Goal: Task Accomplishment & Management: Manage account settings

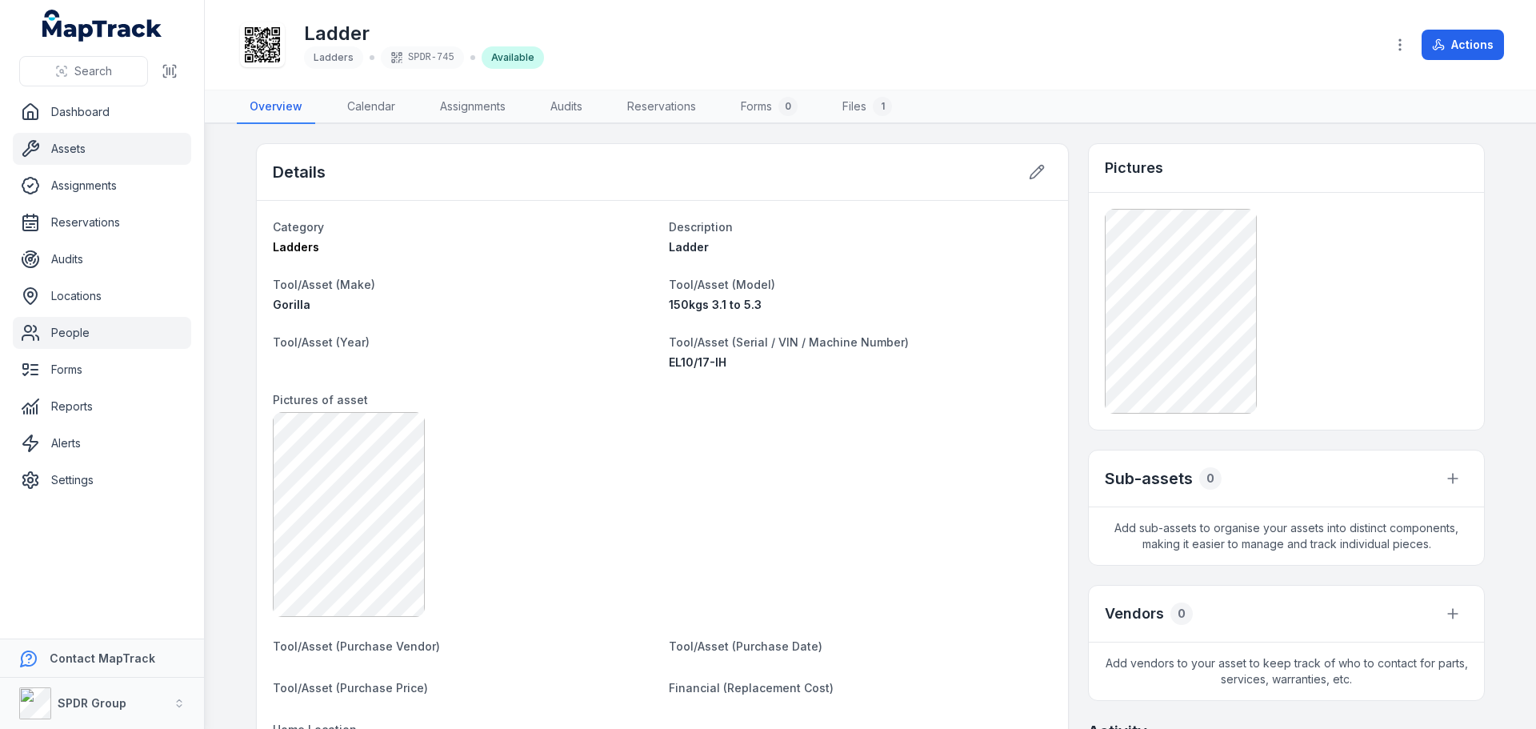
click at [54, 339] on link "People" at bounding box center [102, 333] width 178 height 32
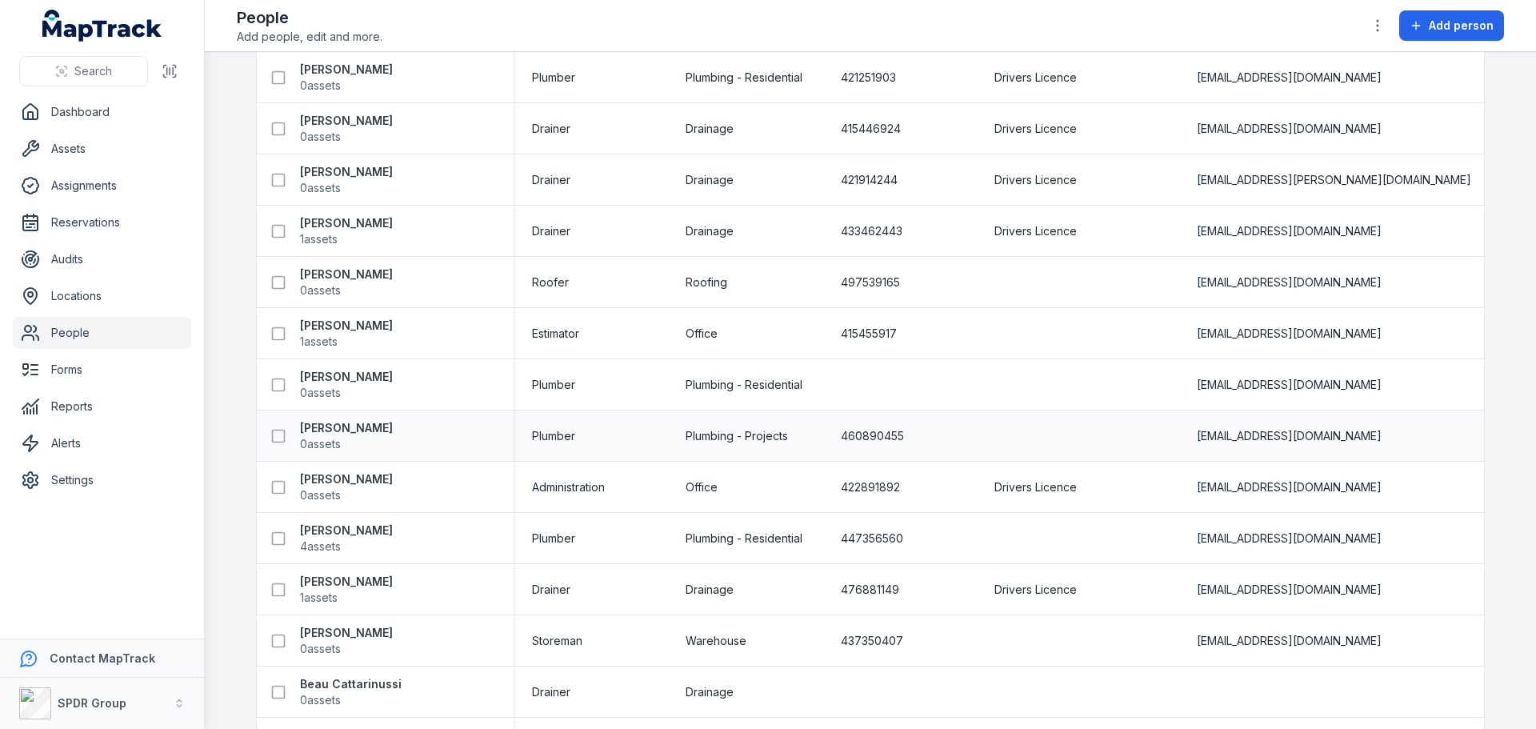
scroll to position [160, 0]
click at [325, 538] on span "4 assets" at bounding box center [320, 545] width 41 height 16
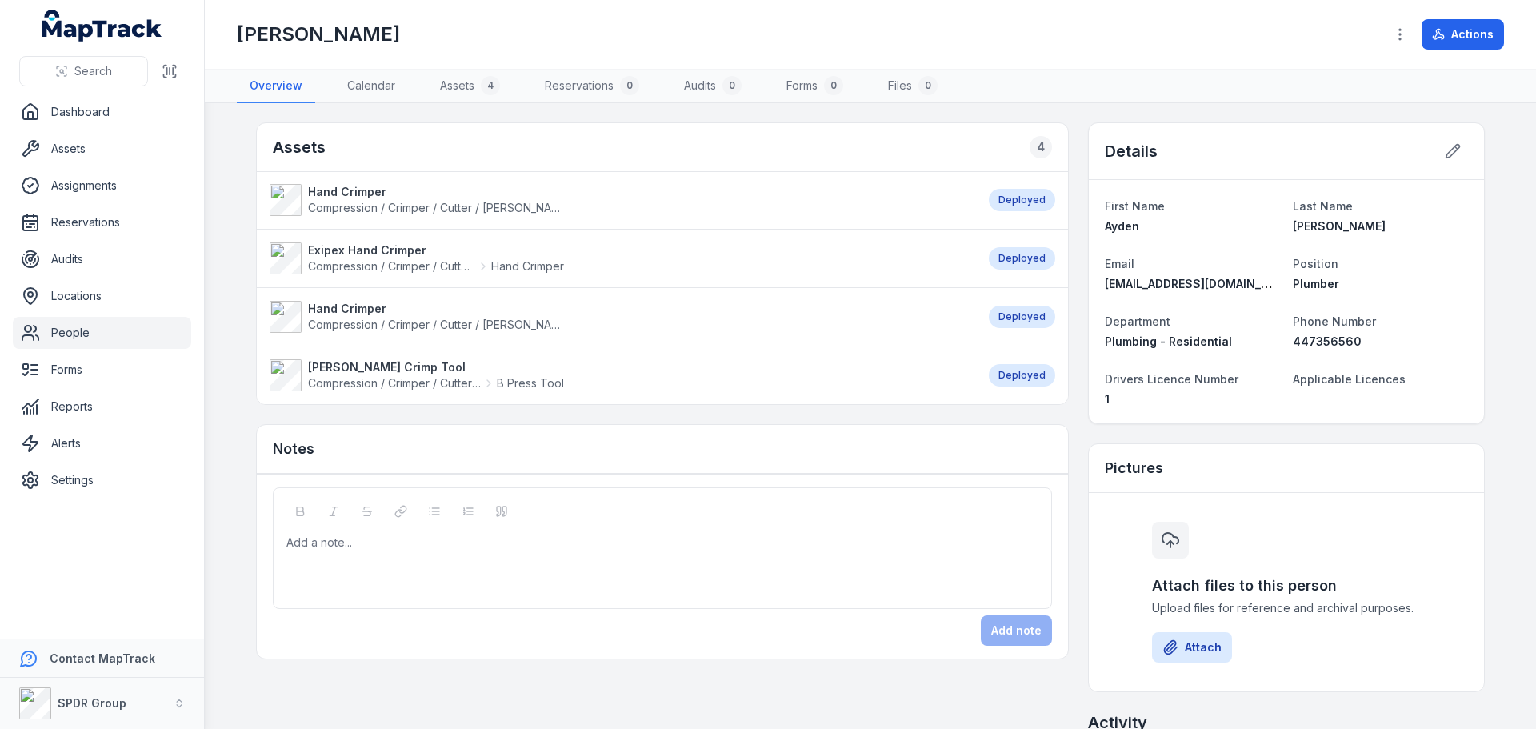
click at [380, 370] on strong "[PERSON_NAME] Crimp Tool" at bounding box center [436, 367] width 256 height 16
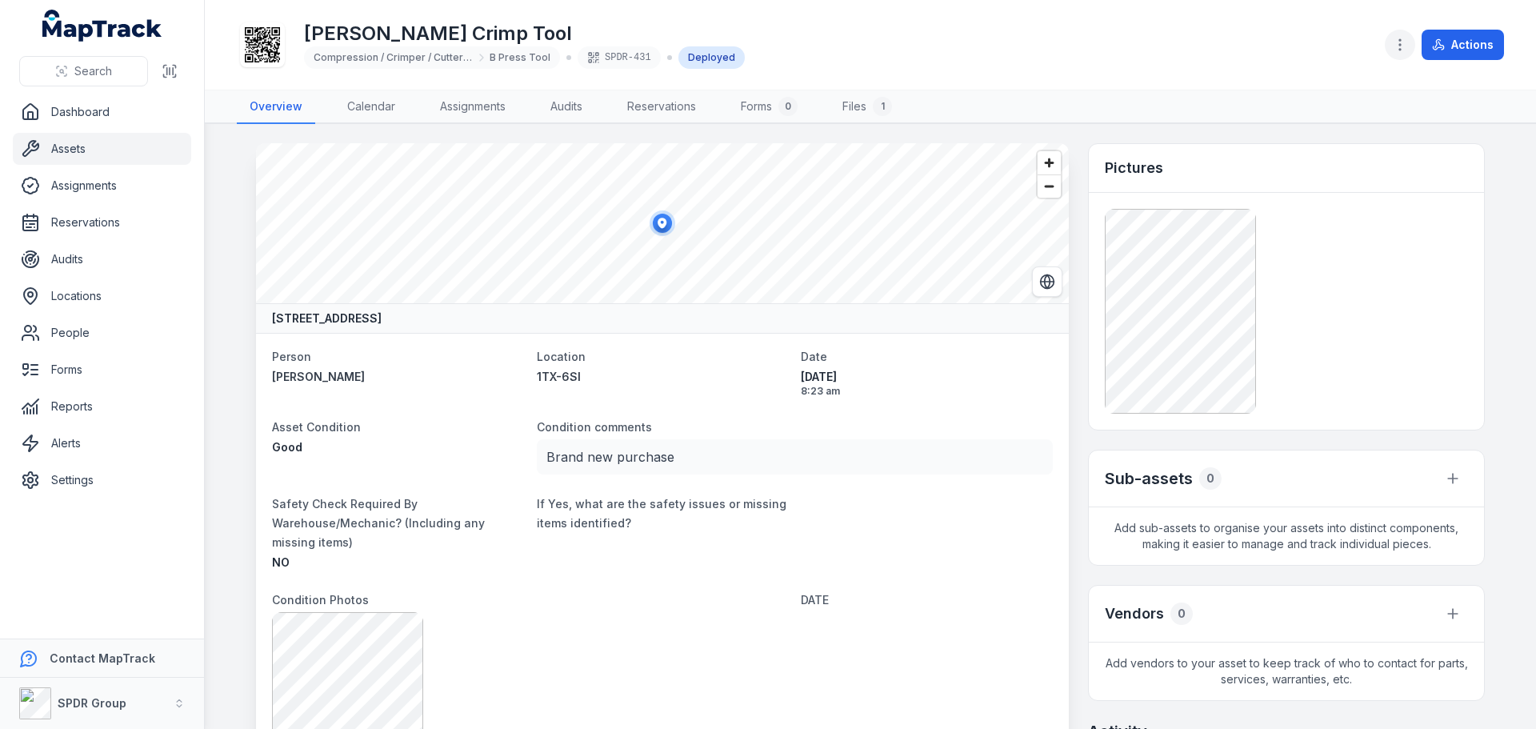
click at [1408, 49] on icon "button" at bounding box center [1400, 45] width 16 height 16
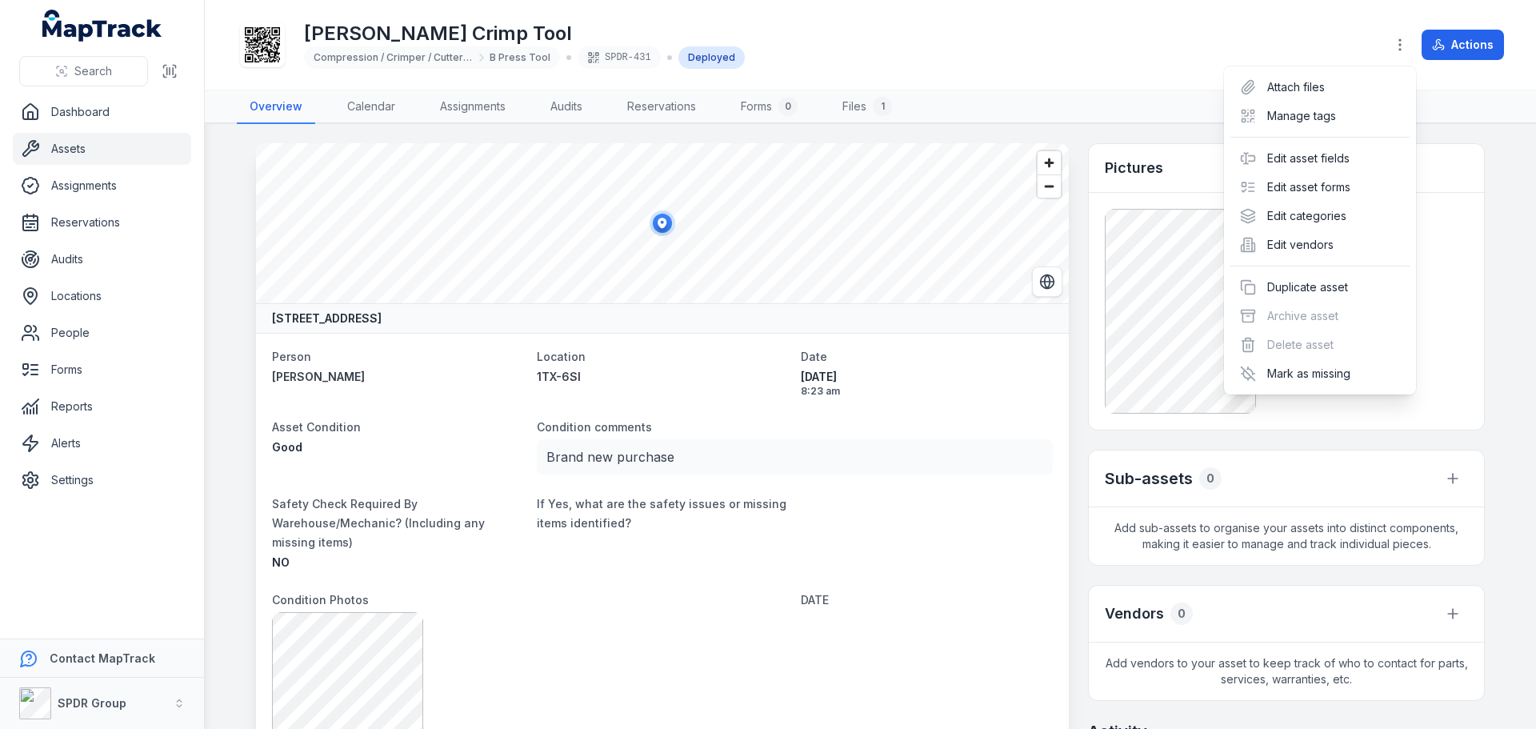
click at [1452, 38] on div "Actions" at bounding box center [1444, 45] width 119 height 30
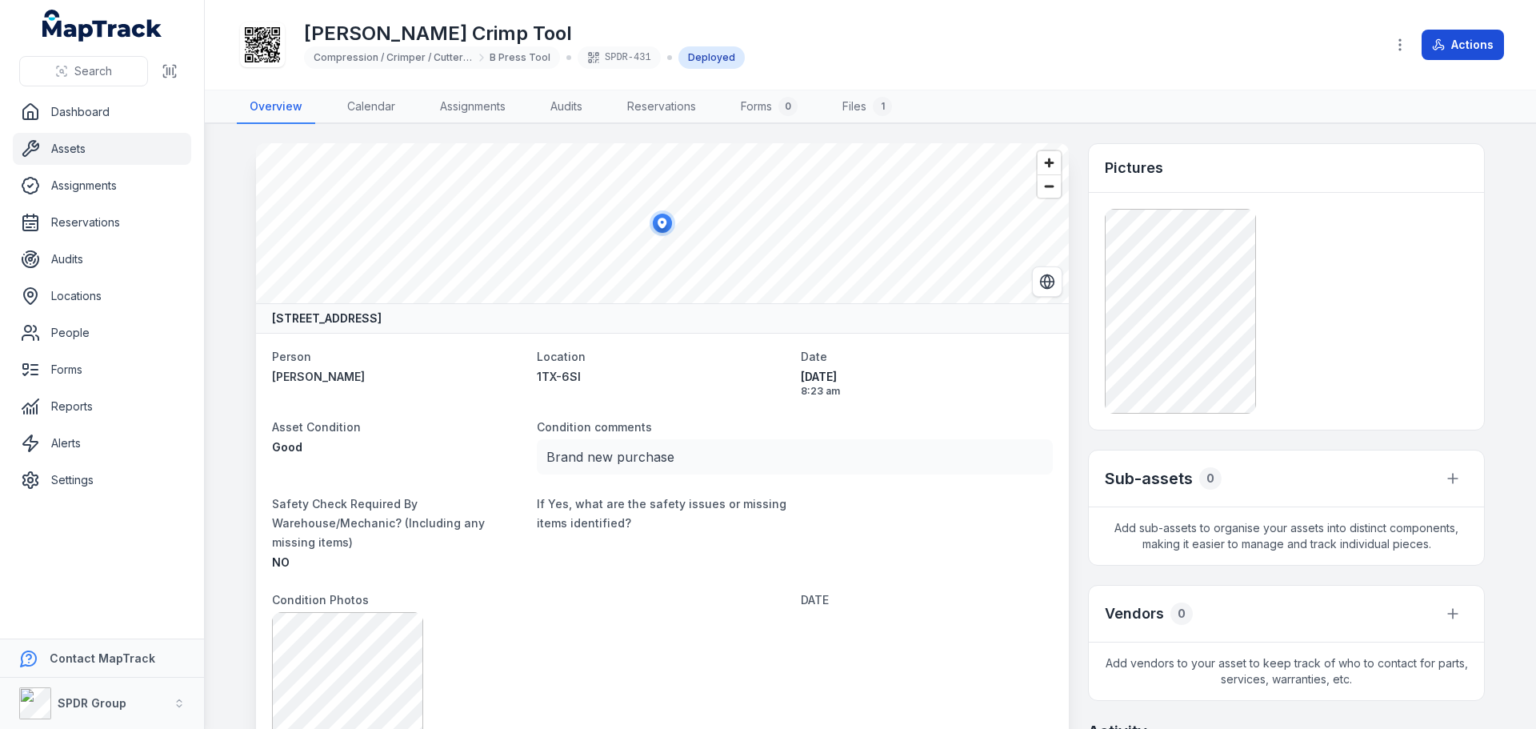
click at [1450, 59] on button "Actions" at bounding box center [1462, 45] width 82 height 30
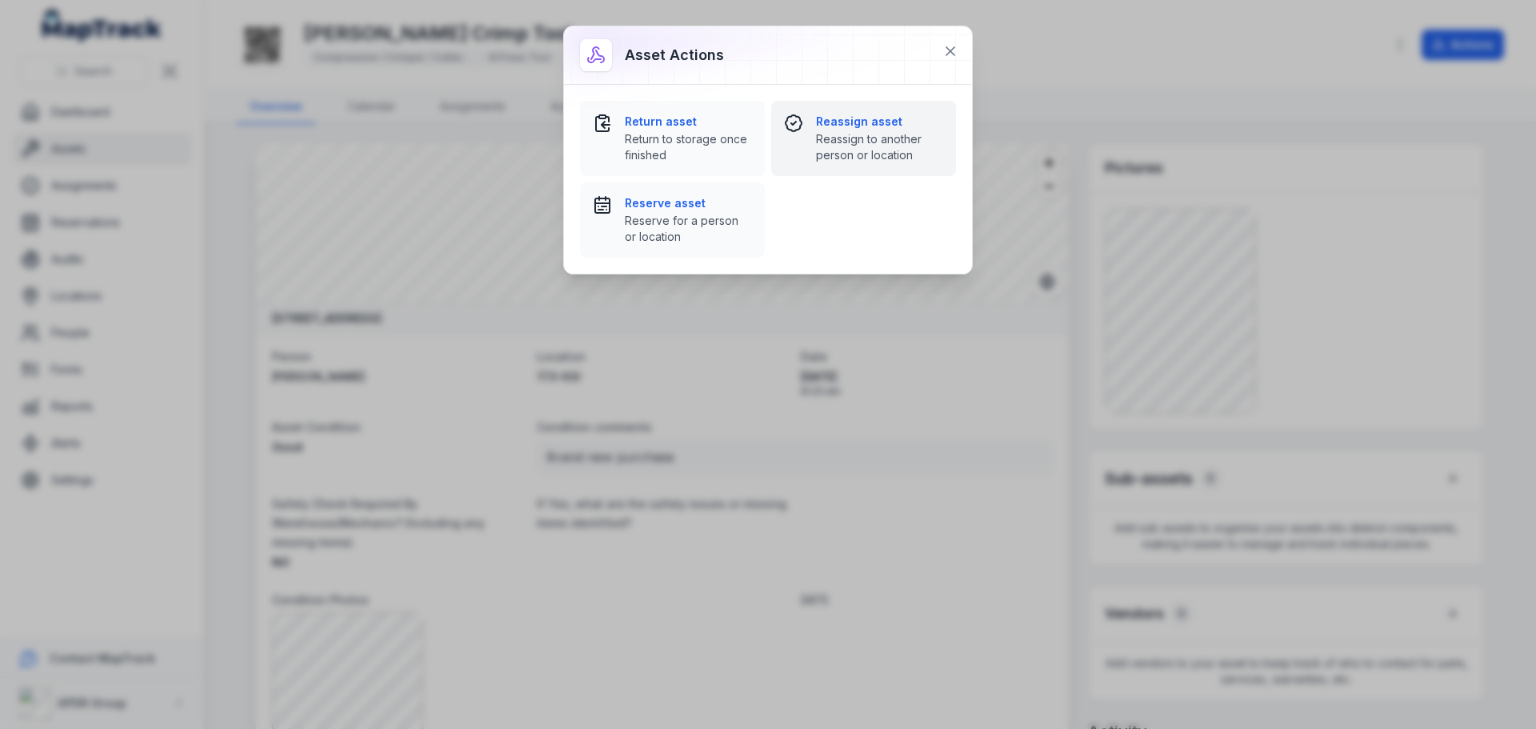
click at [842, 121] on strong "Reassign asset" at bounding box center [879, 122] width 127 height 16
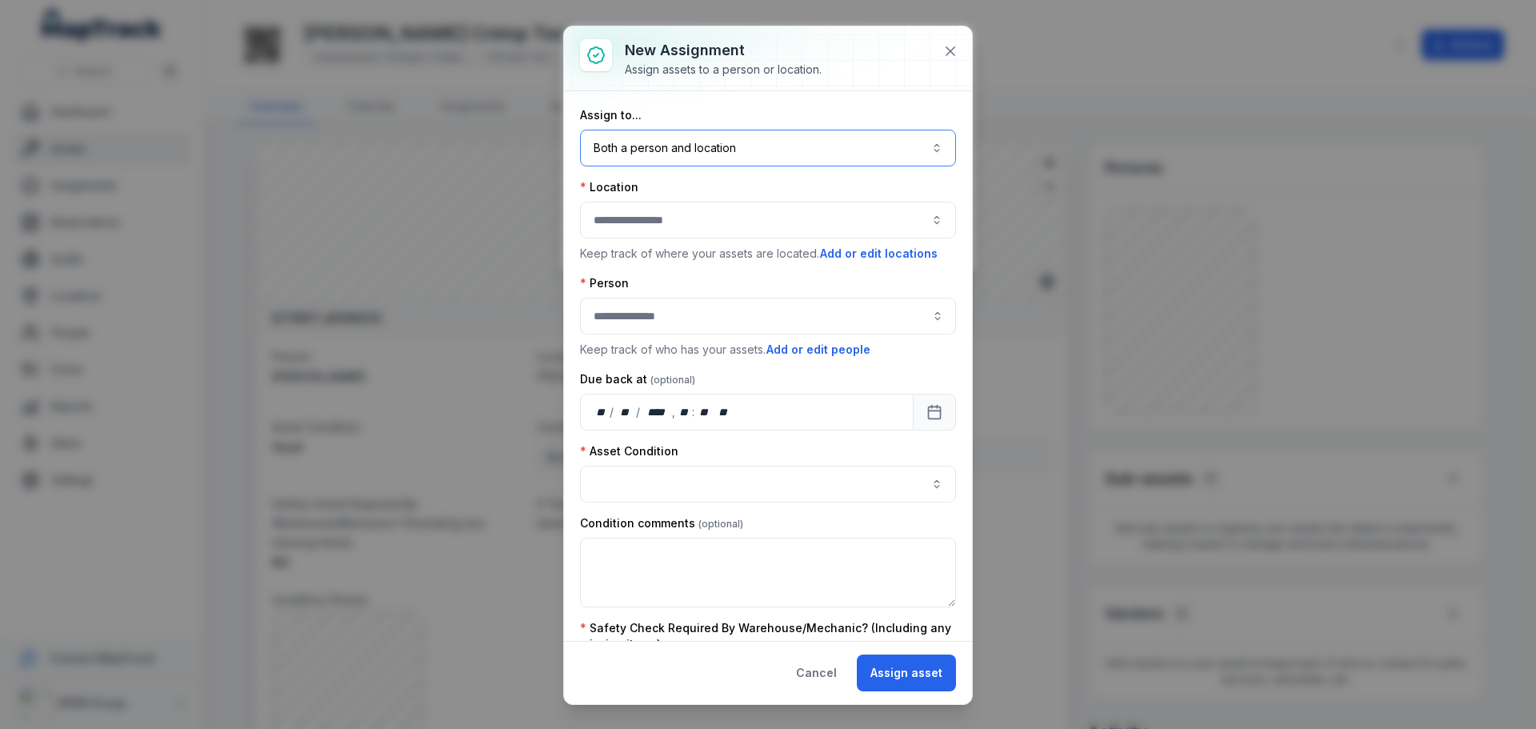
click at [622, 151] on button "Both a person and location ****" at bounding box center [768, 148] width 376 height 37
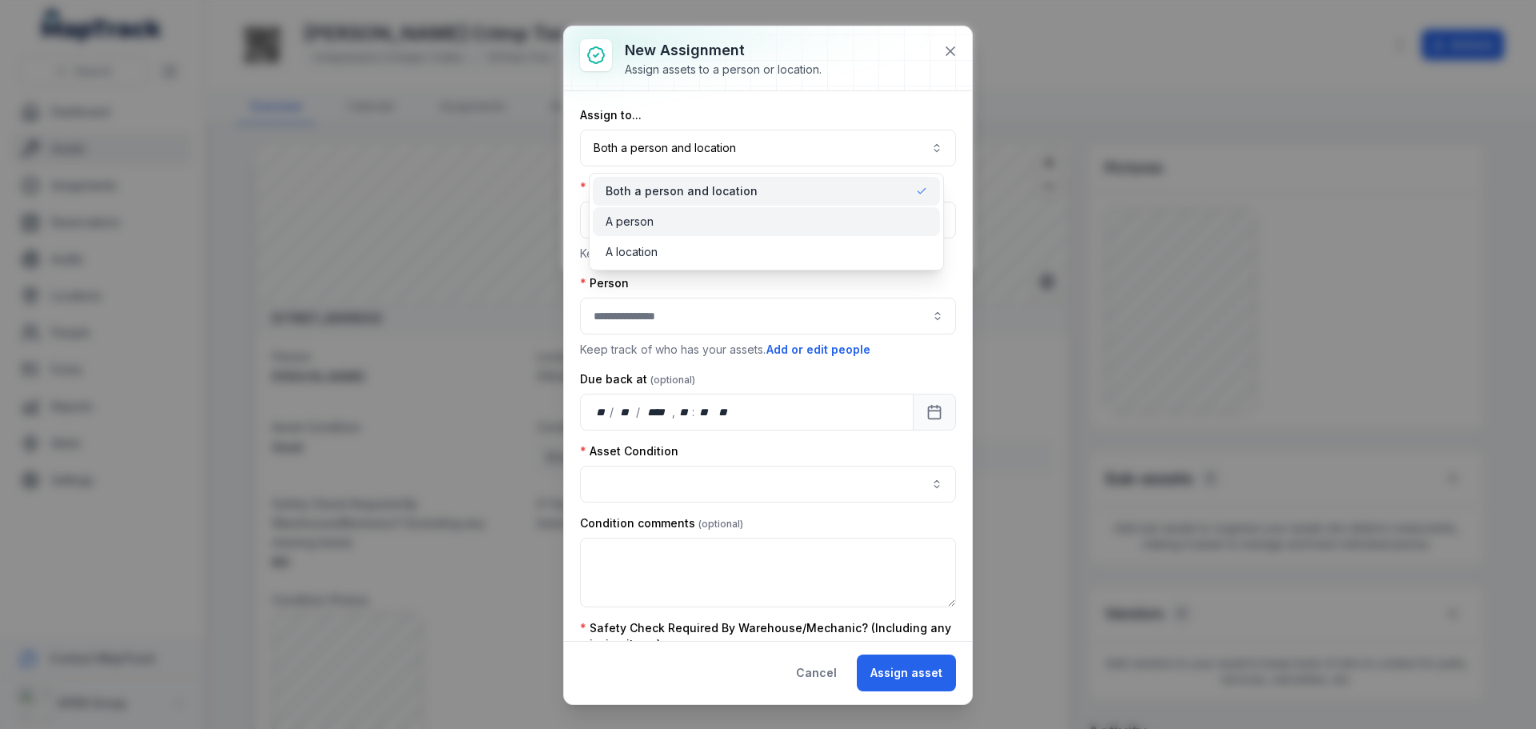
click at [645, 214] on span "A person" at bounding box center [629, 222] width 48 height 16
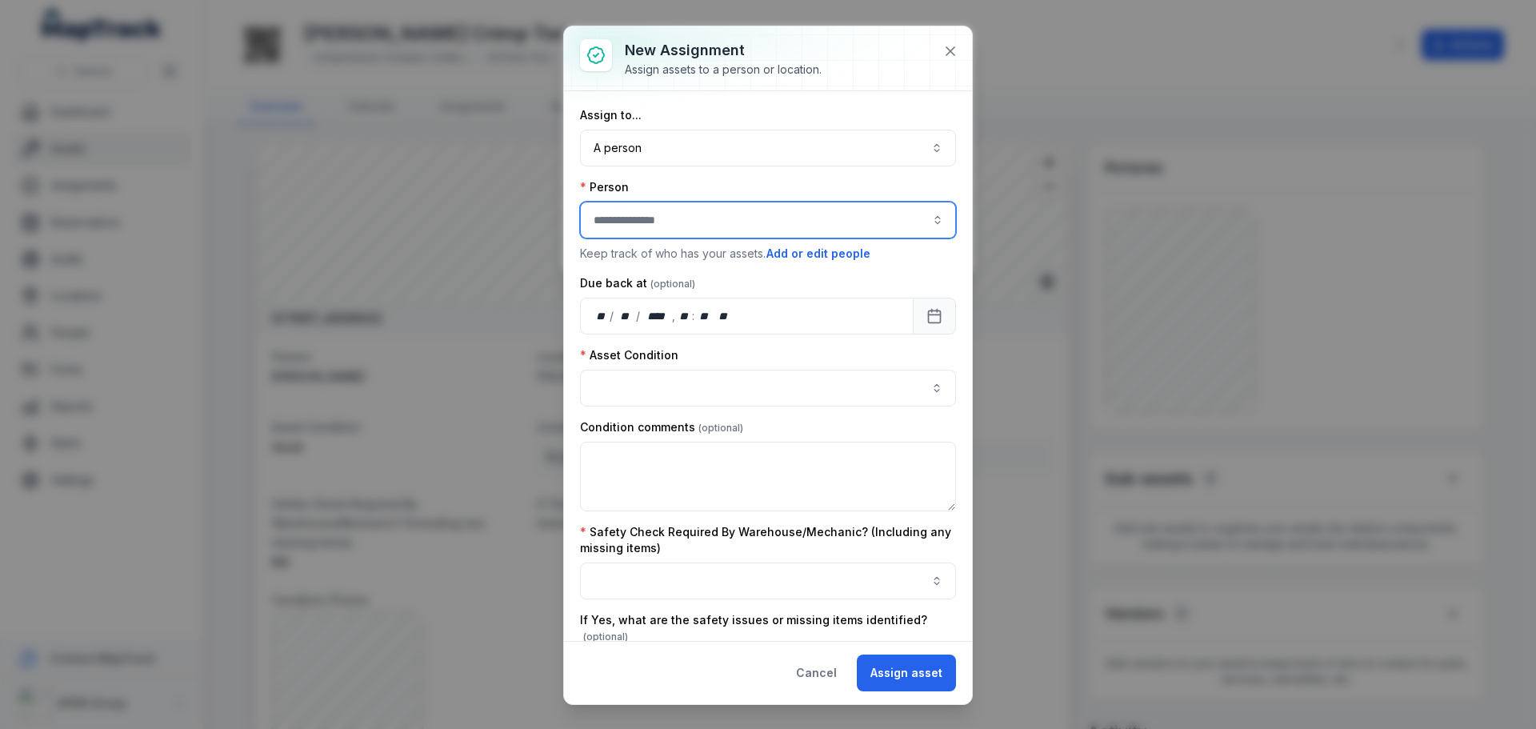
click at [652, 226] on input "assignment-add:person-label" at bounding box center [768, 220] width 376 height 37
click at [667, 274] on div "[PERSON_NAME]" at bounding box center [762, 263] width 356 height 29
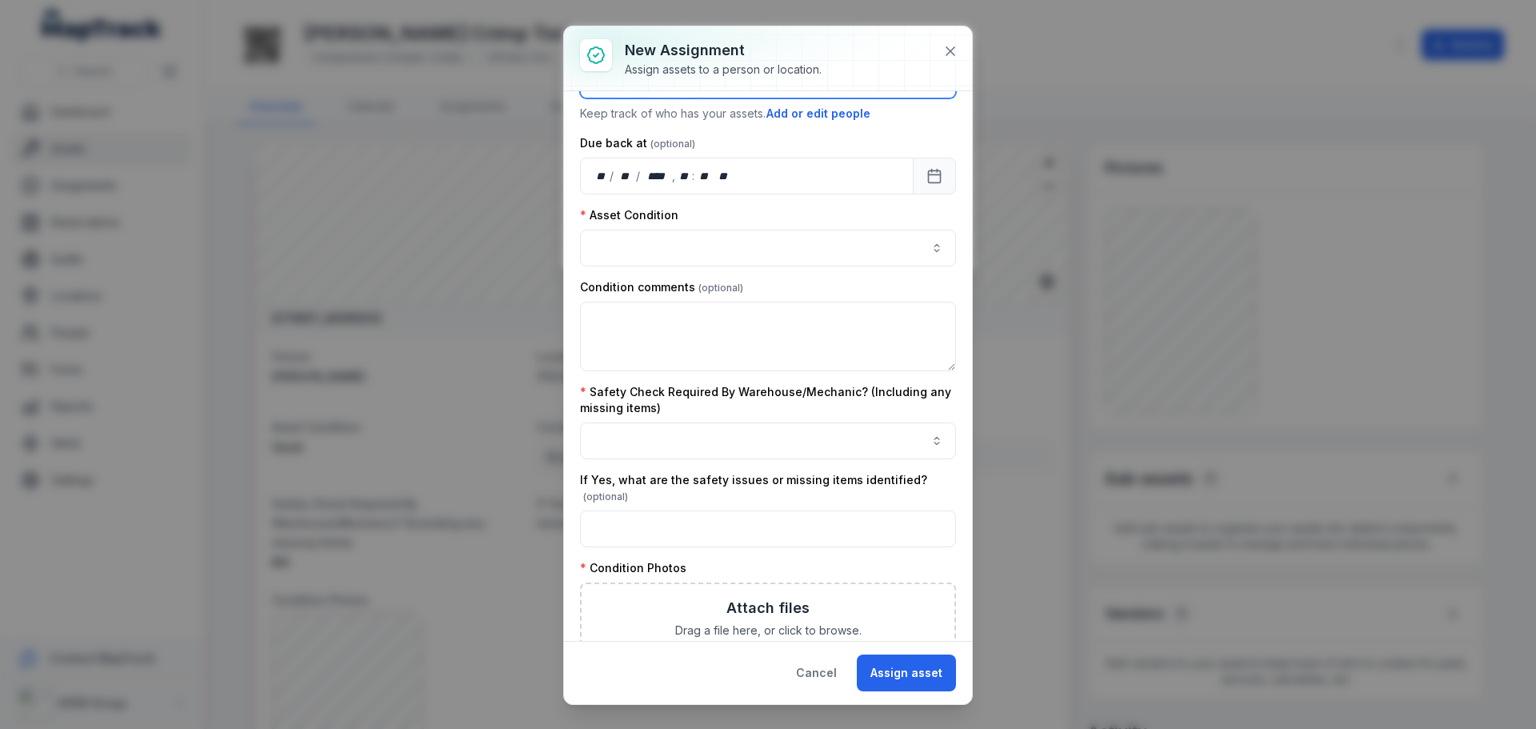
scroll to position [160, 0]
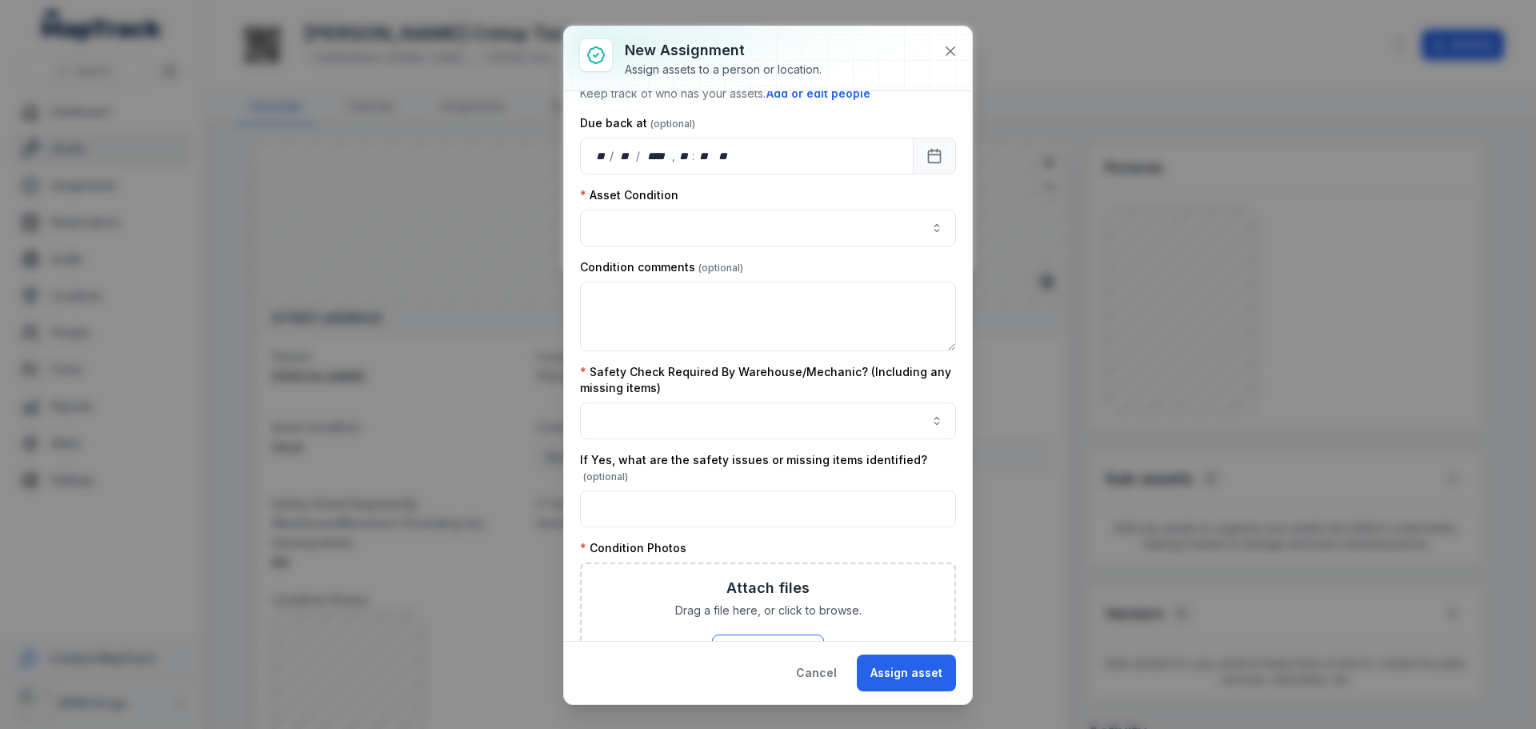
type input "**********"
click at [625, 204] on div "Asset Condition" at bounding box center [768, 216] width 376 height 59
click at [629, 223] on button "button" at bounding box center [768, 228] width 376 height 37
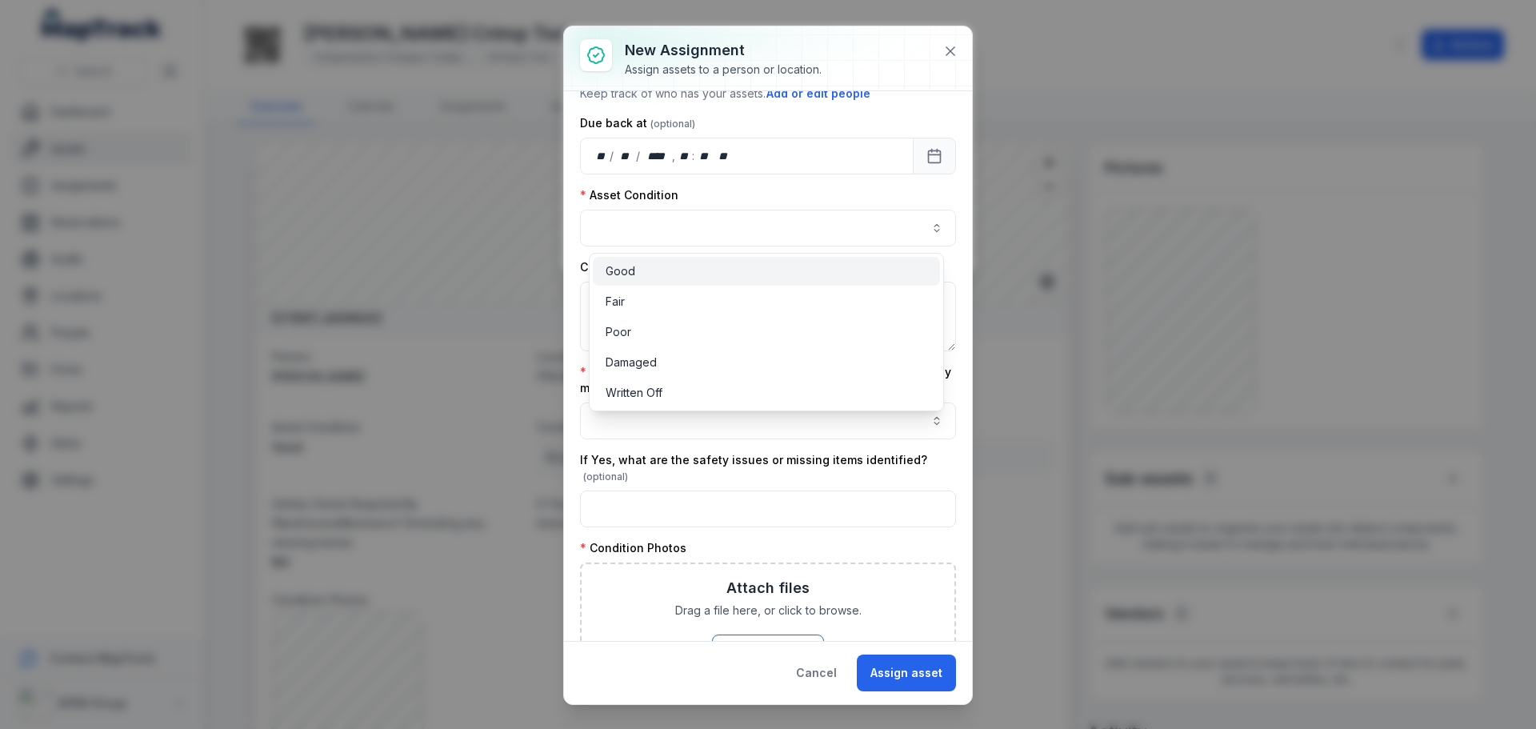
click at [633, 273] on span "Good" at bounding box center [620, 271] width 30 height 16
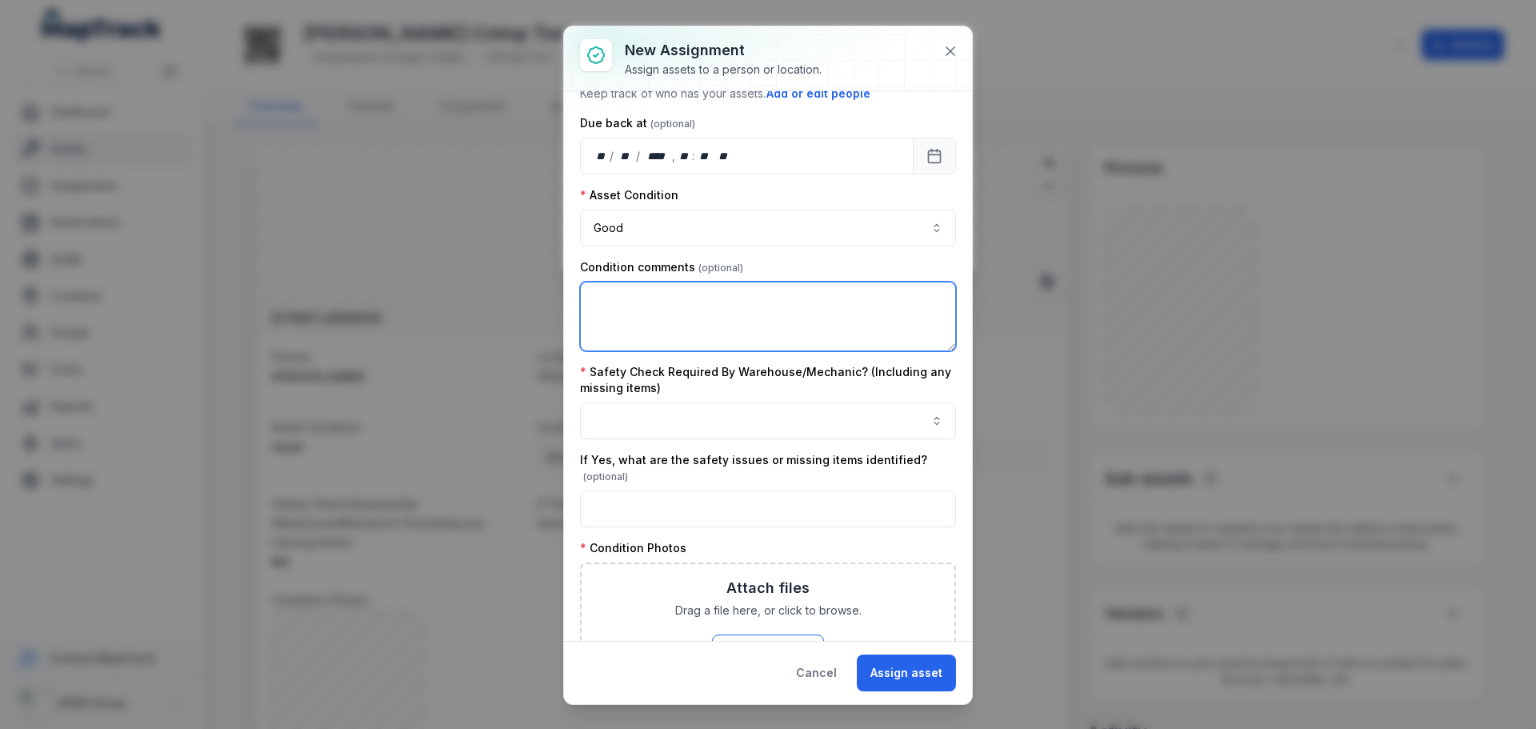
click at [654, 321] on textarea at bounding box center [768, 317] width 376 height 70
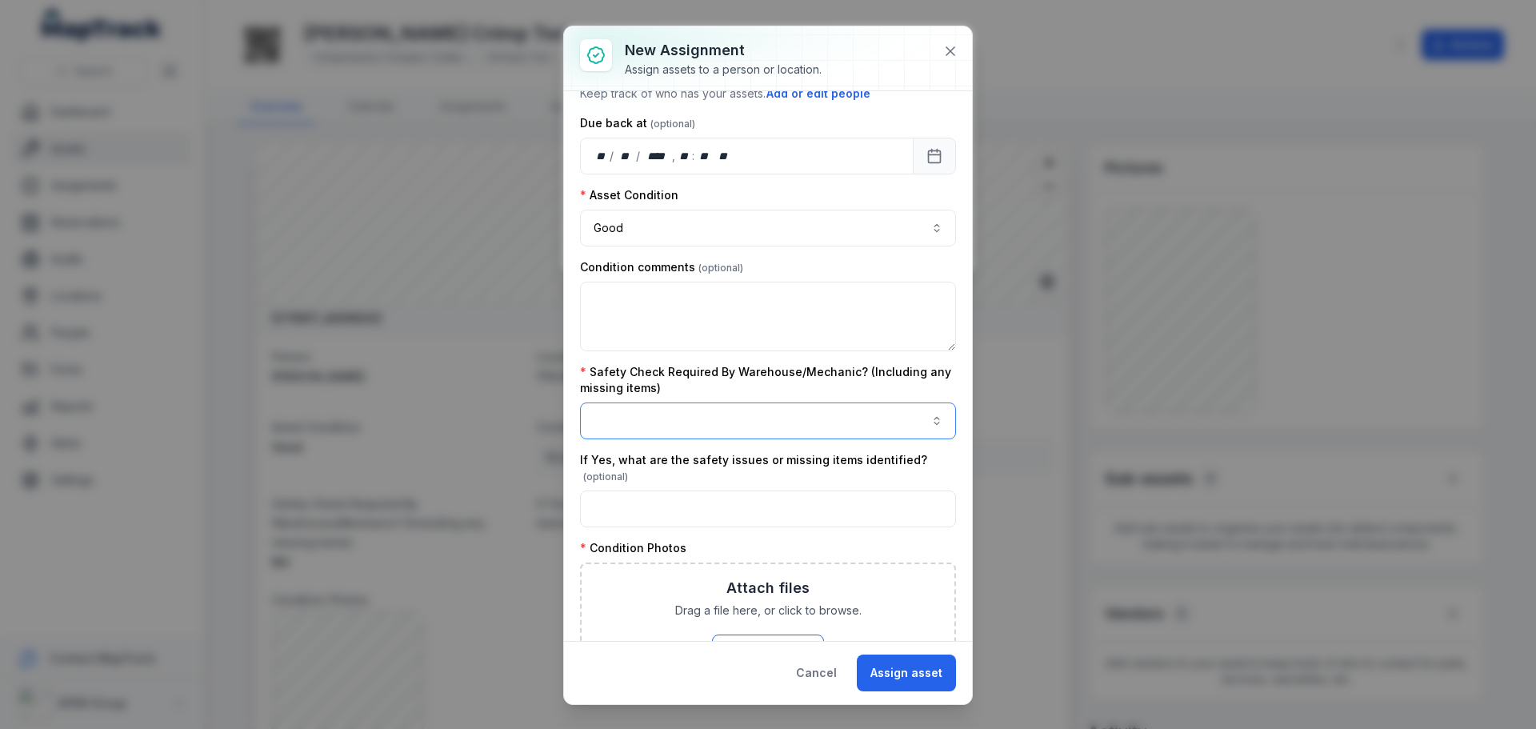
click at [689, 416] on button "button" at bounding box center [768, 420] width 376 height 37
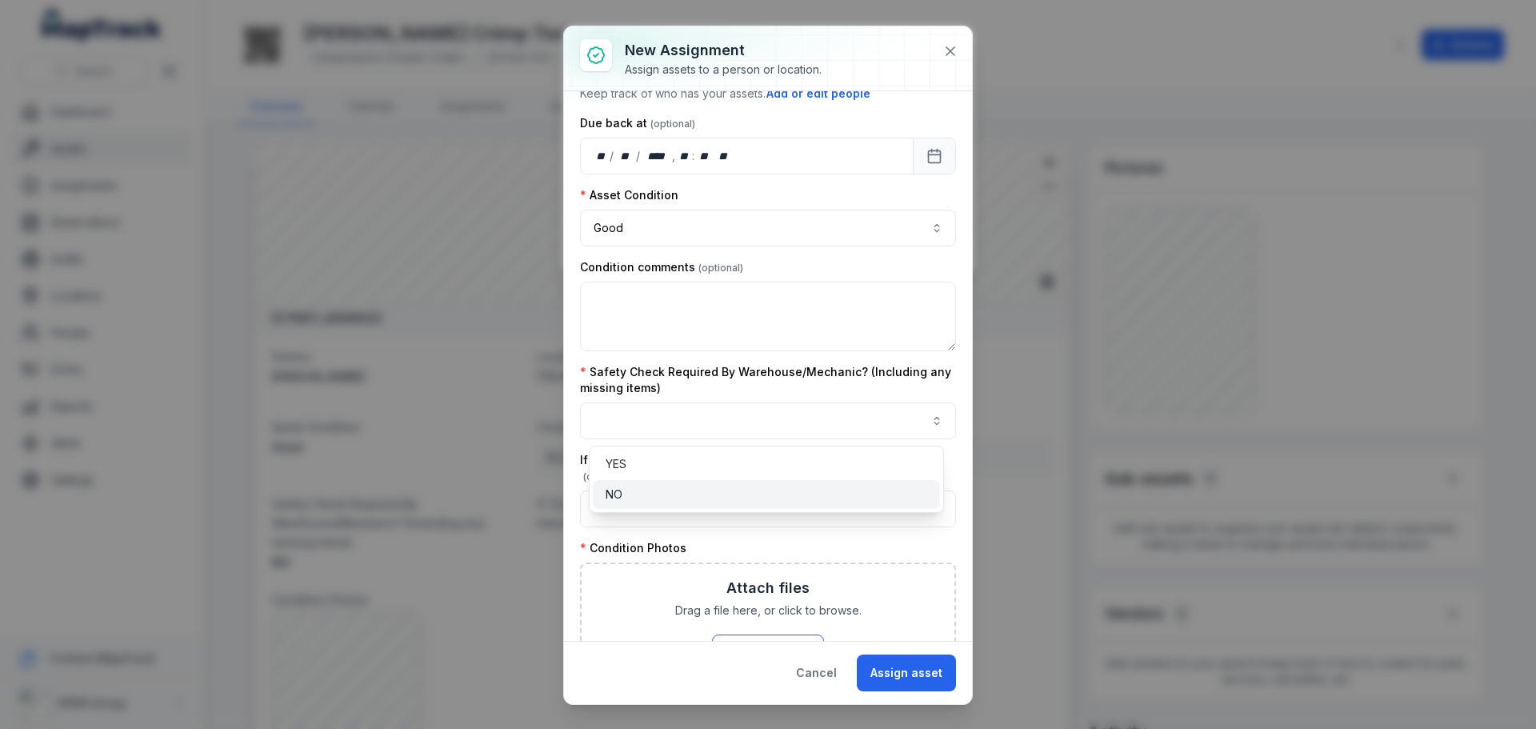
click at [690, 483] on div "NO" at bounding box center [766, 494] width 347 height 29
click at [882, 522] on div "**********" at bounding box center [768, 465] width 376 height 1037
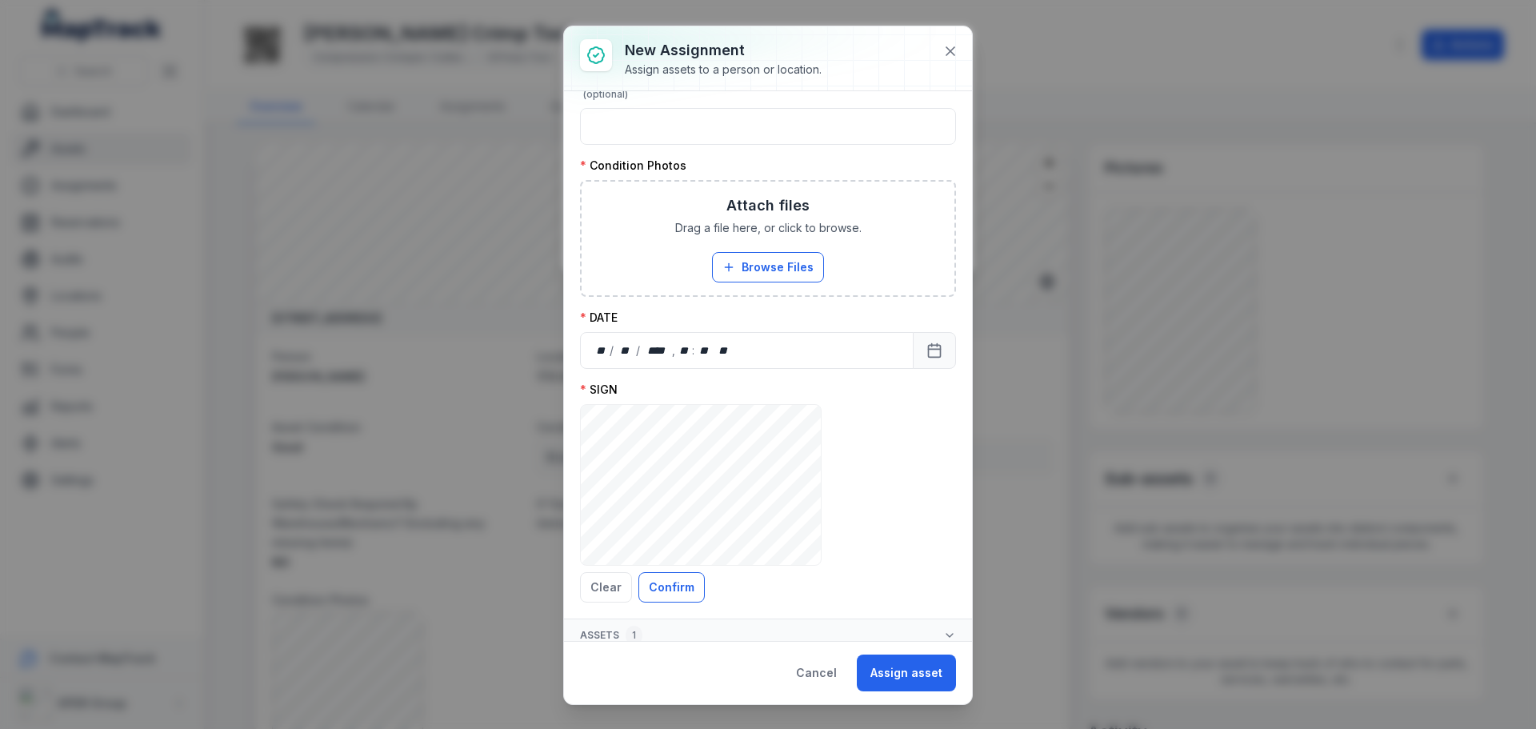
scroll to position [553, 0]
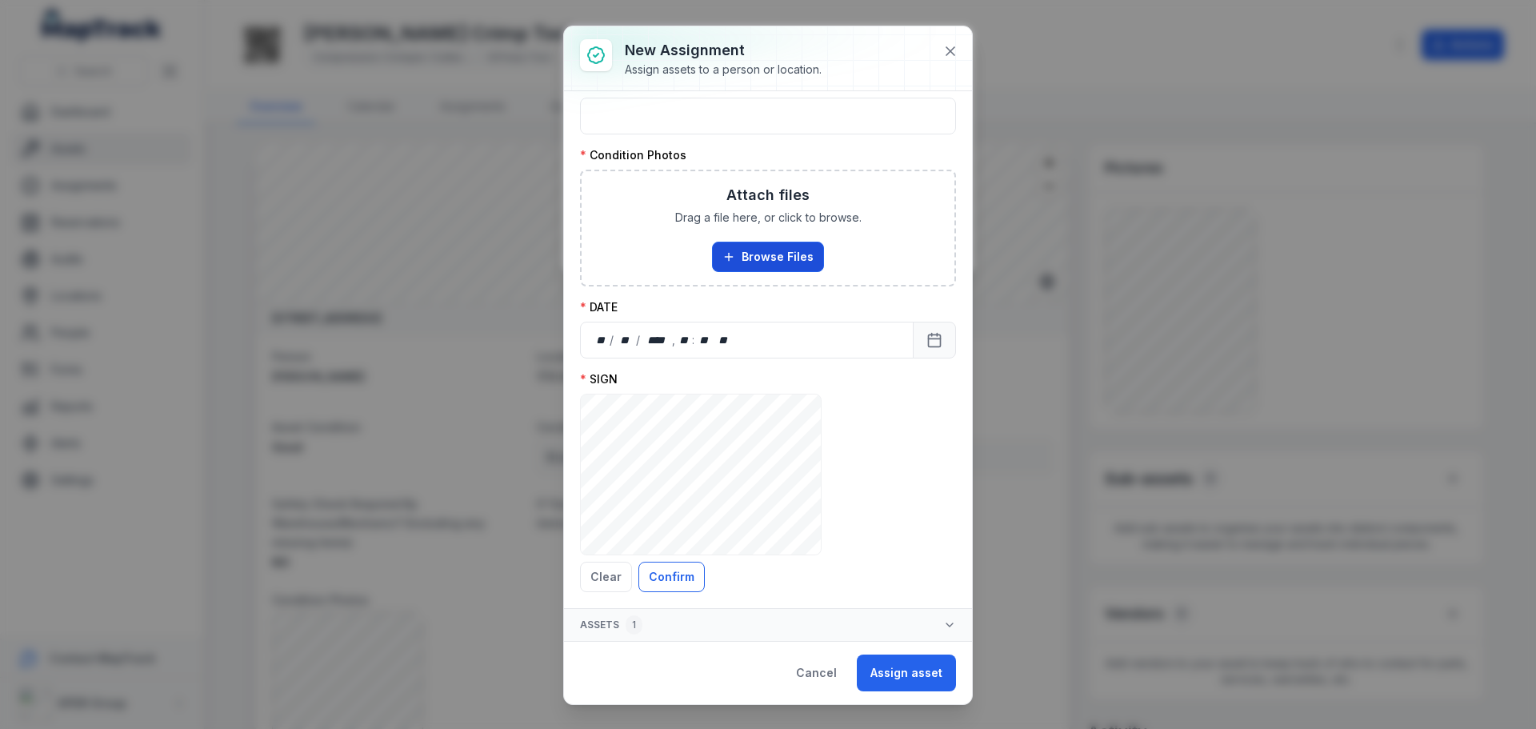
click at [761, 258] on button "Browse Files" at bounding box center [768, 257] width 112 height 30
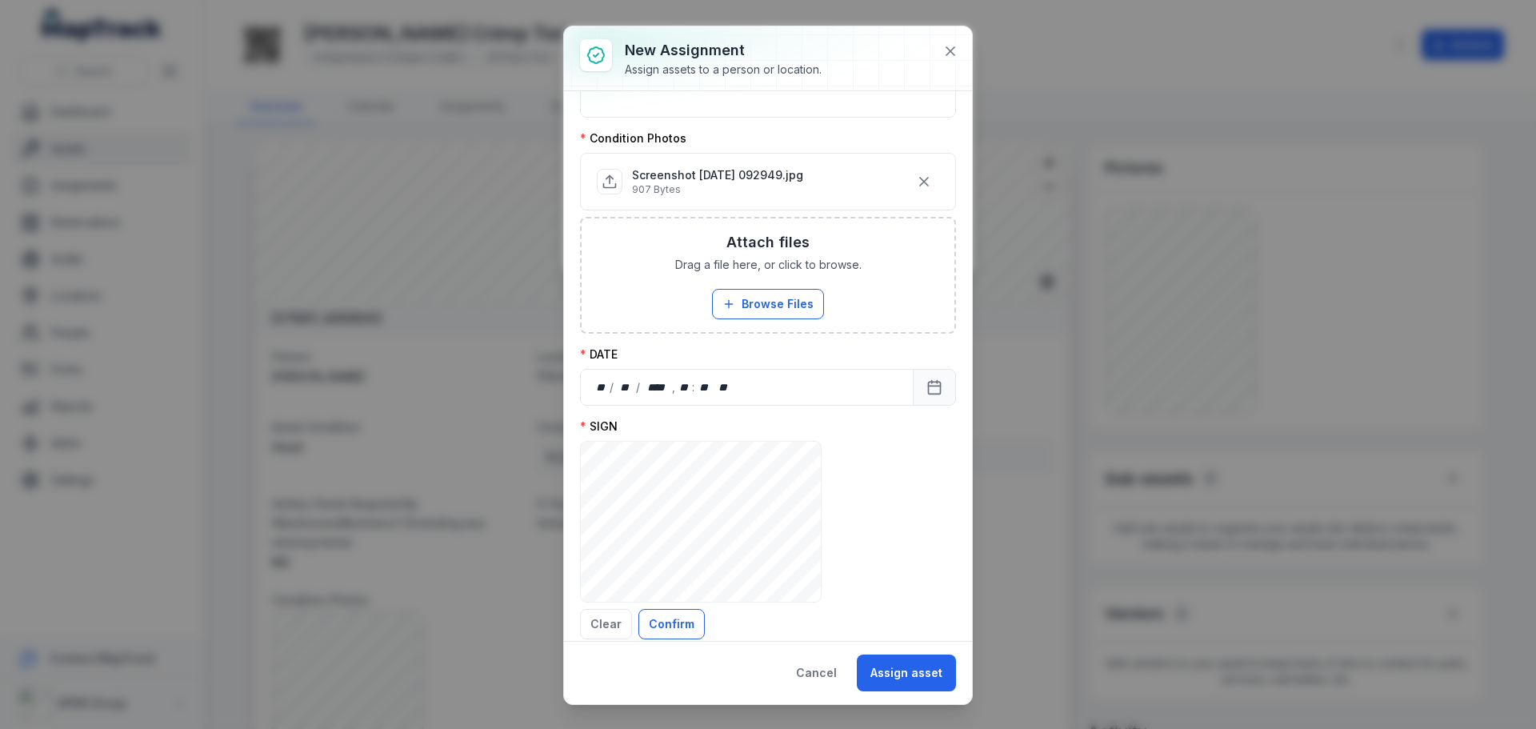
scroll to position [617, 0]
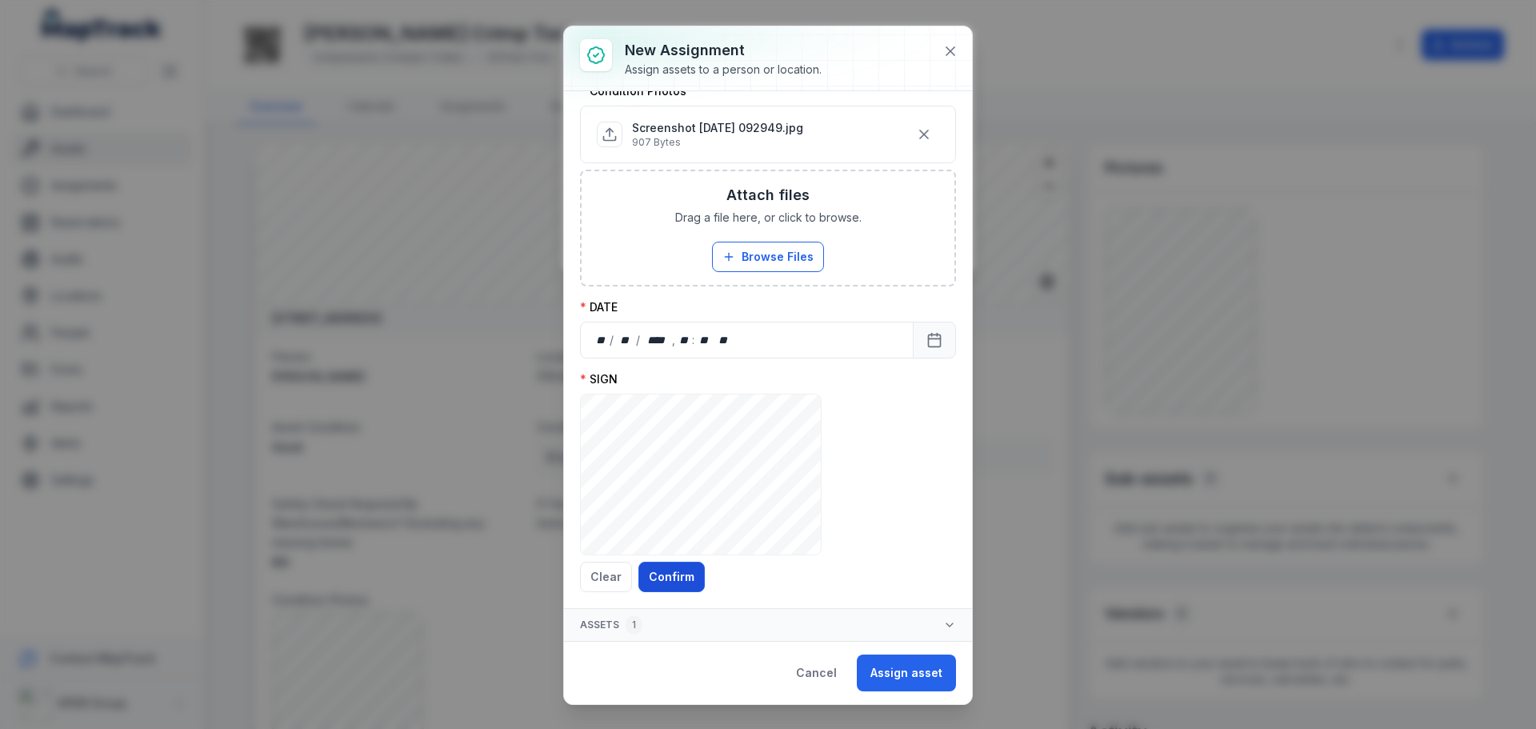
click at [679, 571] on button "Confirm" at bounding box center [671, 576] width 66 height 30
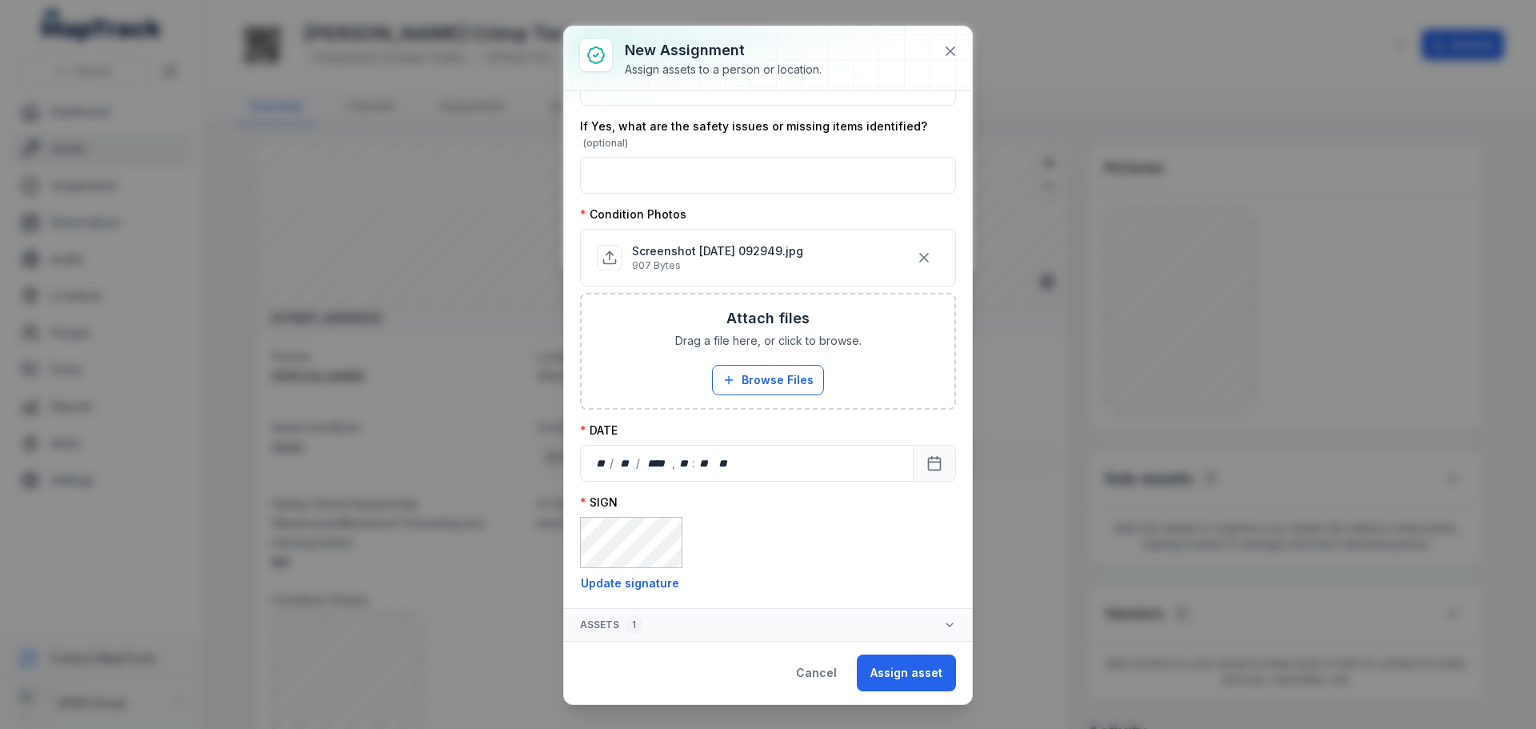
scroll to position [494, 0]
click at [926, 459] on icon "Calendar" at bounding box center [934, 463] width 16 height 16
click at [932, 600] on div "**********" at bounding box center [768, 365] width 408 height 549
click at [924, 668] on button "Assign asset" at bounding box center [906, 672] width 99 height 37
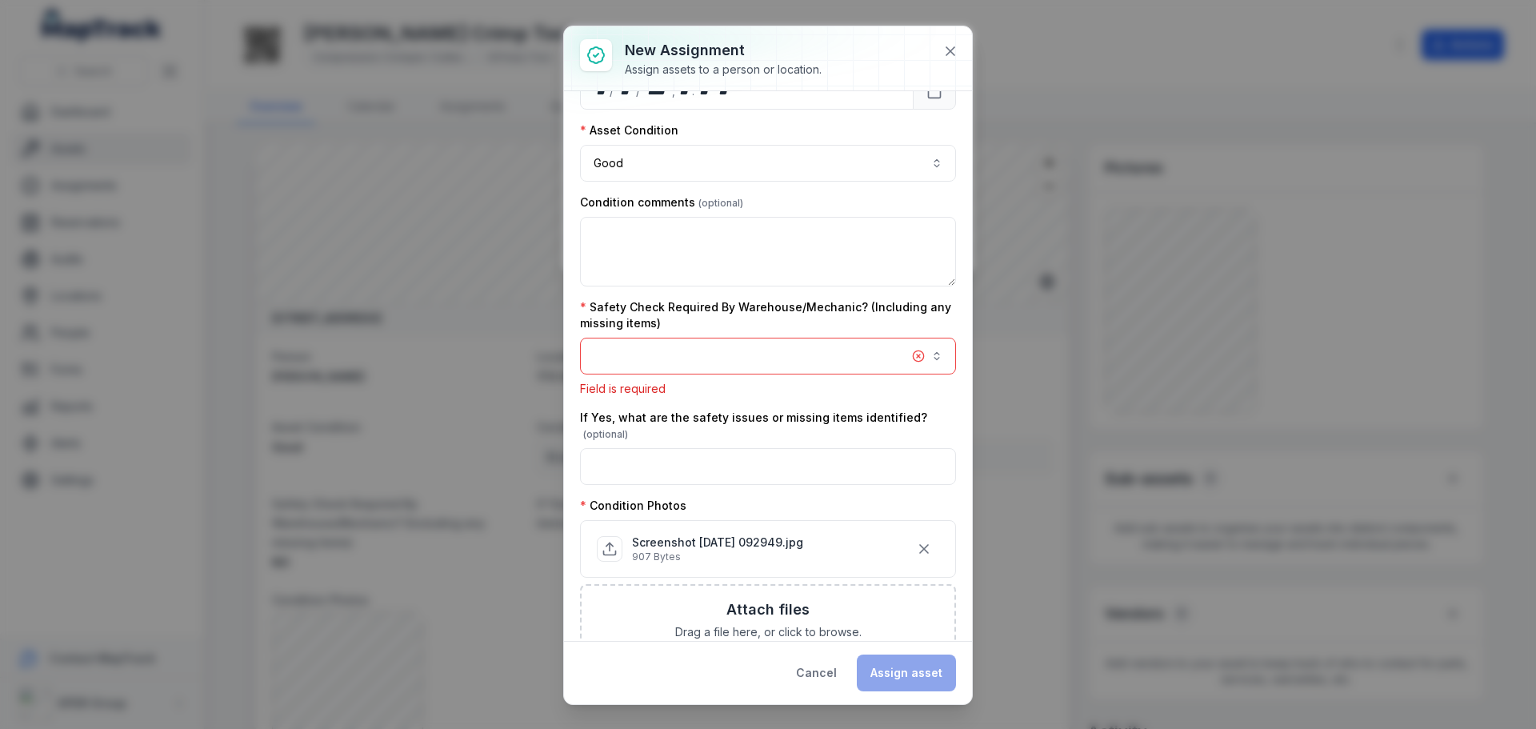
scroll to position [207, 0]
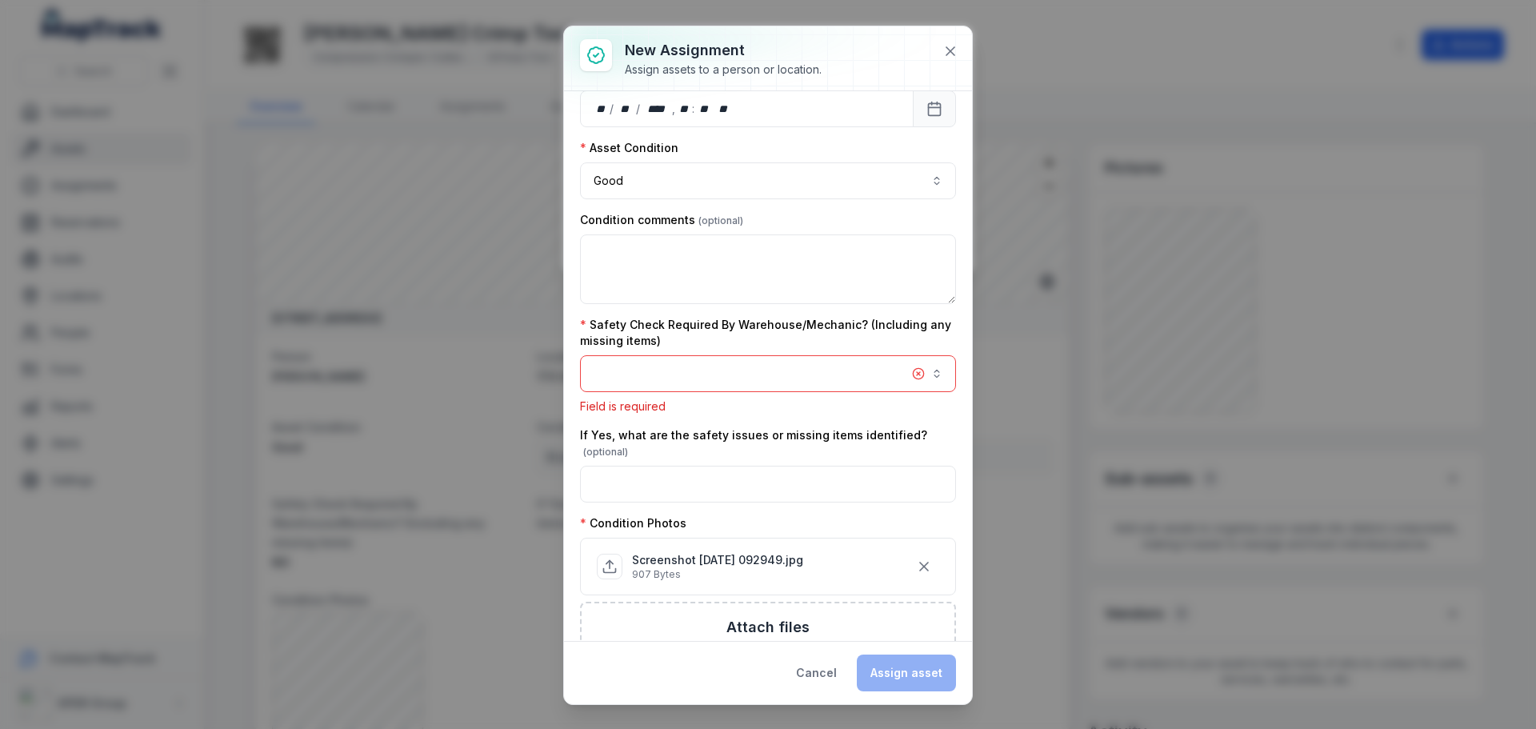
click at [877, 380] on button "button" at bounding box center [768, 373] width 376 height 37
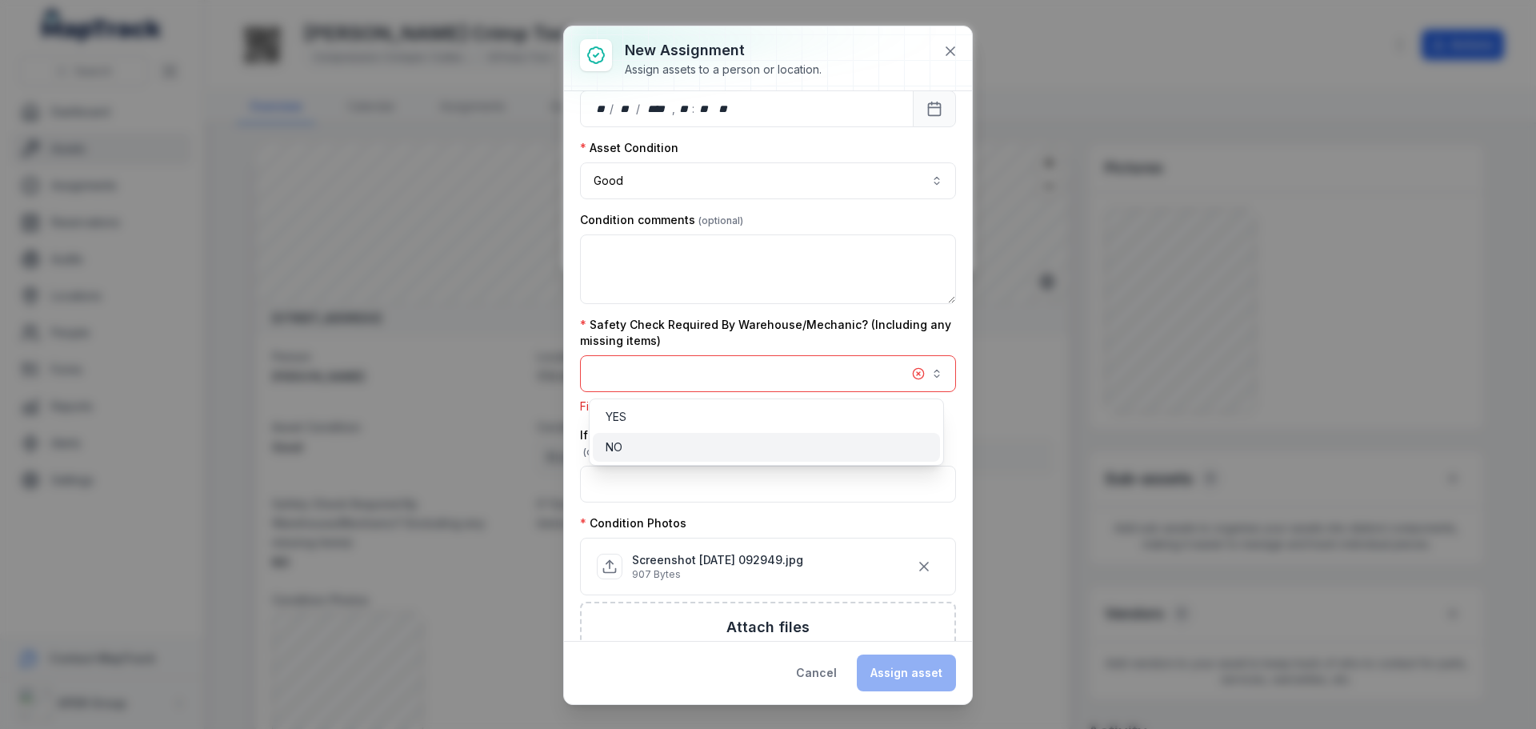
click at [835, 445] on div "NO" at bounding box center [766, 447] width 322 height 16
click at [918, 669] on div "**********" at bounding box center [768, 364] width 408 height 677
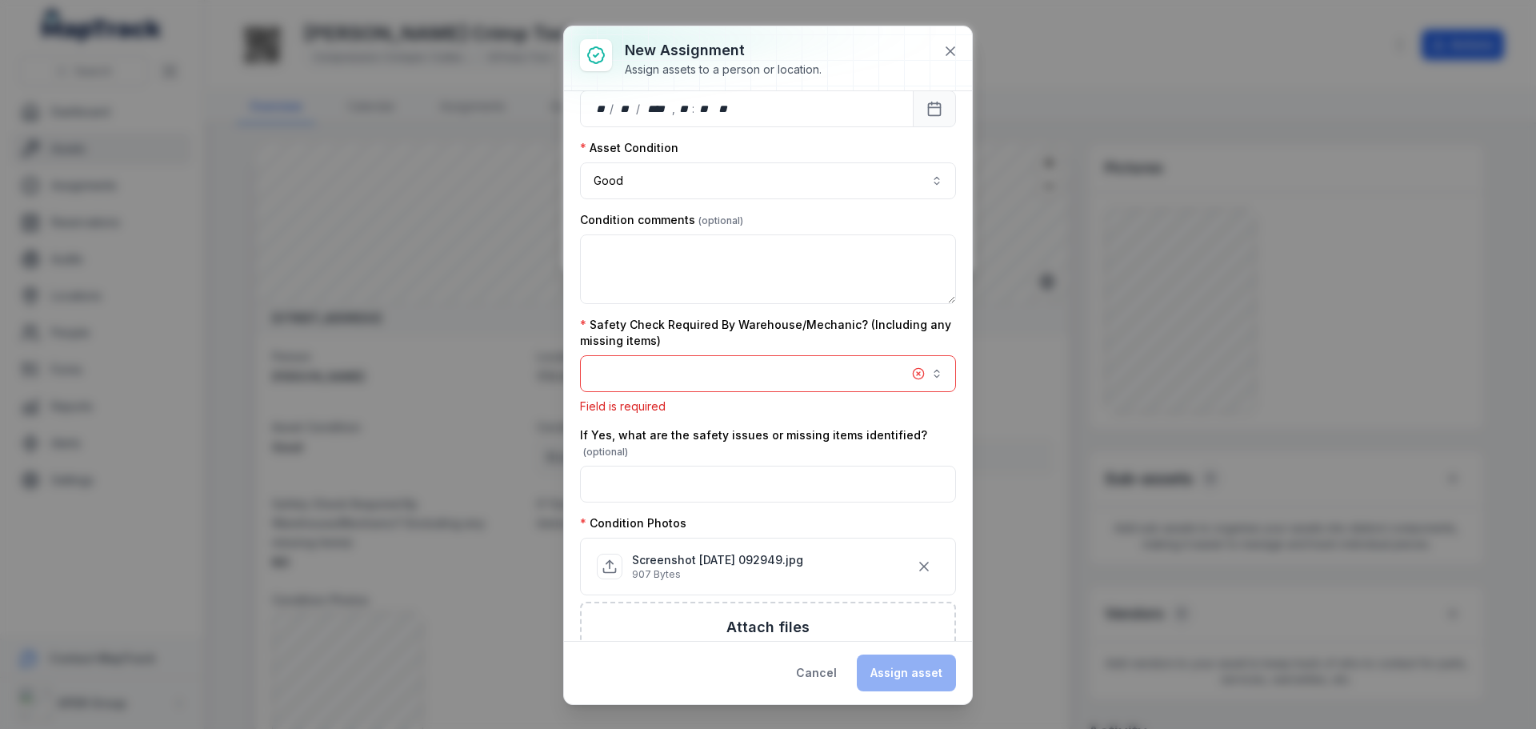
click at [677, 362] on button "button" at bounding box center [768, 373] width 376 height 37
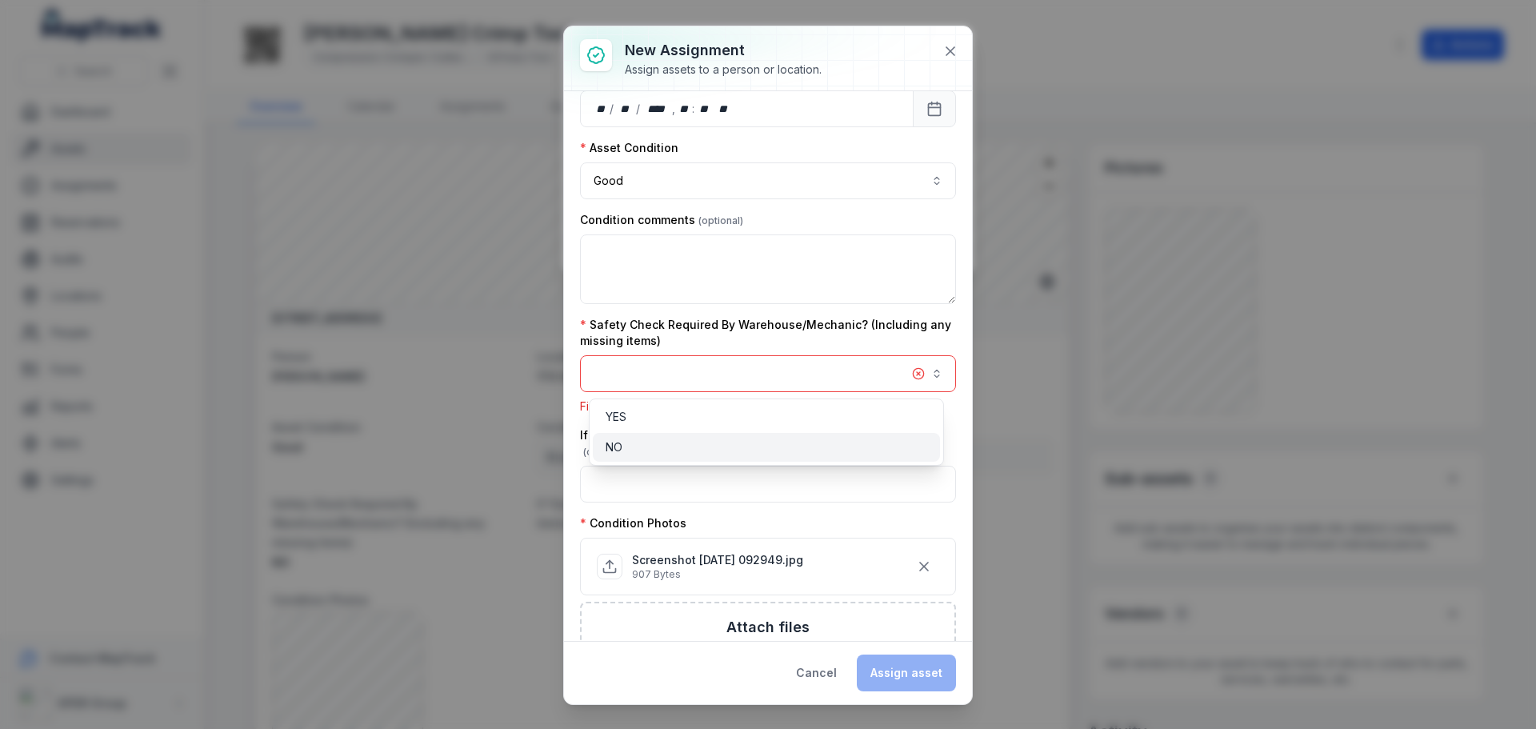
click at [613, 442] on span "NO" at bounding box center [613, 447] width 17 height 16
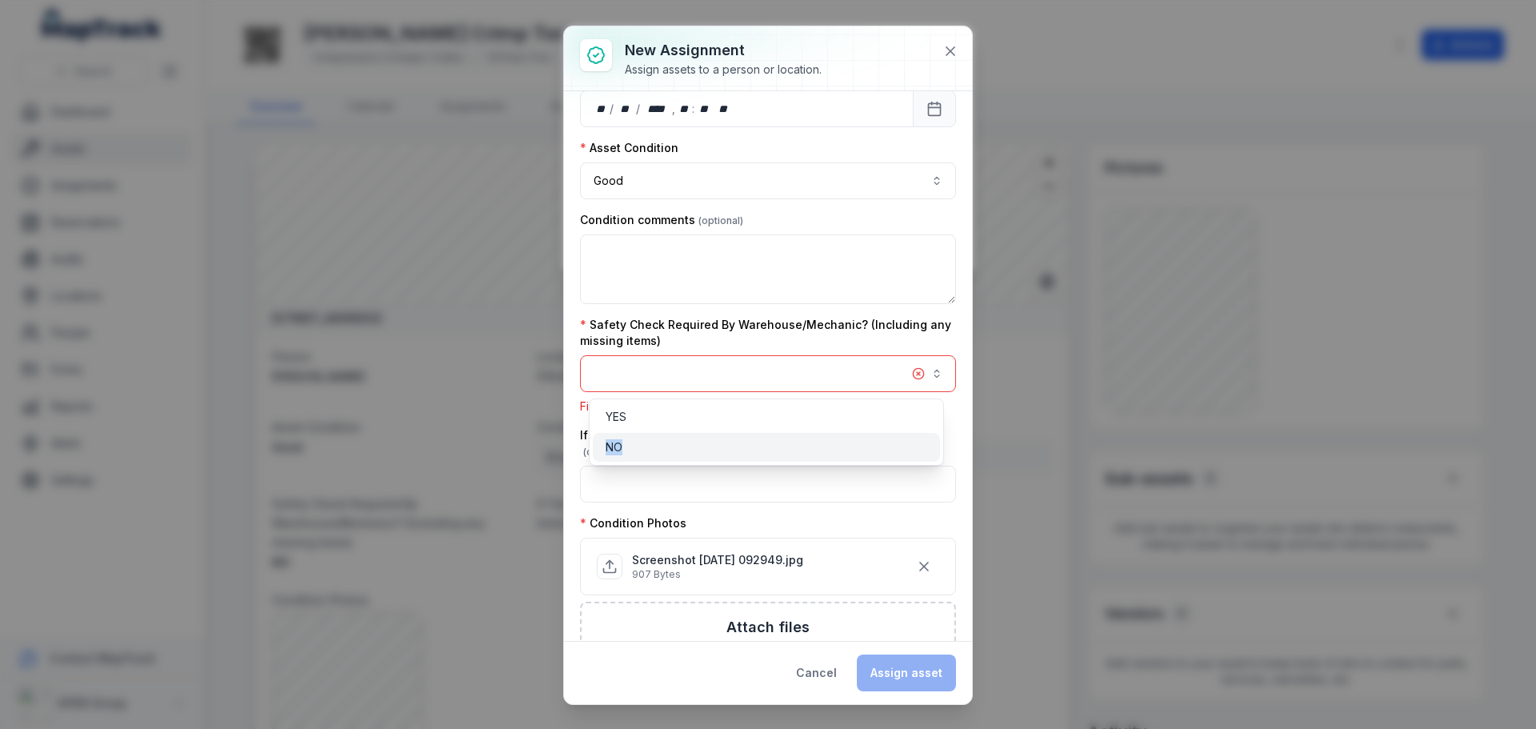
click at [613, 442] on span "NO" at bounding box center [613, 447] width 17 height 16
click at [696, 409] on div "YES" at bounding box center [766, 417] width 322 height 16
click at [669, 374] on button "button" at bounding box center [768, 373] width 376 height 37
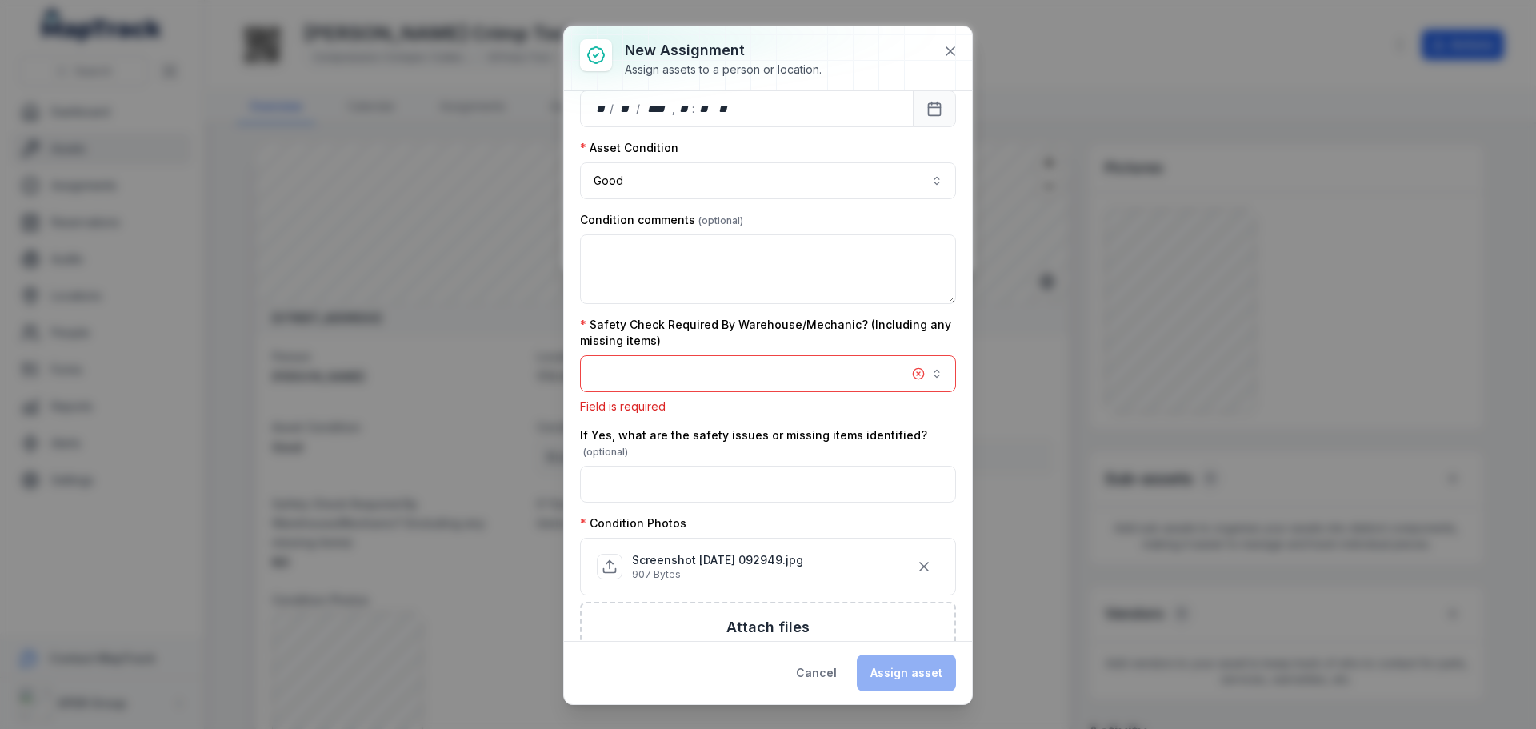
click at [671, 373] on button "button" at bounding box center [768, 373] width 376 height 37
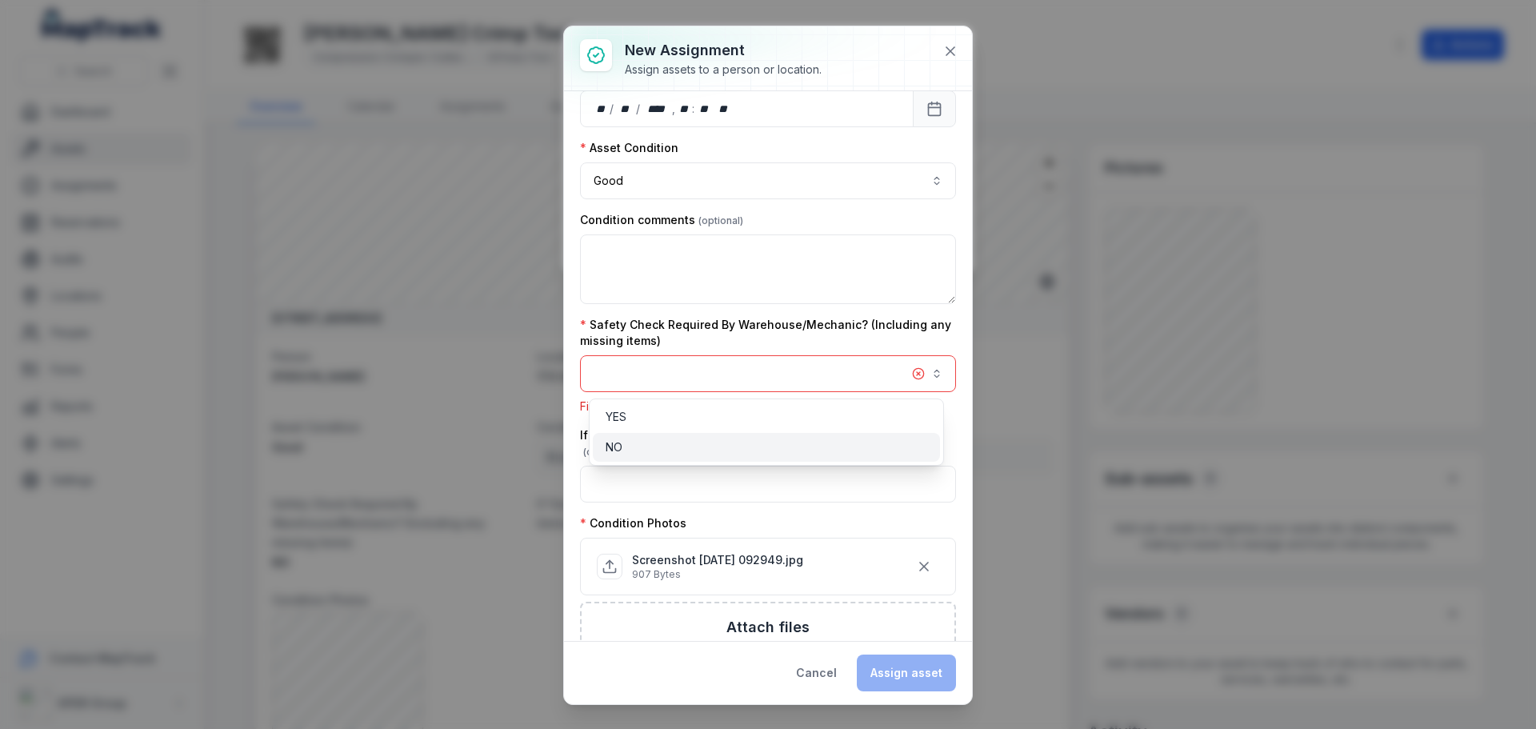
click at [620, 448] on span "NO" at bounding box center [613, 447] width 17 height 16
click at [921, 364] on button "button" at bounding box center [768, 373] width 376 height 37
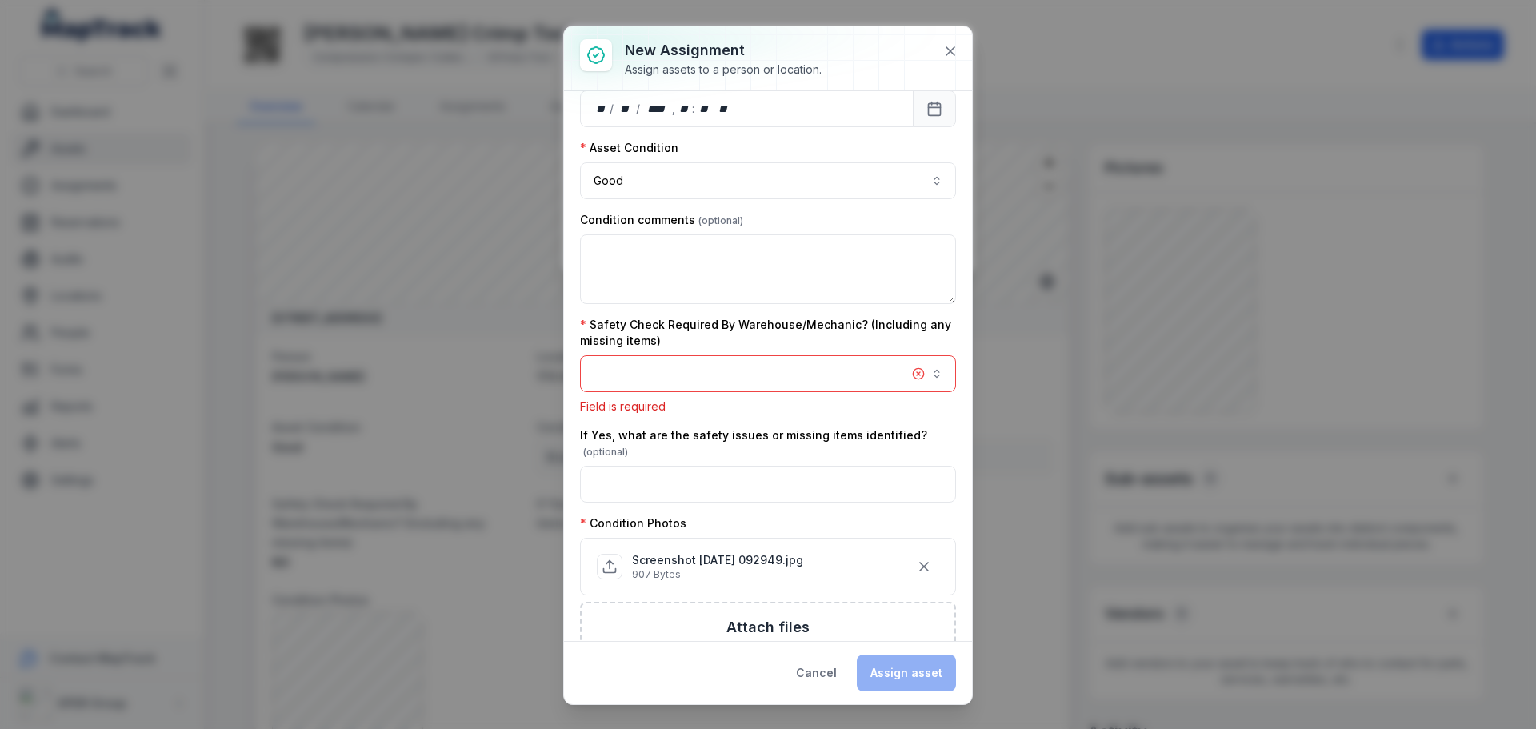
click at [929, 374] on button "button" at bounding box center [768, 373] width 376 height 37
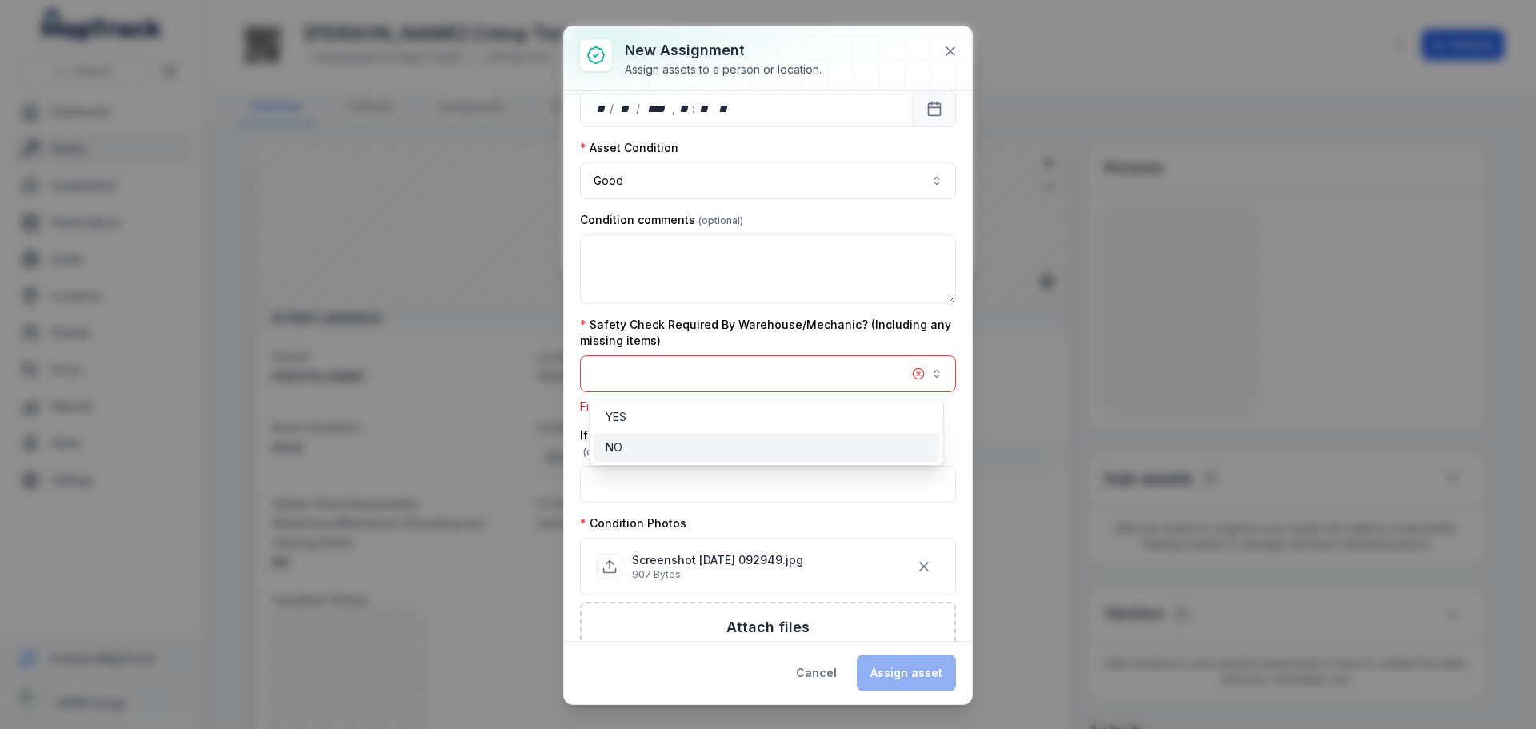
click at [737, 450] on div "NO" at bounding box center [766, 447] width 322 height 16
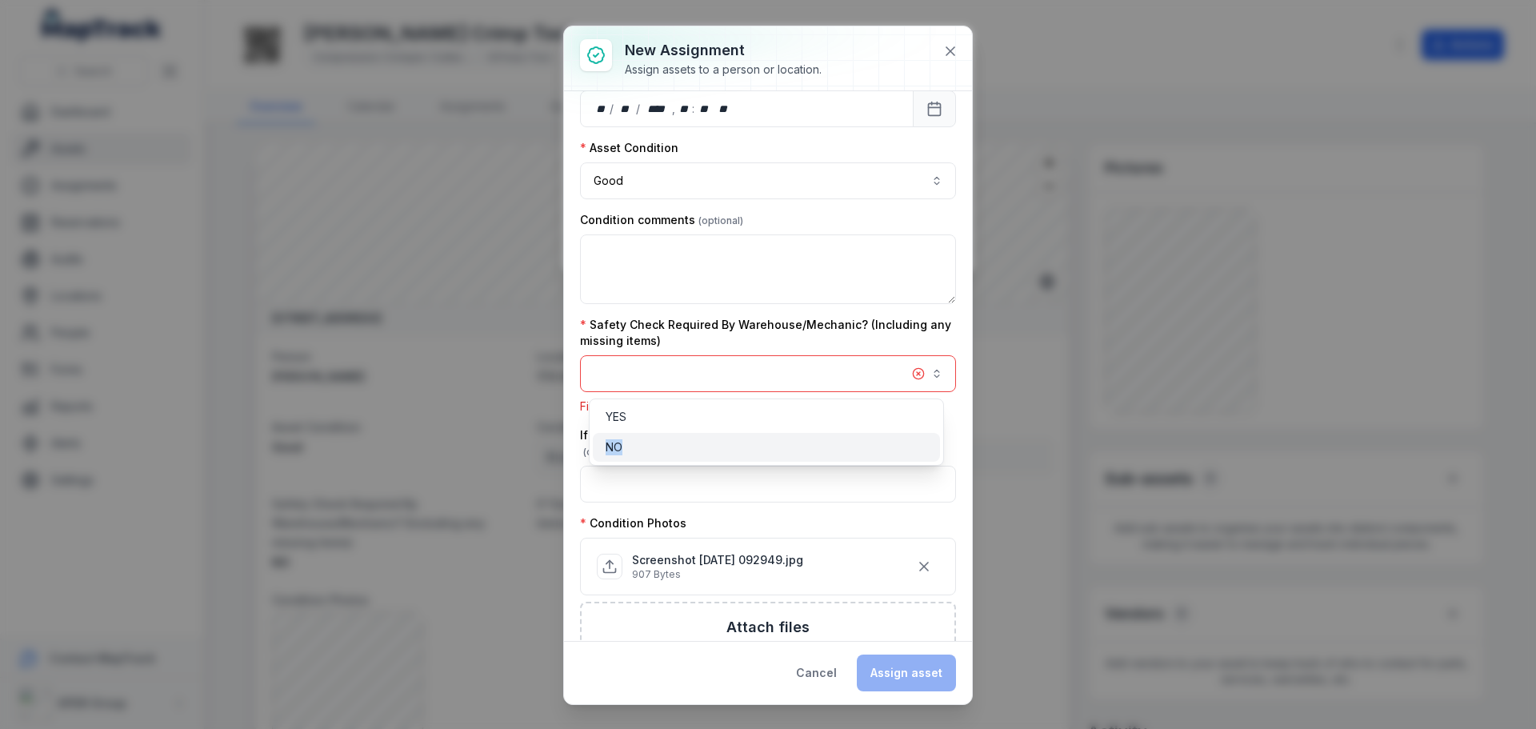
click at [737, 450] on div "NO" at bounding box center [766, 447] width 322 height 16
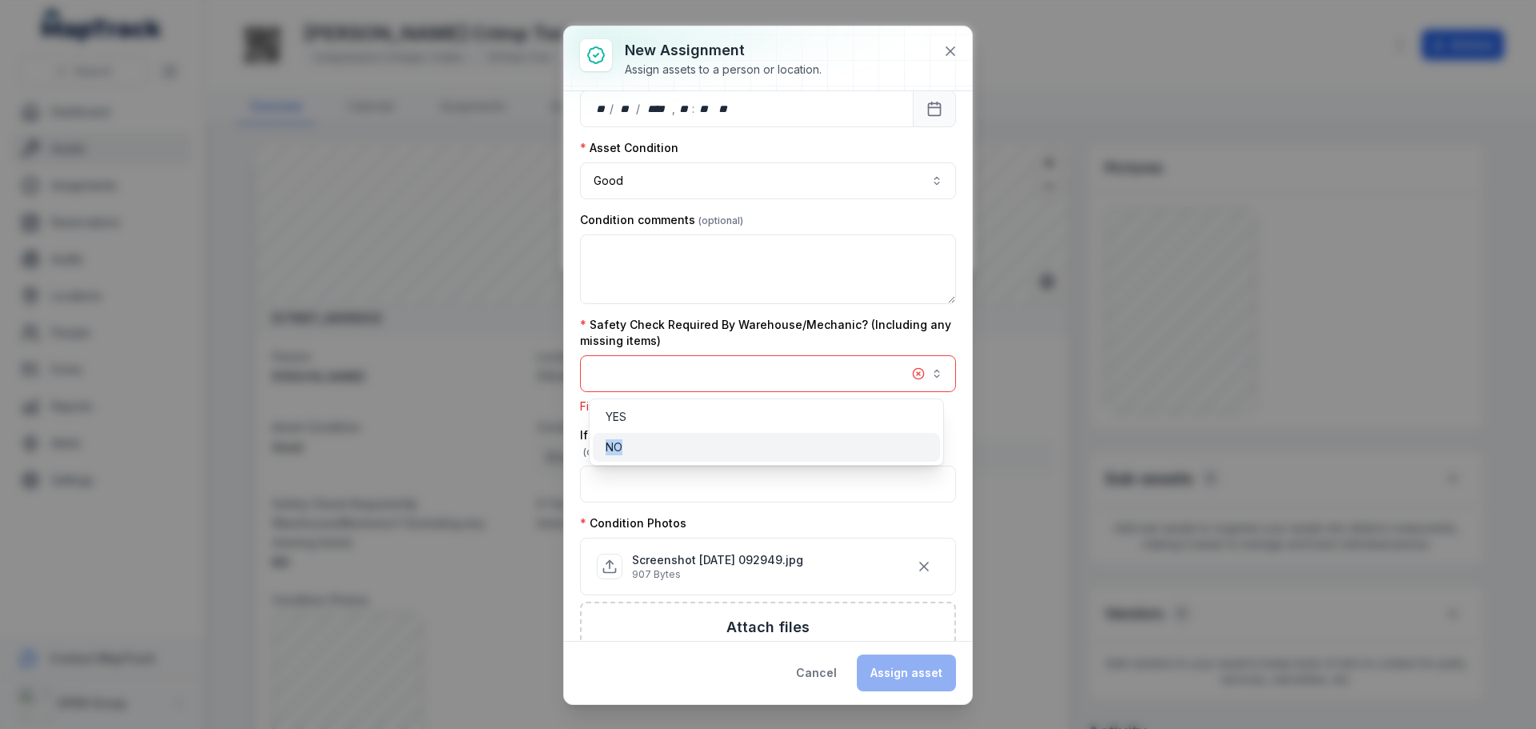
click at [737, 450] on div "NO" at bounding box center [766, 447] width 322 height 16
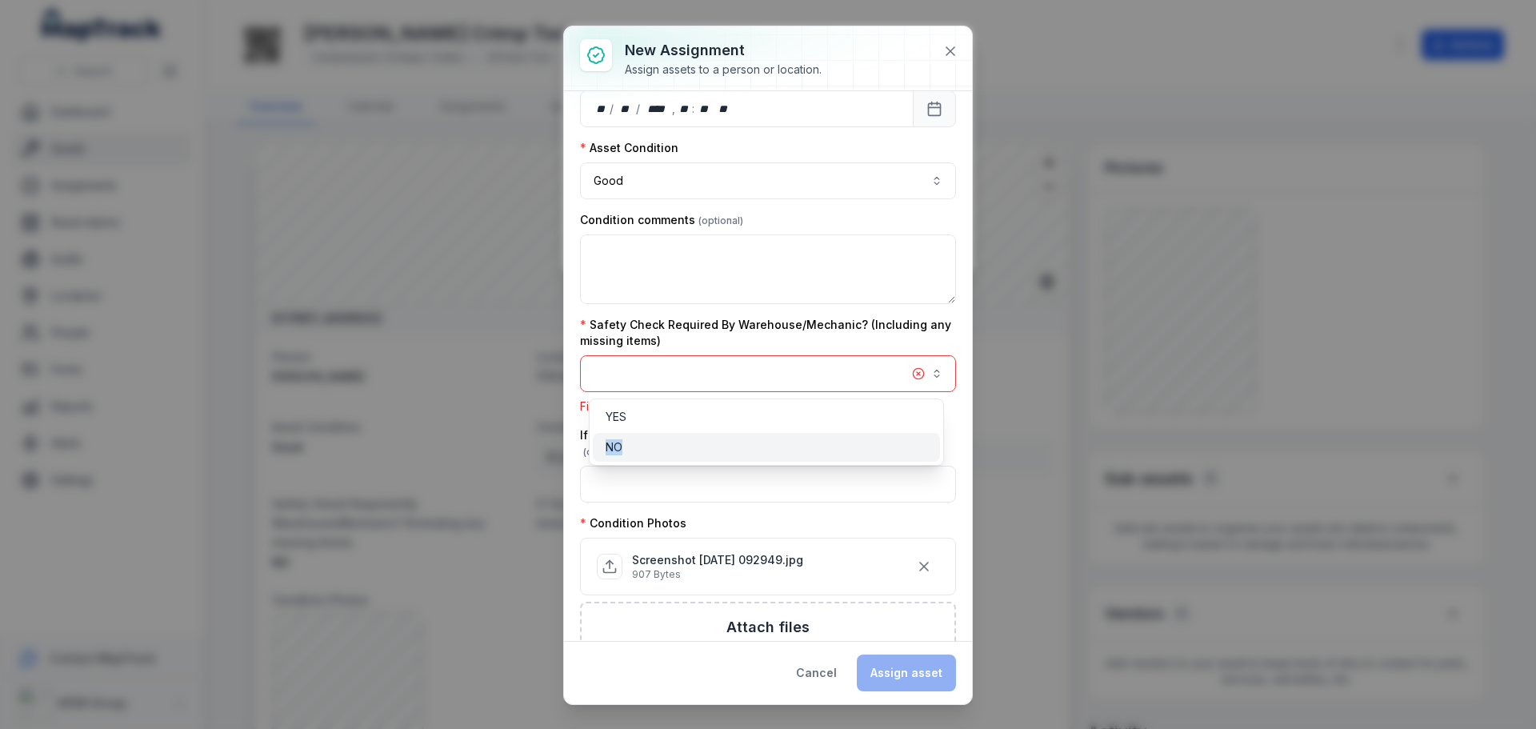
click at [737, 450] on div "NO" at bounding box center [766, 447] width 322 height 16
click at [927, 342] on div "Safety Check Required By Warehouse/Mechanic? (Including any missing items) Fiel…" at bounding box center [768, 366] width 376 height 98
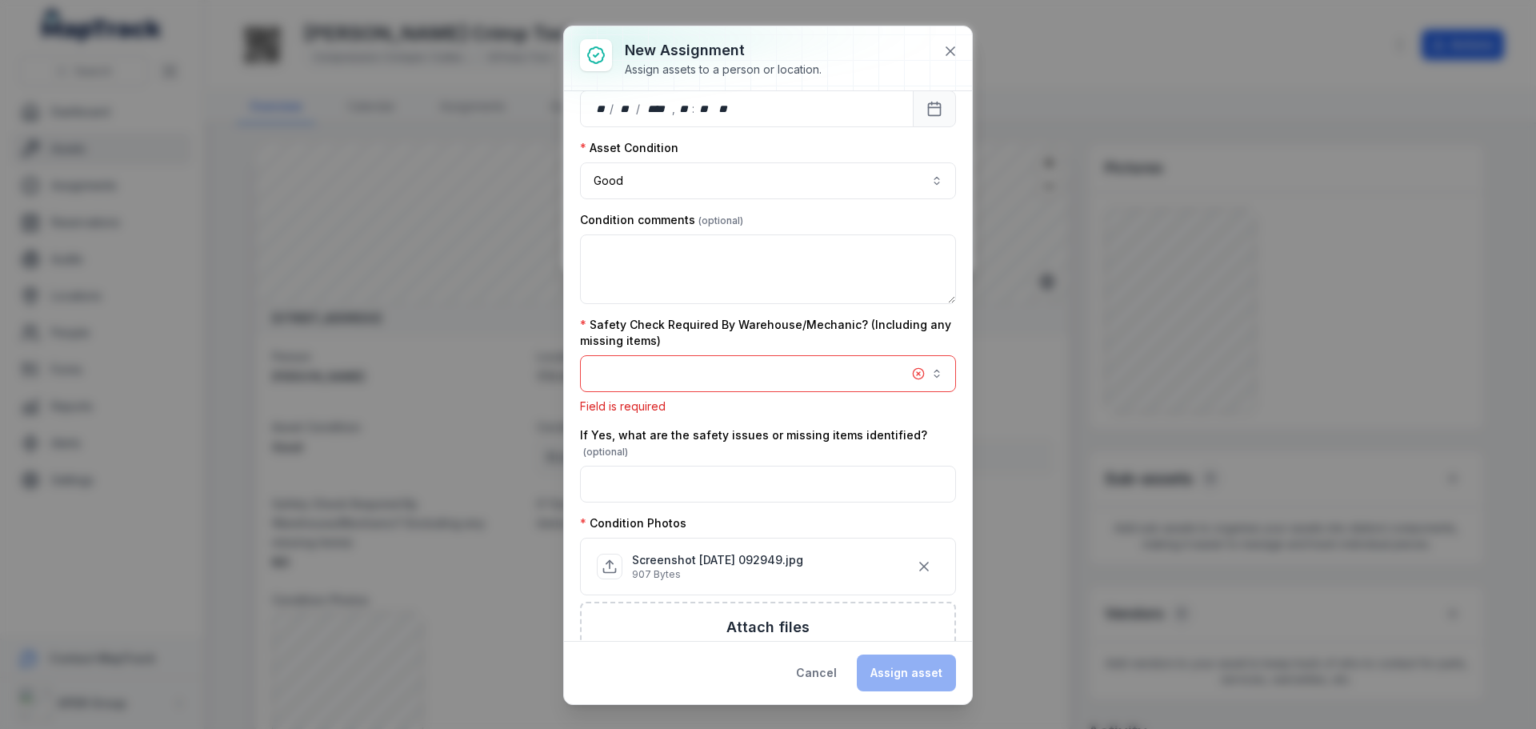
click at [911, 365] on button "button" at bounding box center [768, 373] width 376 height 37
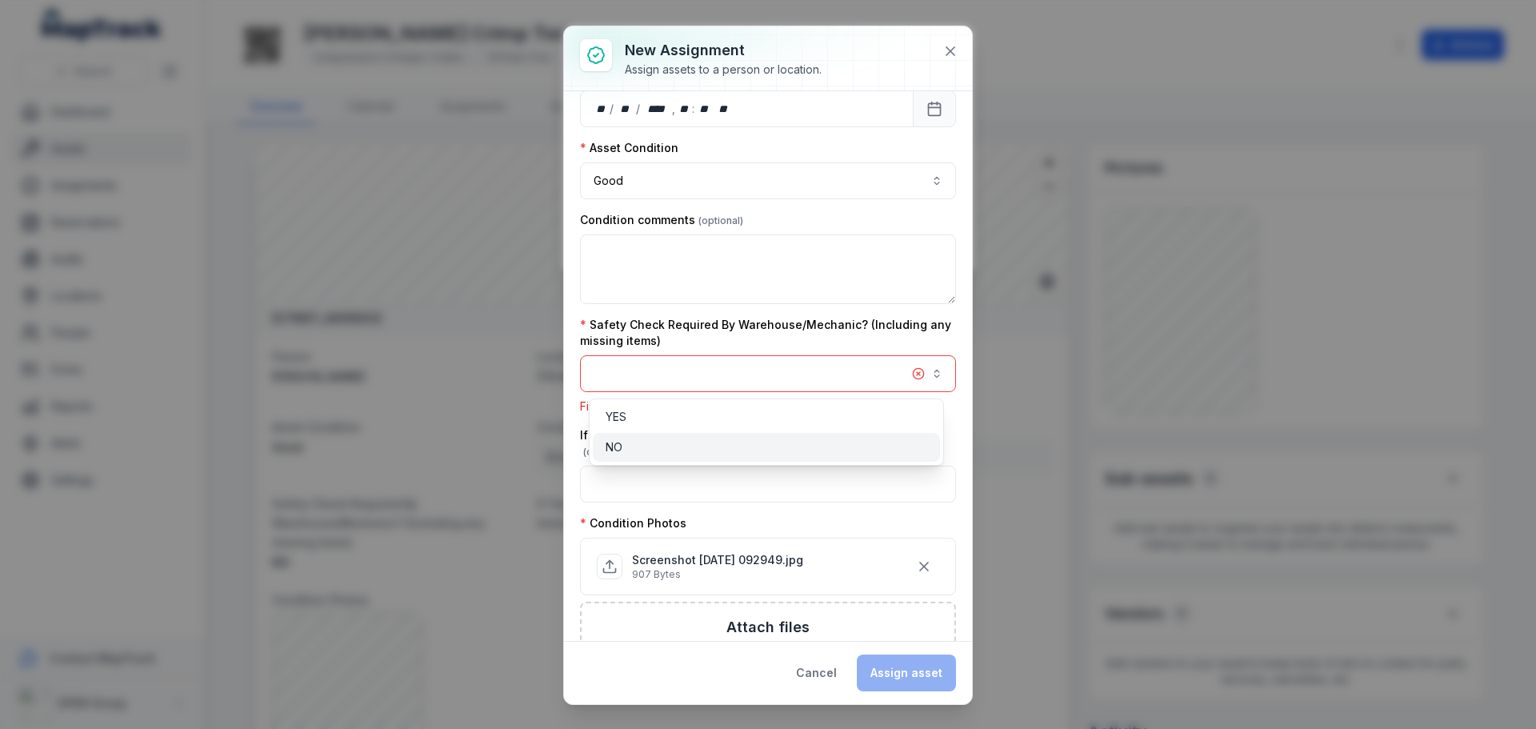
click at [867, 434] on div "YES NO" at bounding box center [766, 431] width 355 height 67
click at [867, 434] on div "NO" at bounding box center [766, 447] width 347 height 29
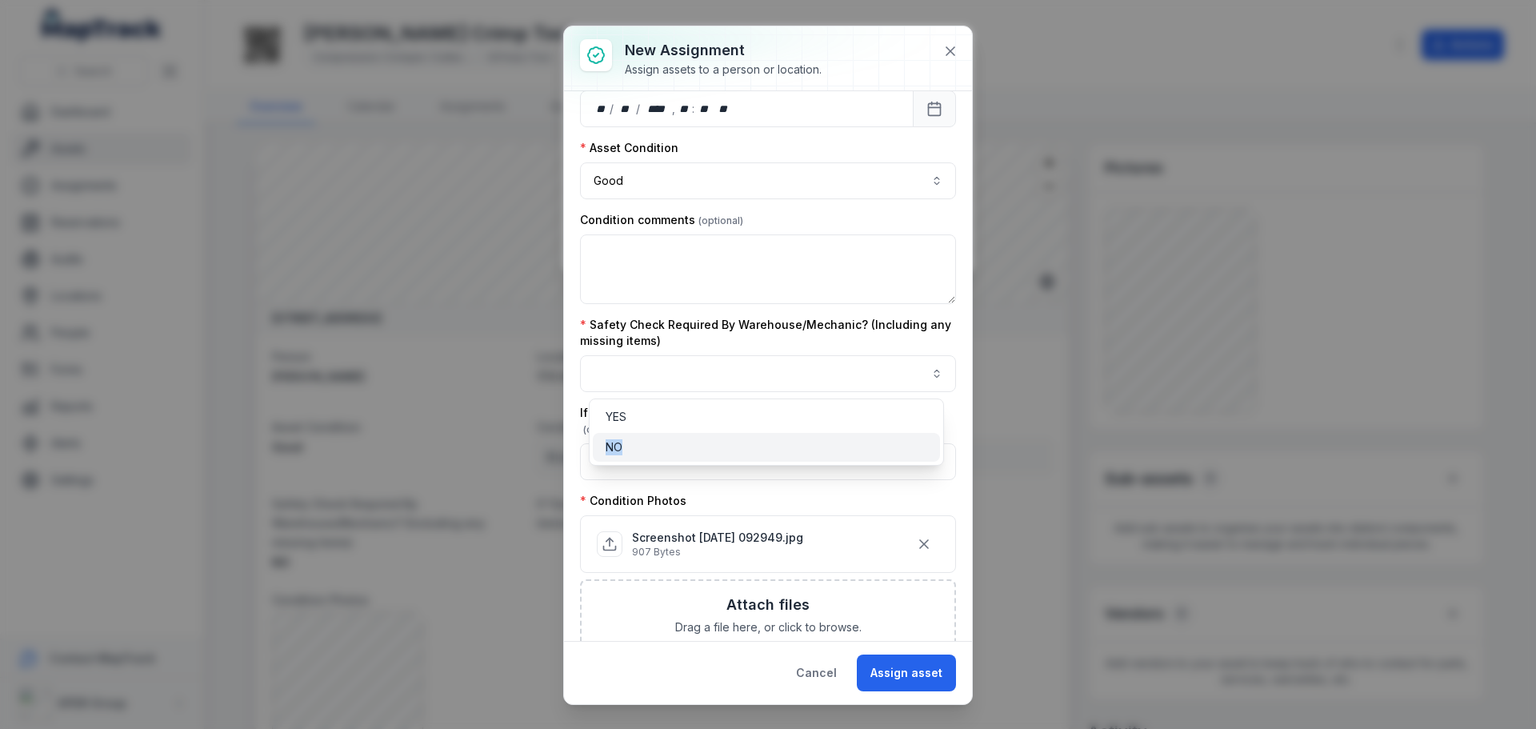
click at [869, 437] on div "NO" at bounding box center [766, 447] width 347 height 29
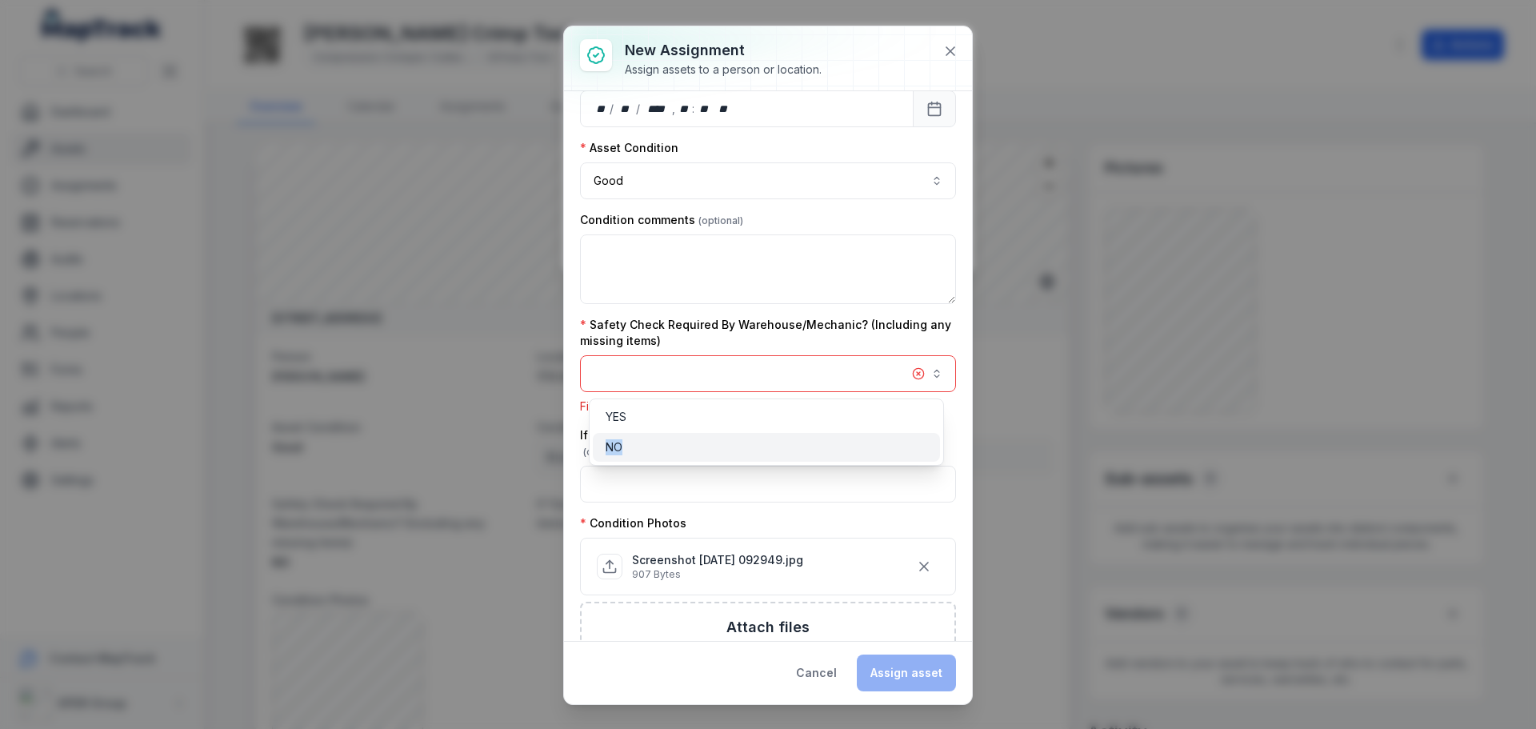
click at [869, 437] on div "NO" at bounding box center [766, 447] width 347 height 29
click at [913, 377] on button "button" at bounding box center [768, 373] width 376 height 37
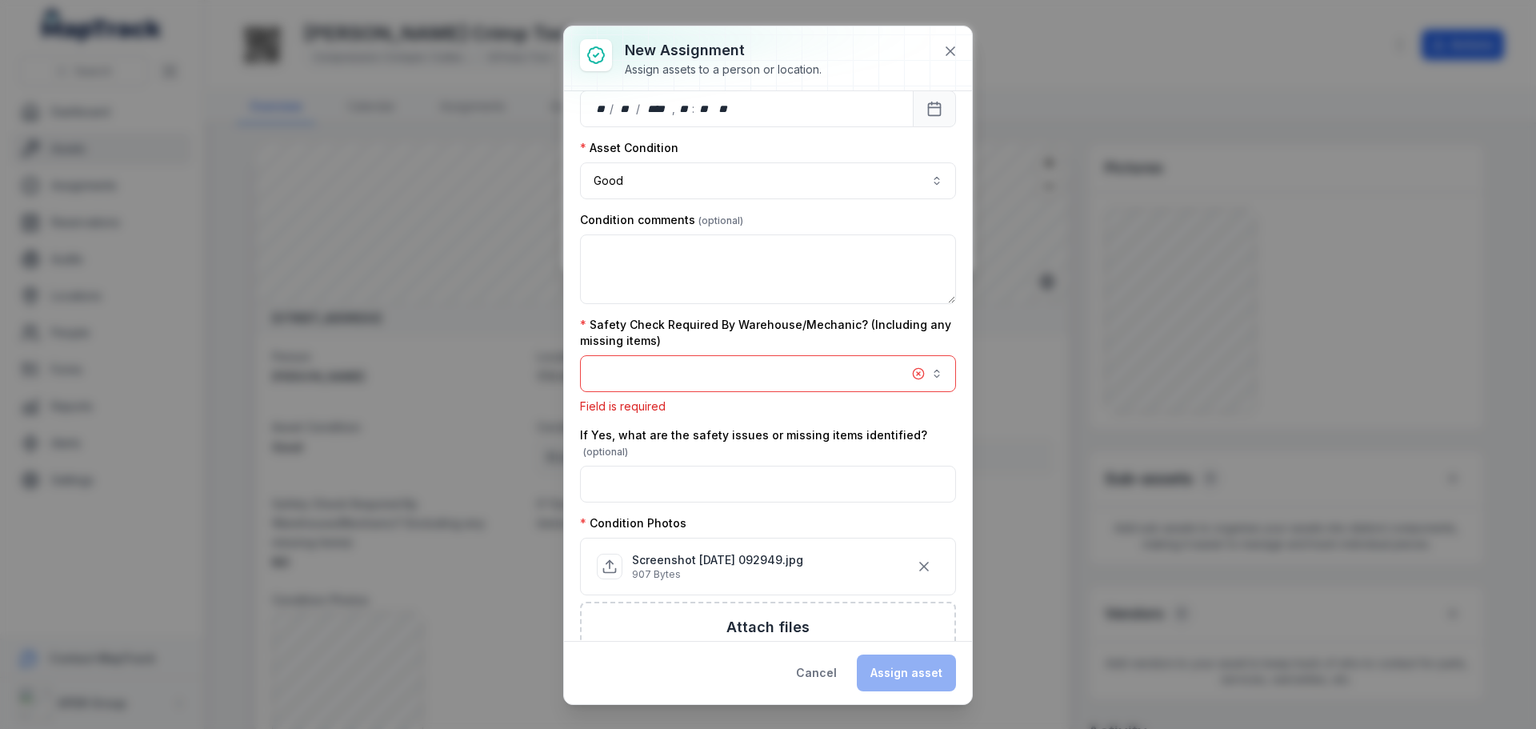
click at [896, 372] on button "button" at bounding box center [768, 373] width 376 height 37
click at [921, 310] on div "**********" at bounding box center [768, 400] width 376 height 1001
click at [713, 376] on button "button" at bounding box center [768, 373] width 376 height 37
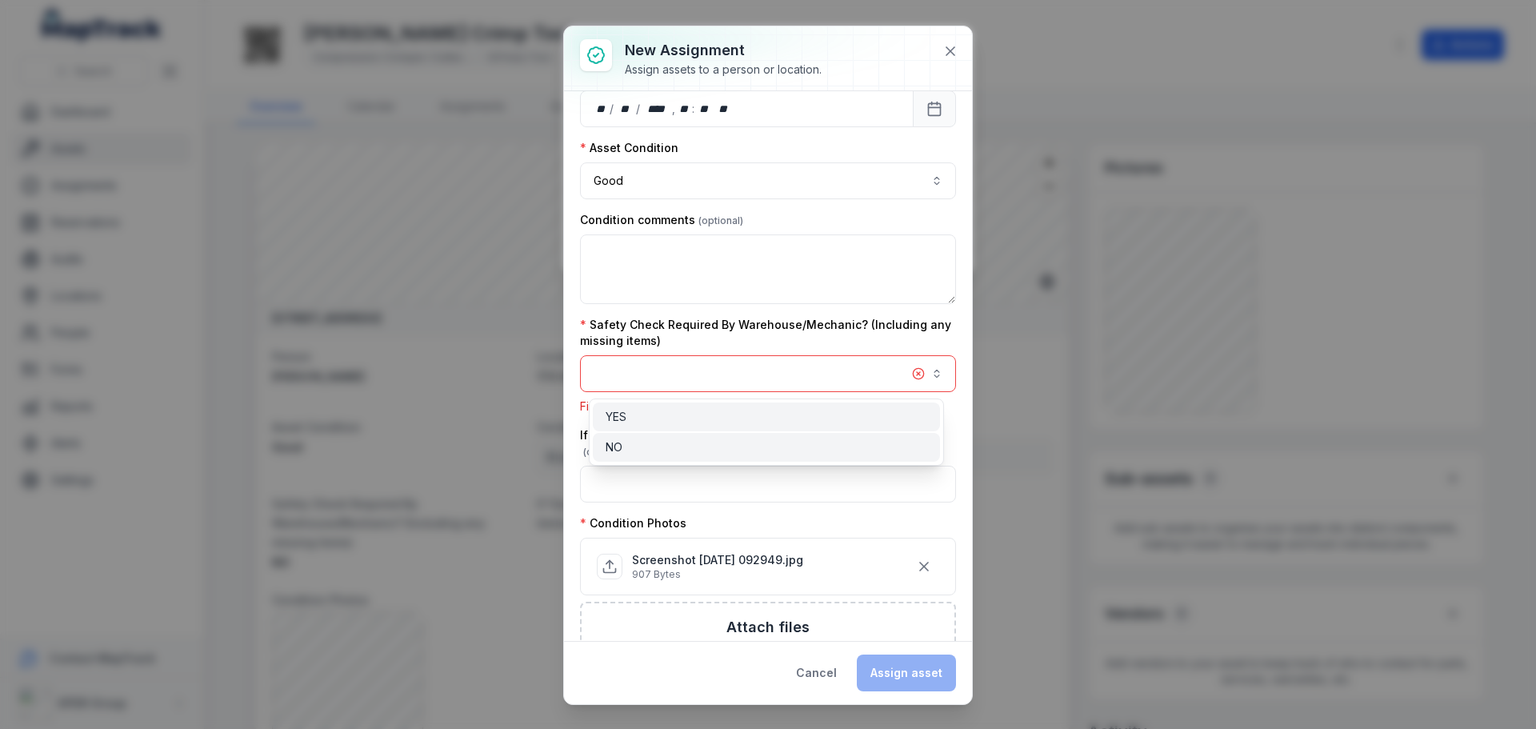
click at [708, 441] on div "NO" at bounding box center [766, 447] width 322 height 16
click at [925, 679] on div "**********" at bounding box center [768, 364] width 408 height 677
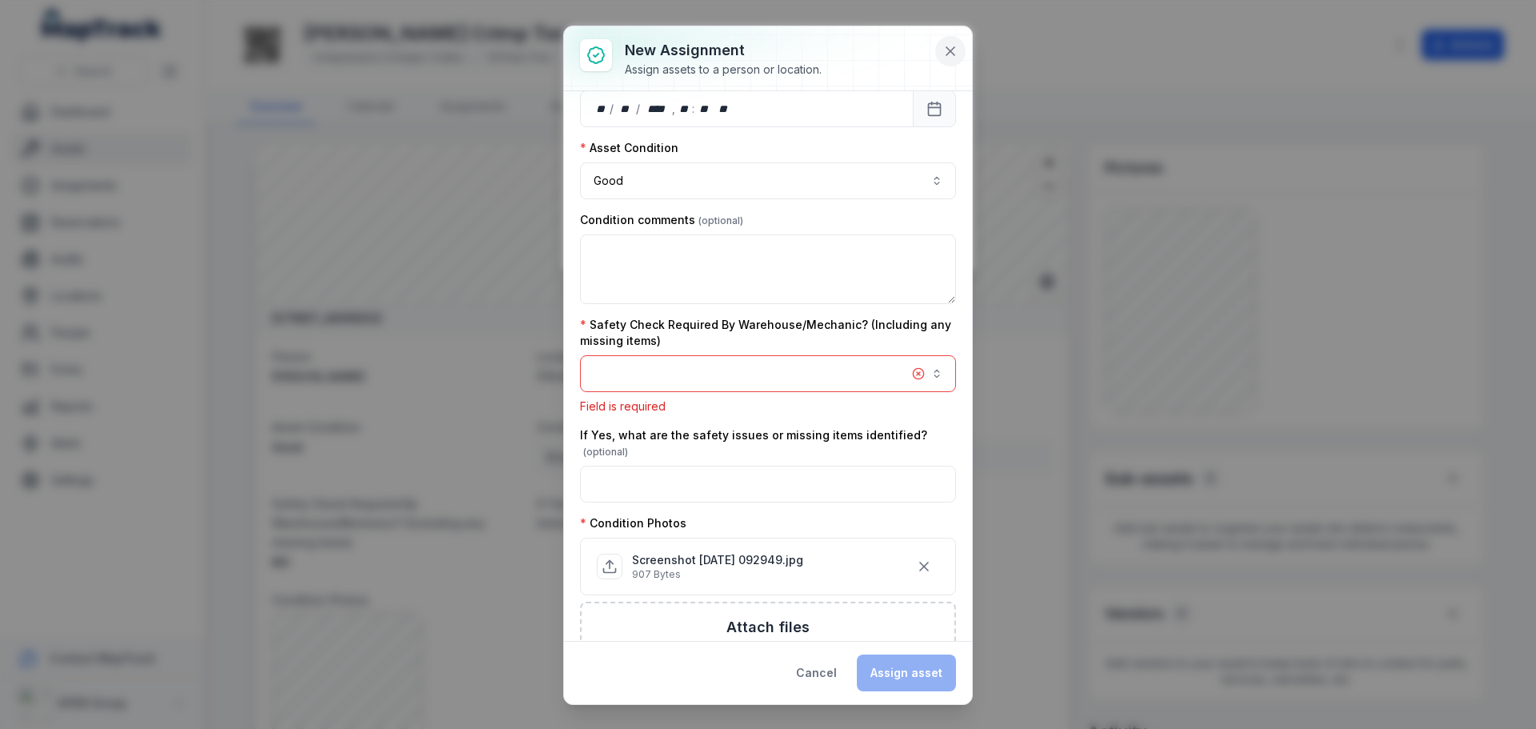
click at [941, 42] on button at bounding box center [950, 51] width 30 height 30
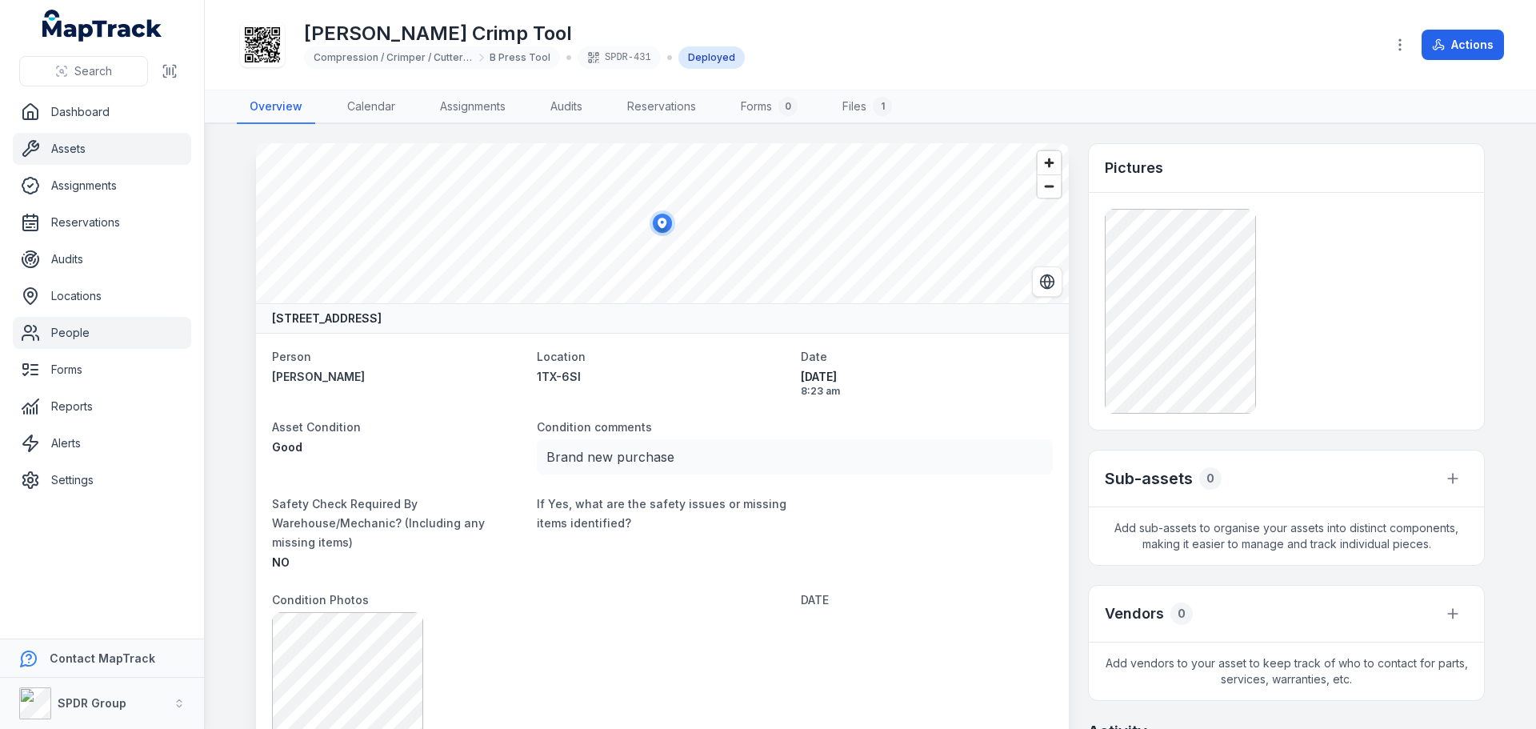
click at [63, 325] on link "People" at bounding box center [102, 333] width 178 height 32
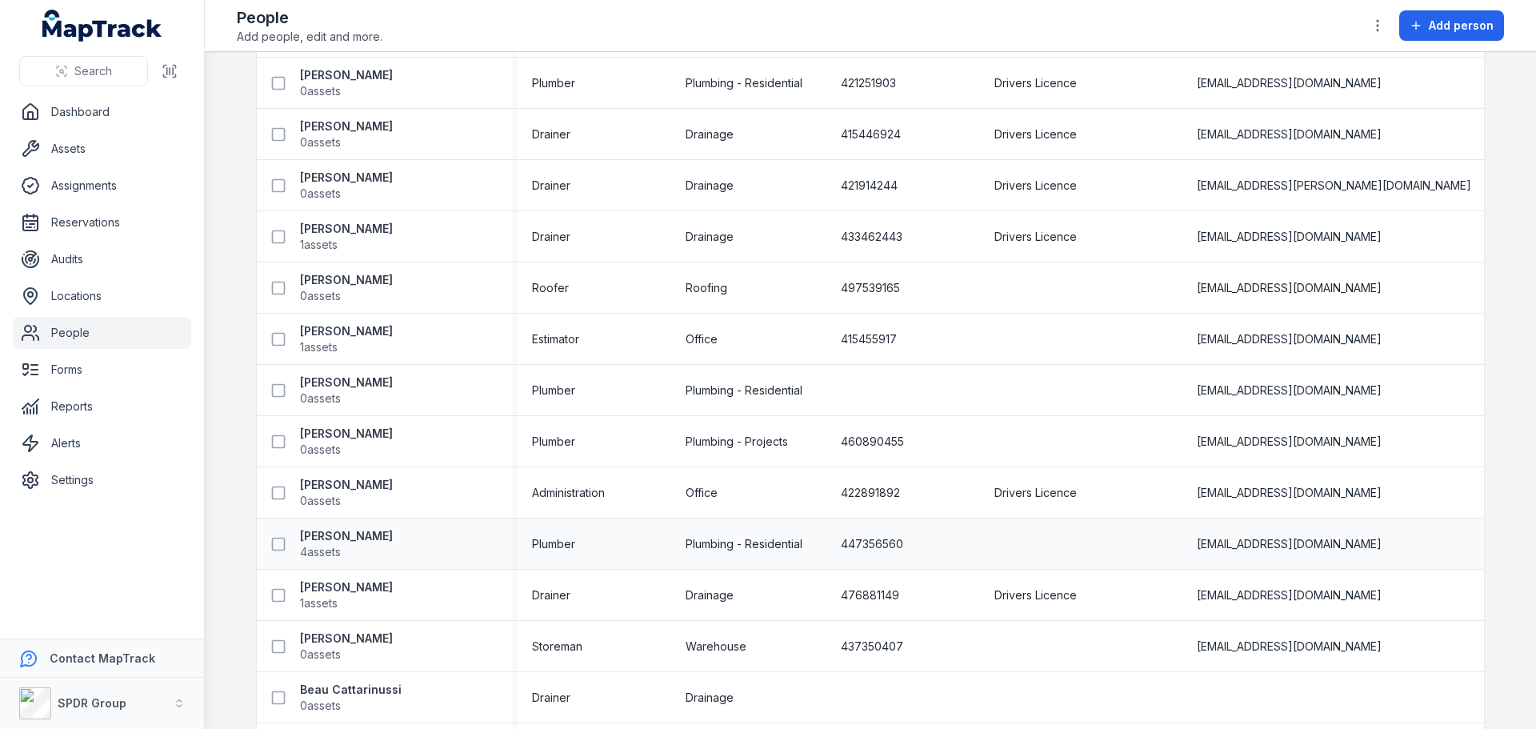
scroll to position [160, 0]
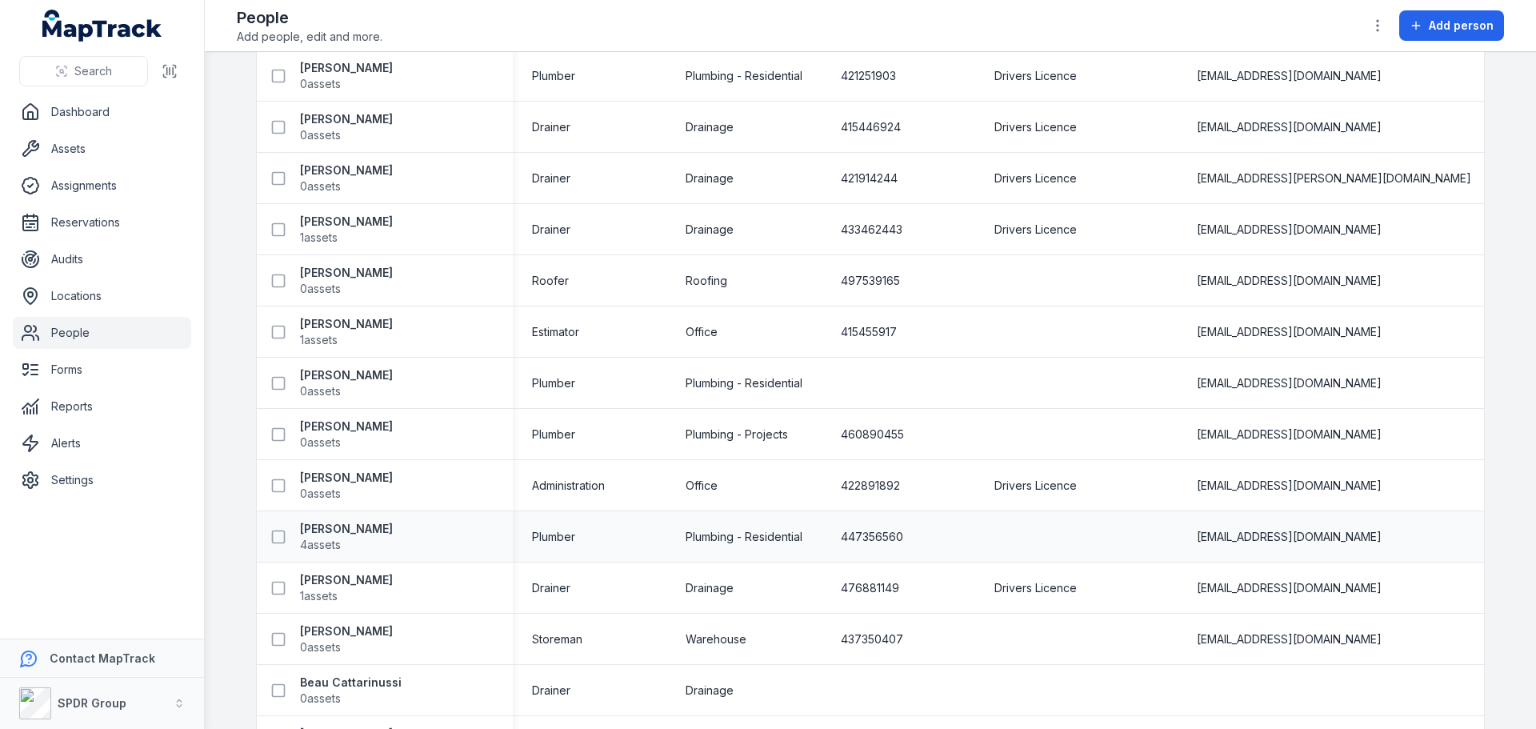
click at [379, 529] on div "Ayden Bellman 4 assets" at bounding box center [378, 537] width 230 height 32
click at [346, 529] on strong "[PERSON_NAME]" at bounding box center [346, 529] width 93 height 16
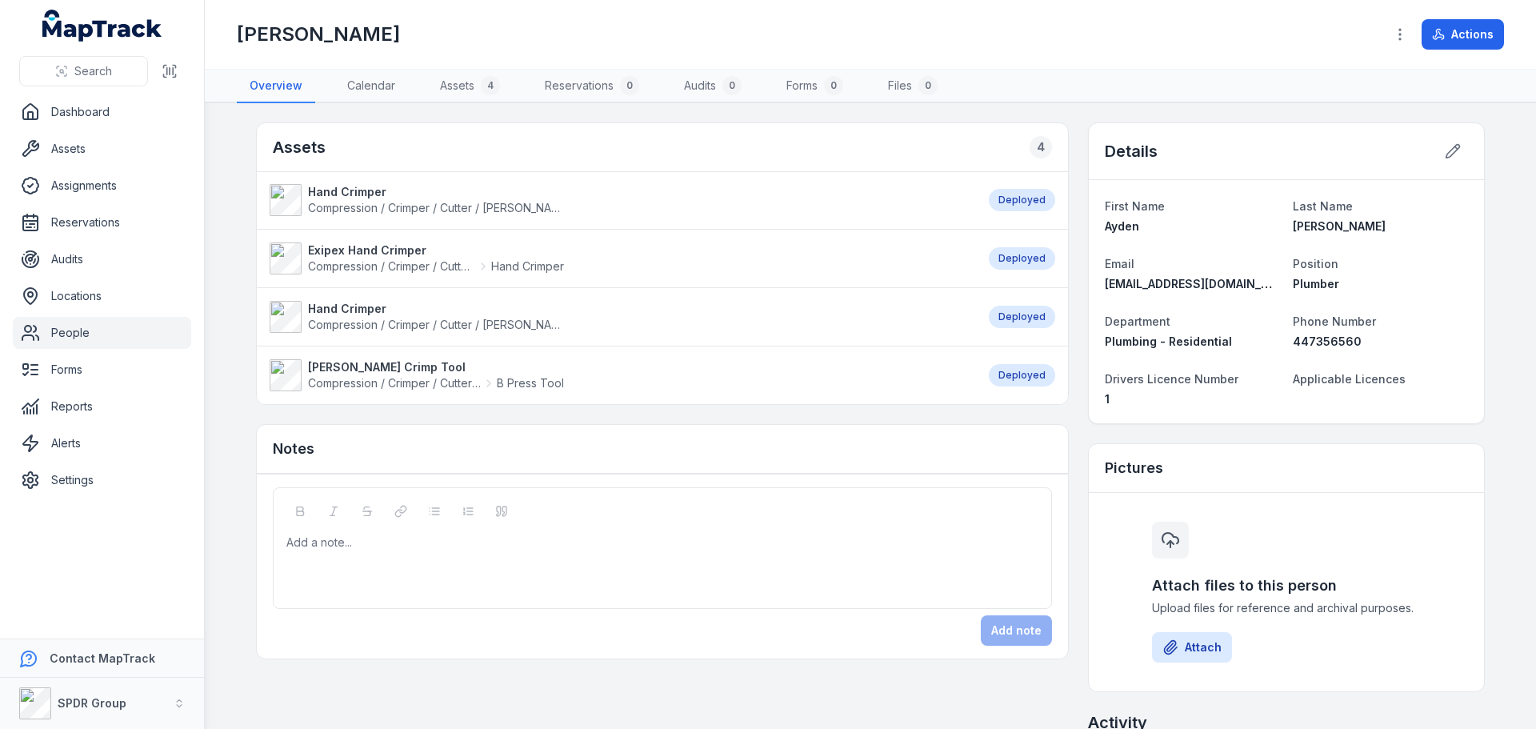
click at [323, 371] on strong "[PERSON_NAME] Crimp Tool" at bounding box center [436, 367] width 256 height 16
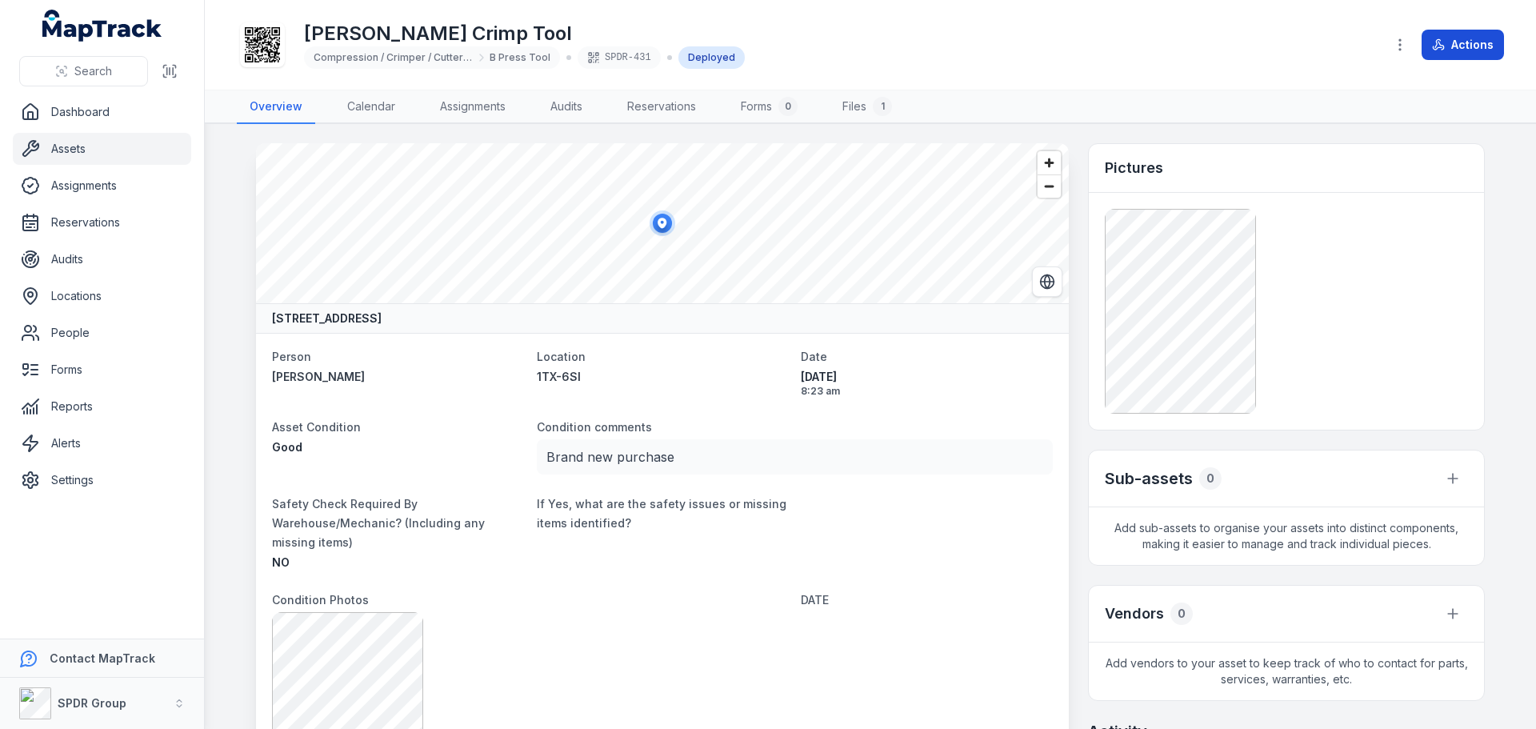
click at [1453, 33] on button "Actions" at bounding box center [1462, 45] width 82 height 30
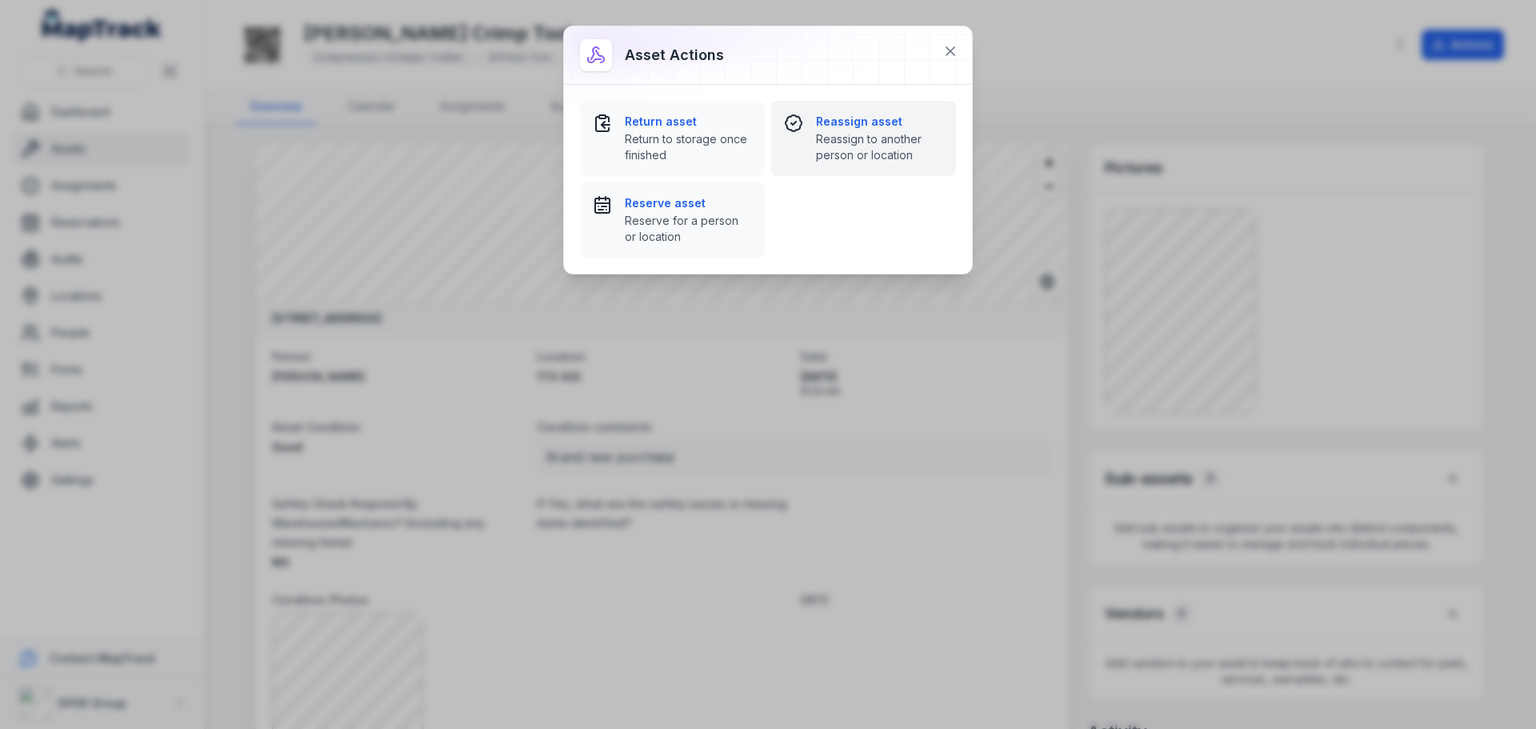
click at [827, 122] on strong "Reassign asset" at bounding box center [879, 122] width 127 height 16
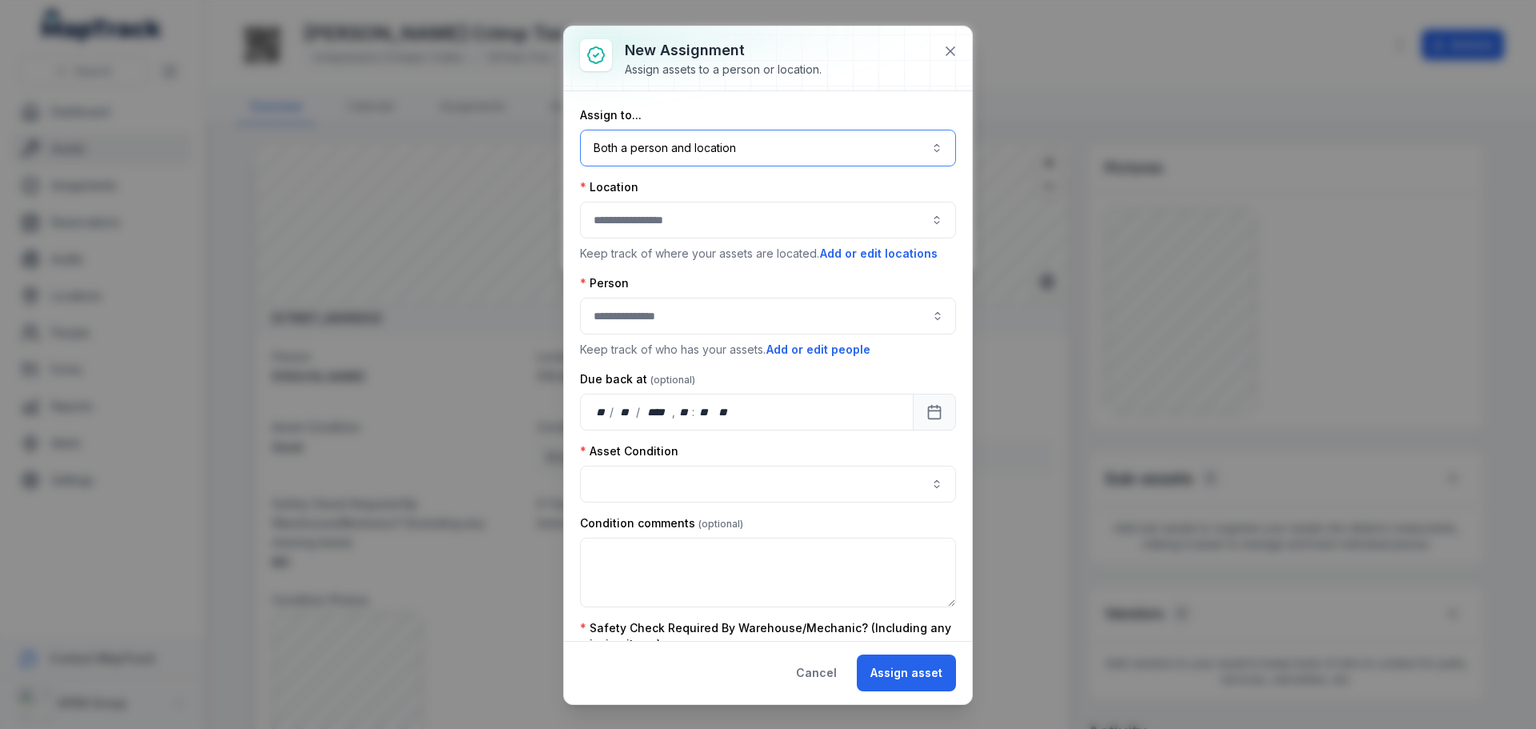
click at [620, 158] on button "Both a person and location ****" at bounding box center [768, 148] width 376 height 37
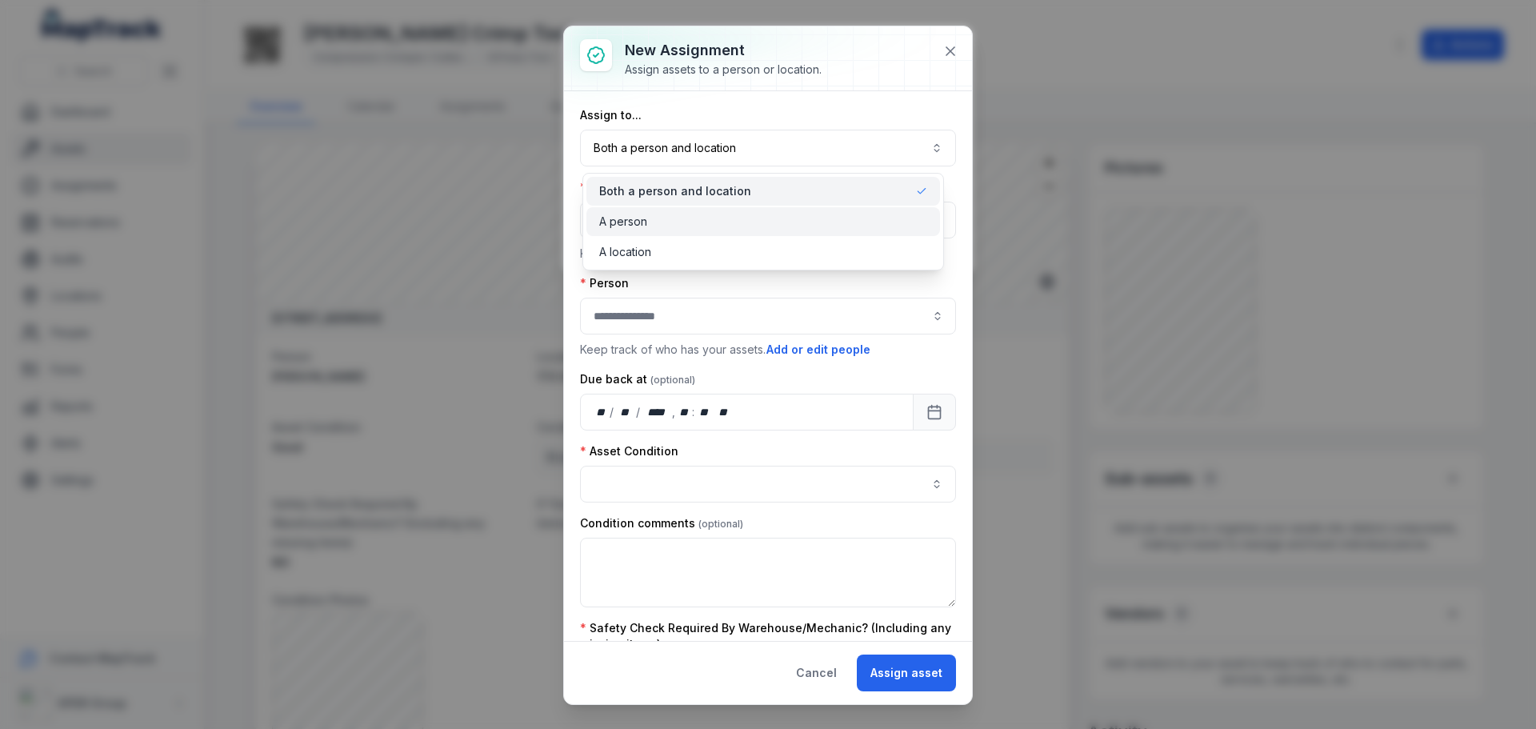
click at [629, 217] on span "A person" at bounding box center [623, 222] width 48 height 16
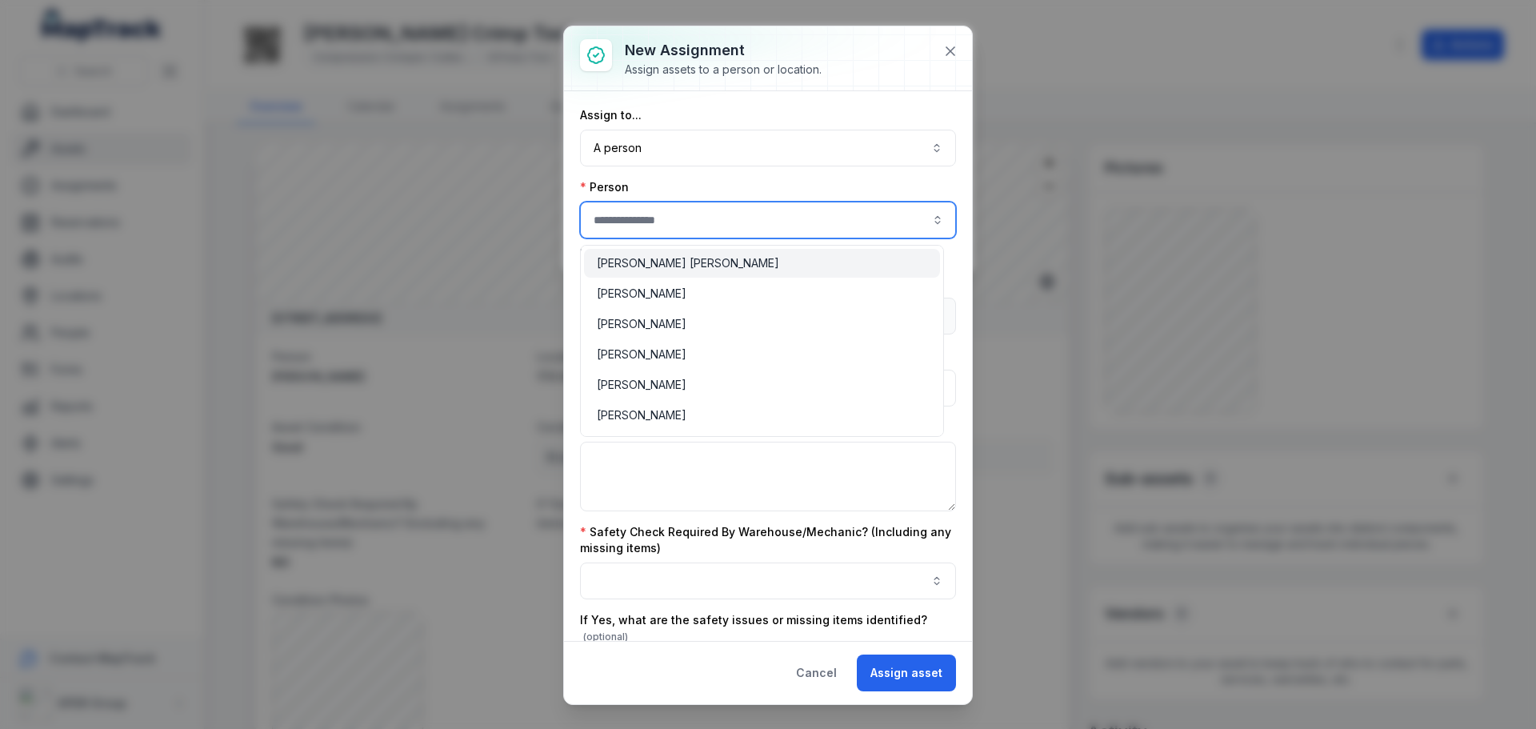
click at [629, 217] on input "assignment-add:person-label" at bounding box center [768, 220] width 376 height 37
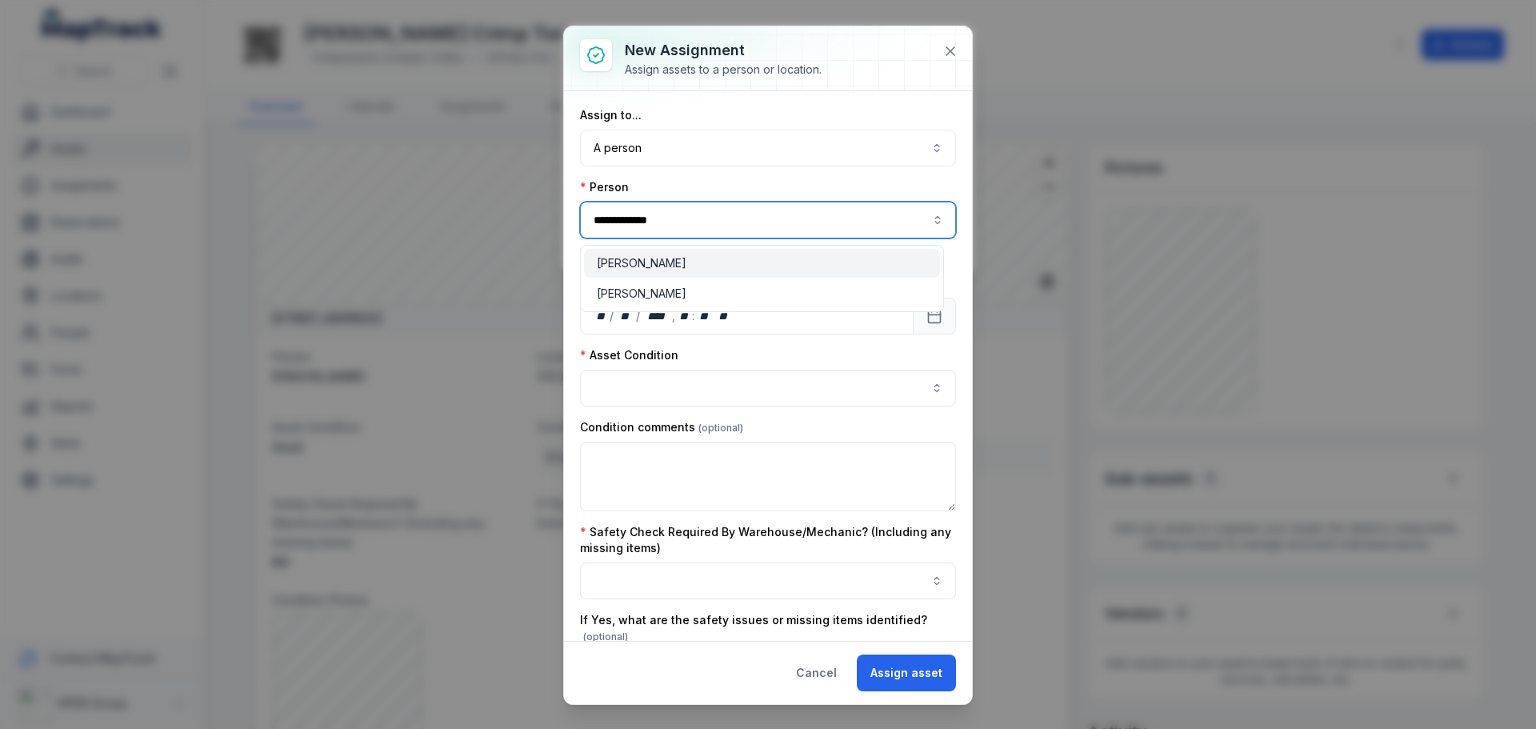
click at [640, 263] on span "[PERSON_NAME]" at bounding box center [642, 263] width 90 height 16
type input "**********"
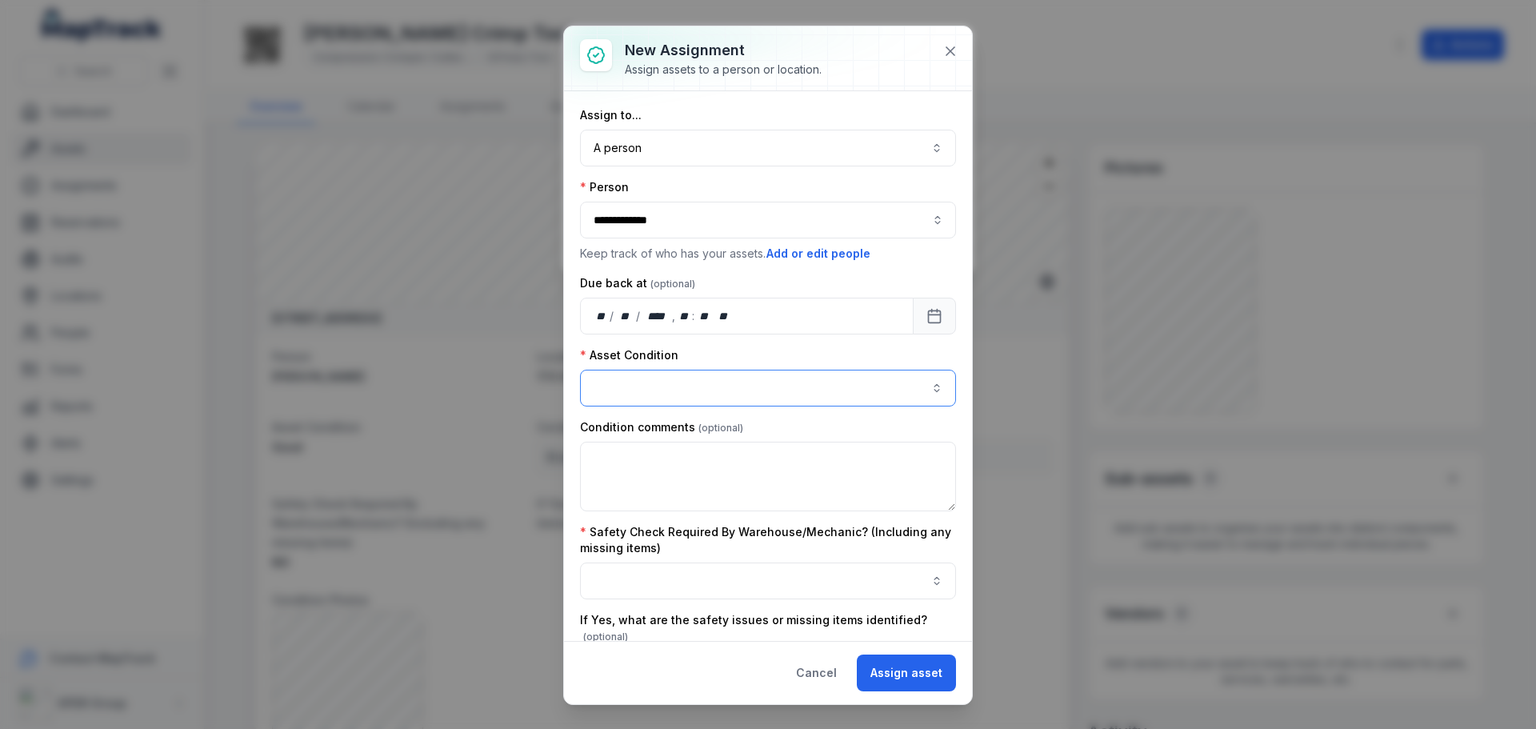
click at [660, 377] on button "button" at bounding box center [768, 388] width 376 height 37
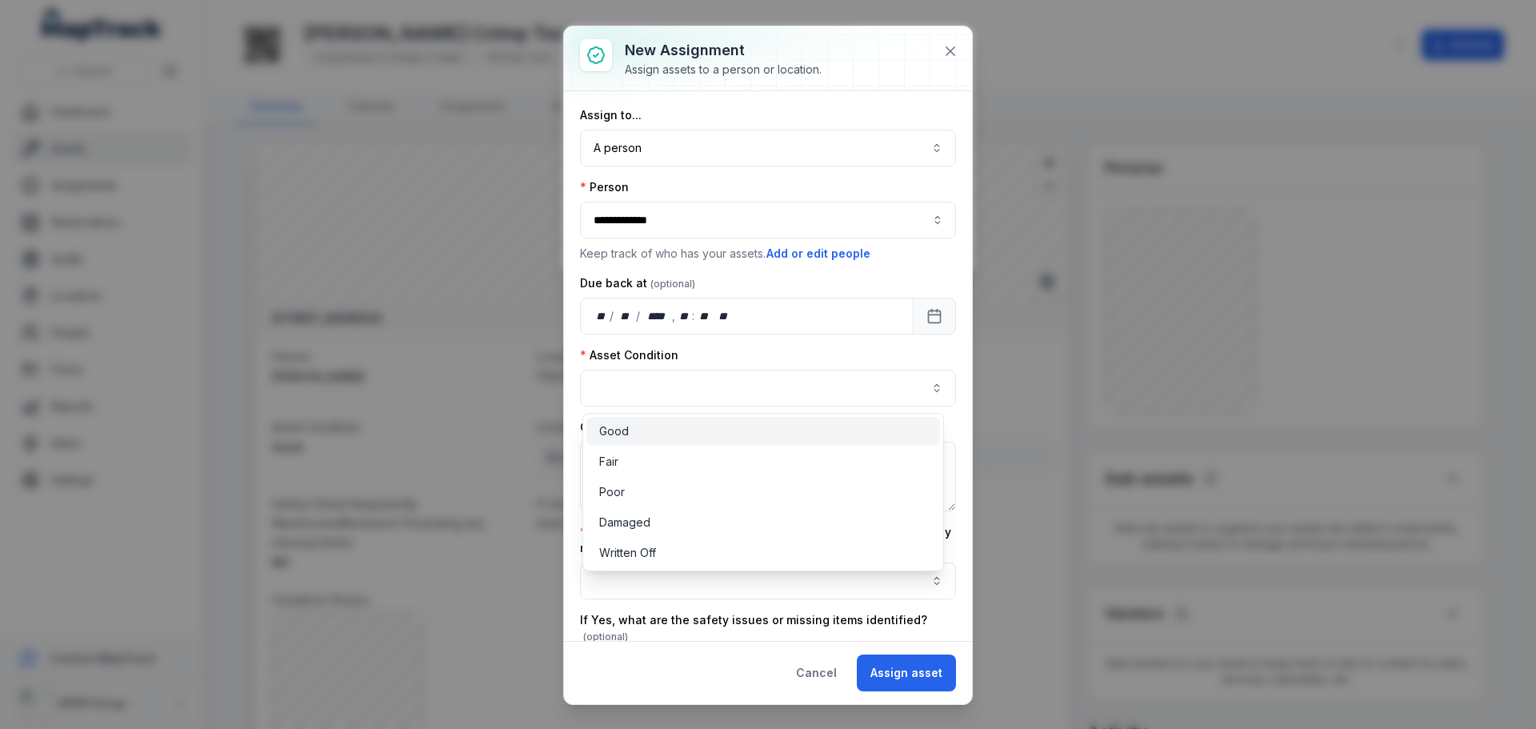
click at [721, 426] on div "Good" at bounding box center [763, 431] width 328 height 16
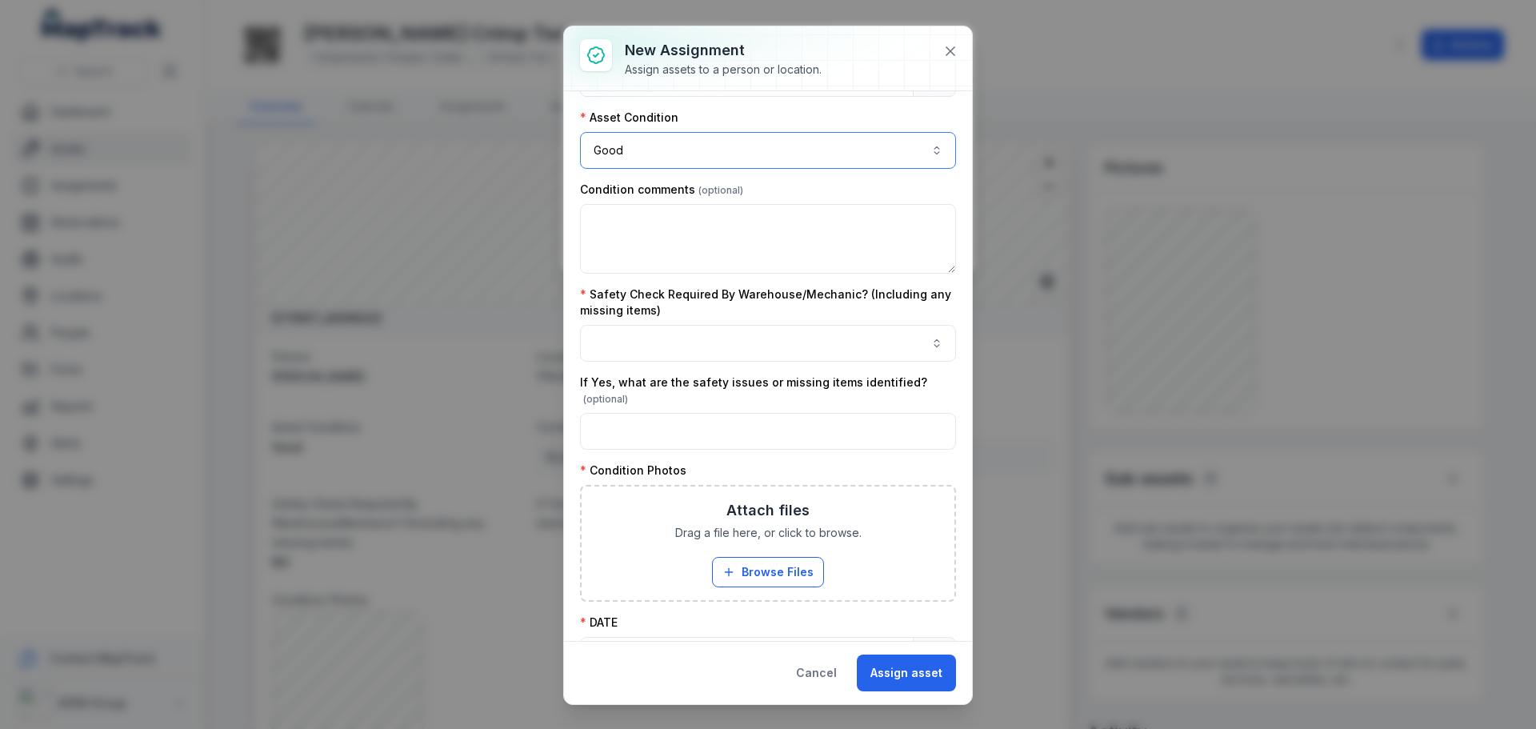
scroll to position [240, 0]
click at [694, 341] on button "button" at bounding box center [768, 340] width 376 height 37
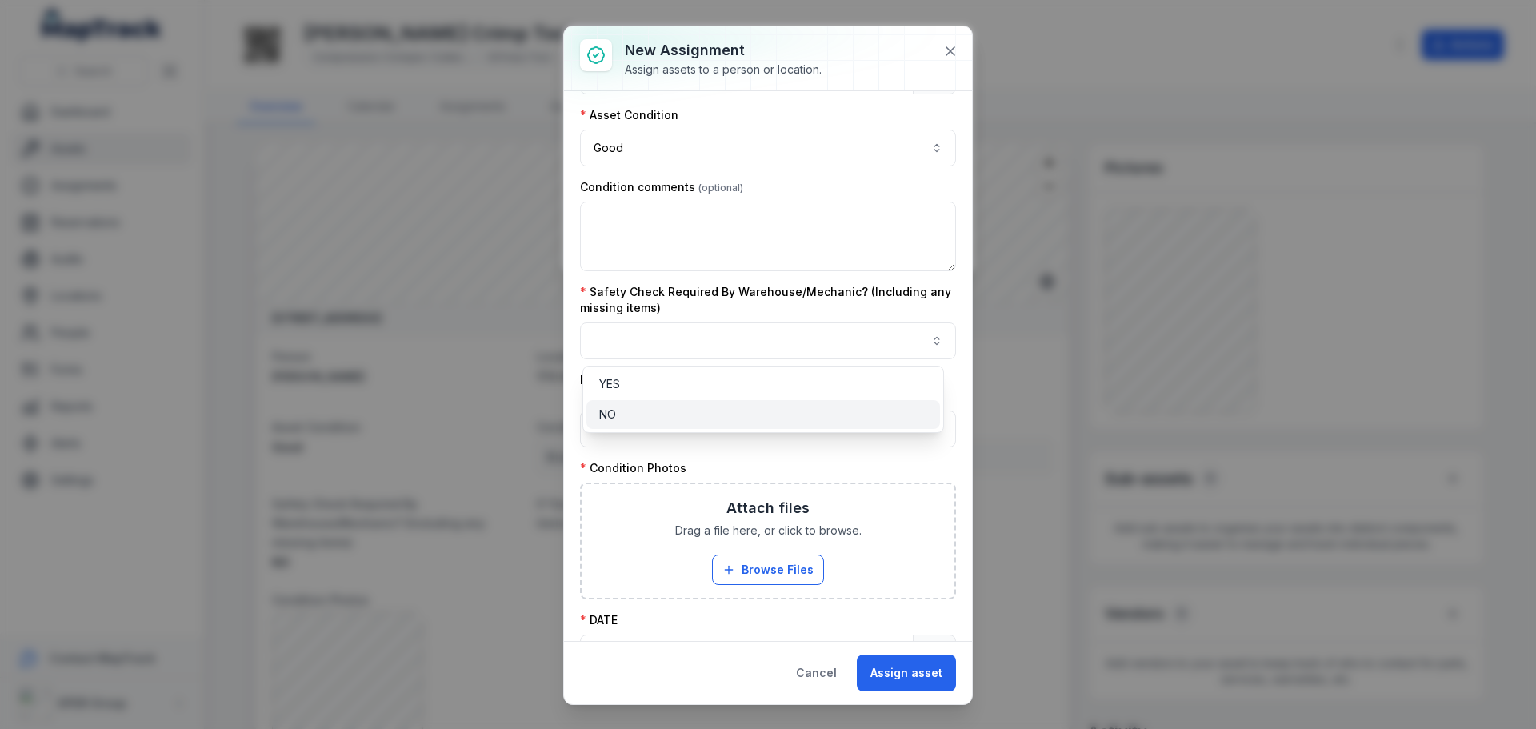
click at [667, 413] on div "NO" at bounding box center [763, 414] width 328 height 16
click at [701, 498] on div "**********" at bounding box center [768, 385] width 376 height 1037
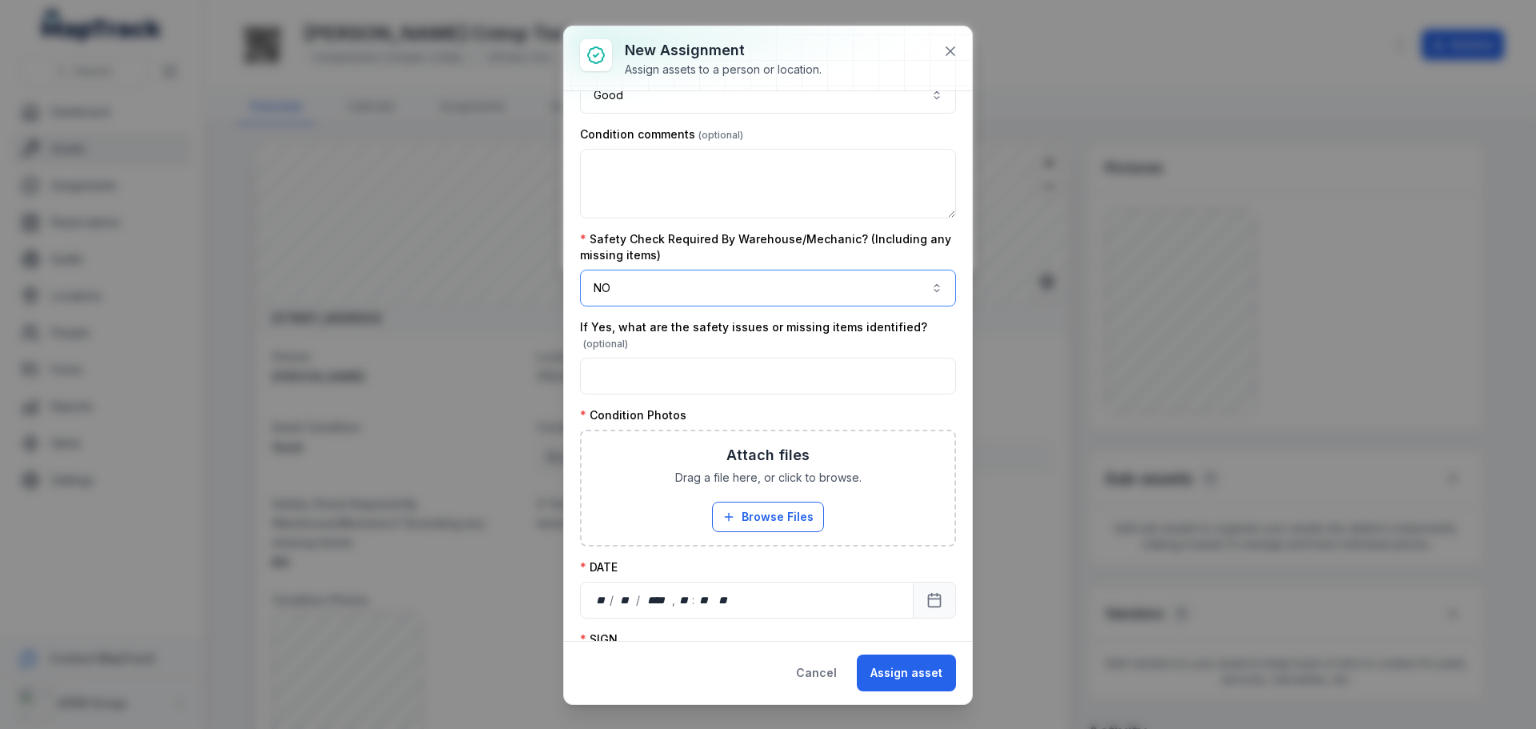
scroll to position [400, 0]
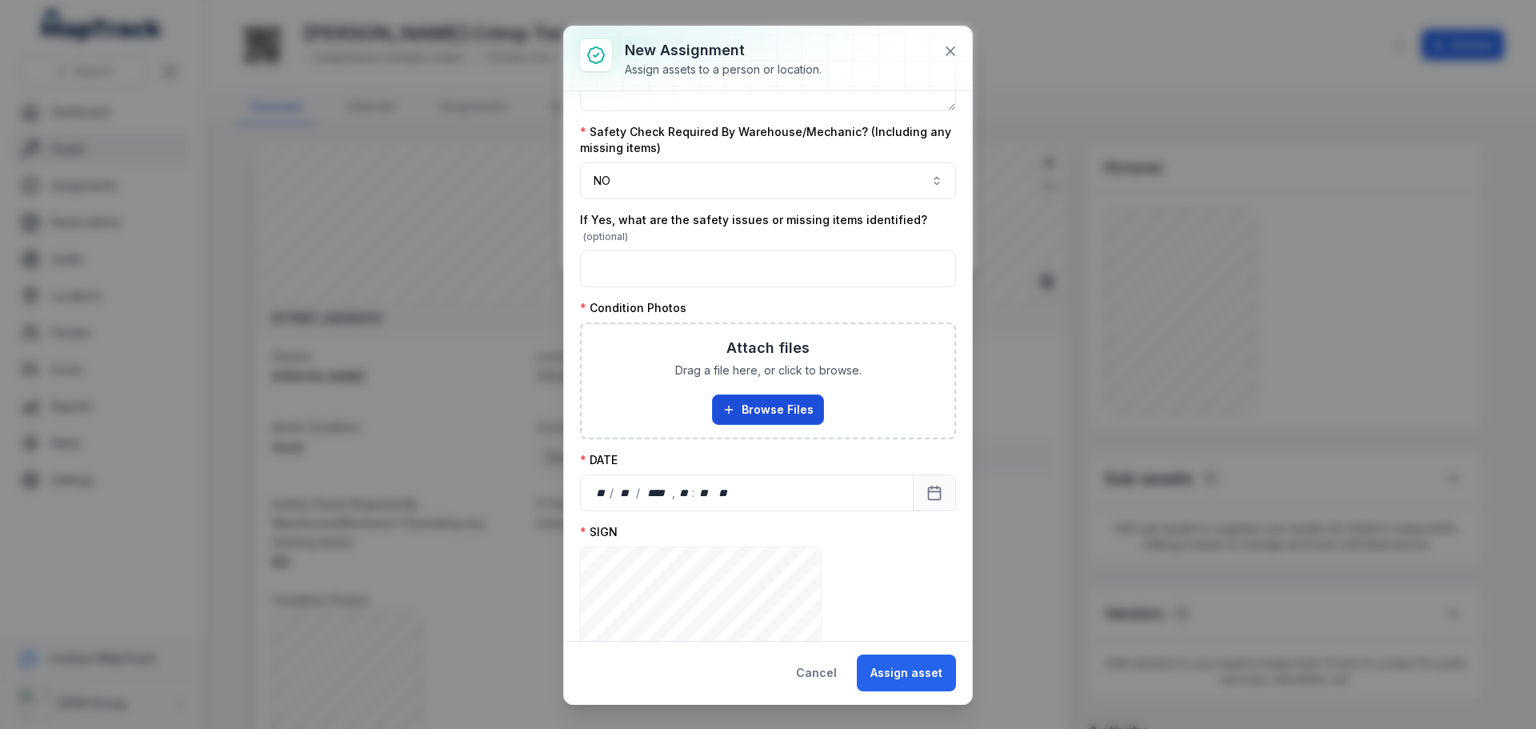
click at [739, 414] on button "Browse Files" at bounding box center [768, 409] width 112 height 30
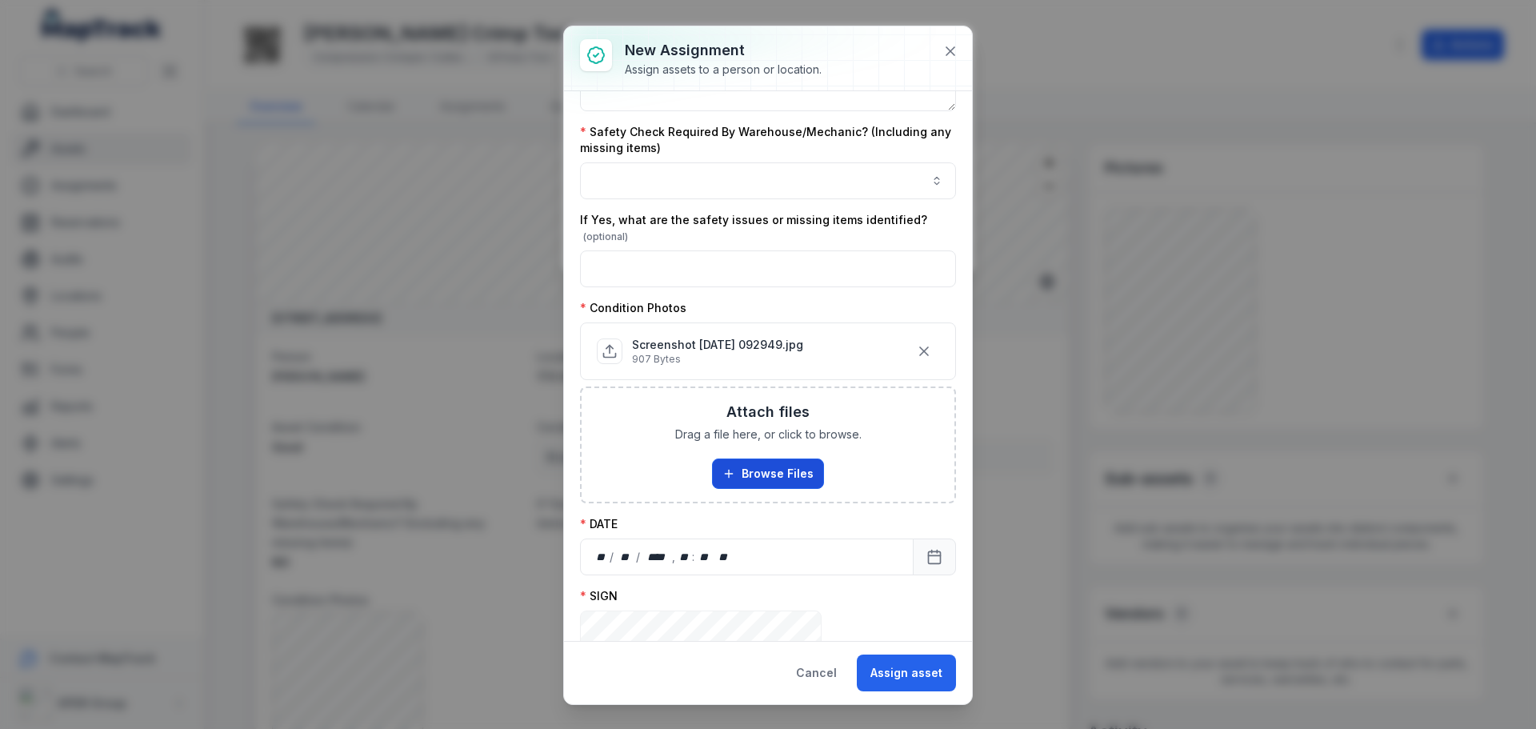
scroll to position [617, 0]
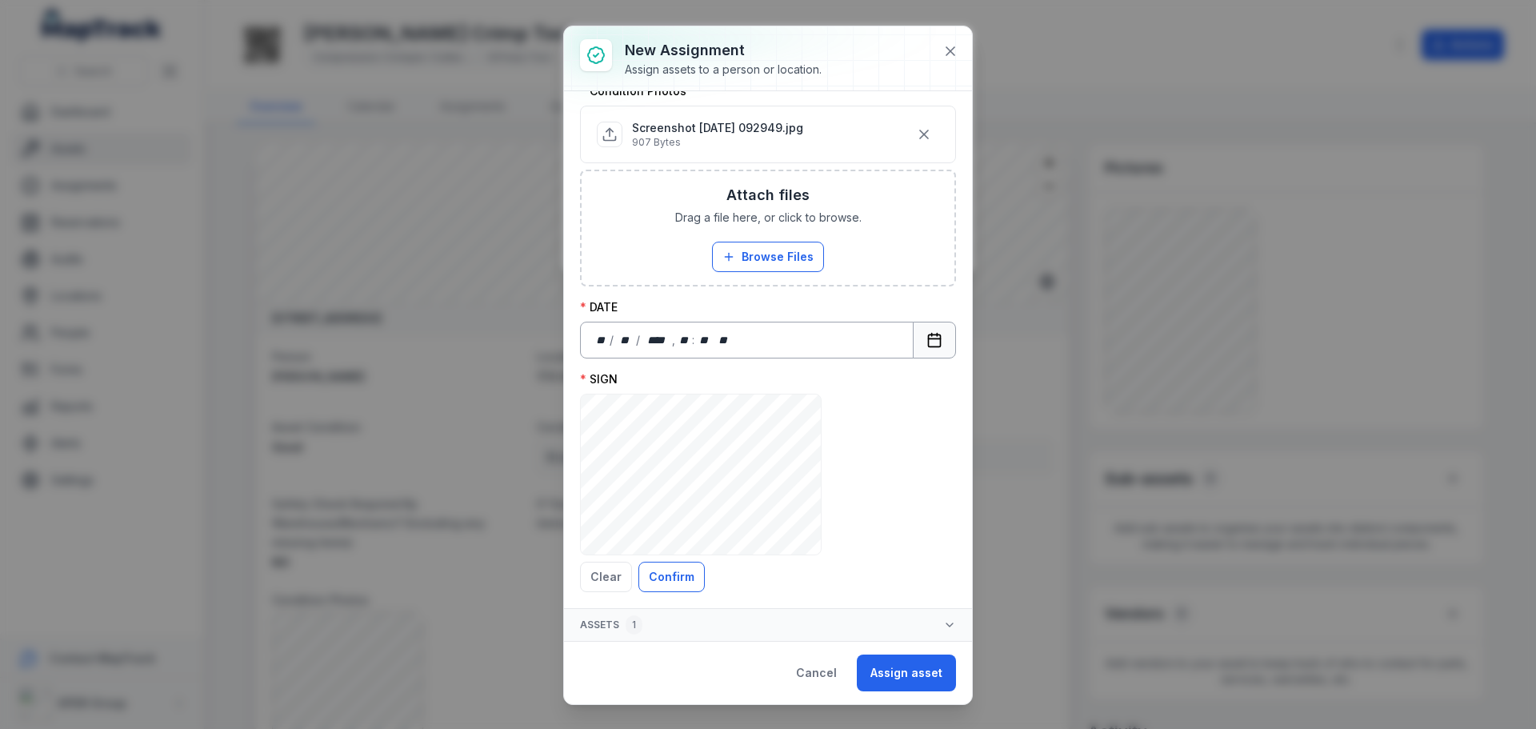
click at [924, 349] on button "Calendar" at bounding box center [934, 340] width 43 height 37
click at [666, 575] on button "Confirm" at bounding box center [671, 576] width 66 height 30
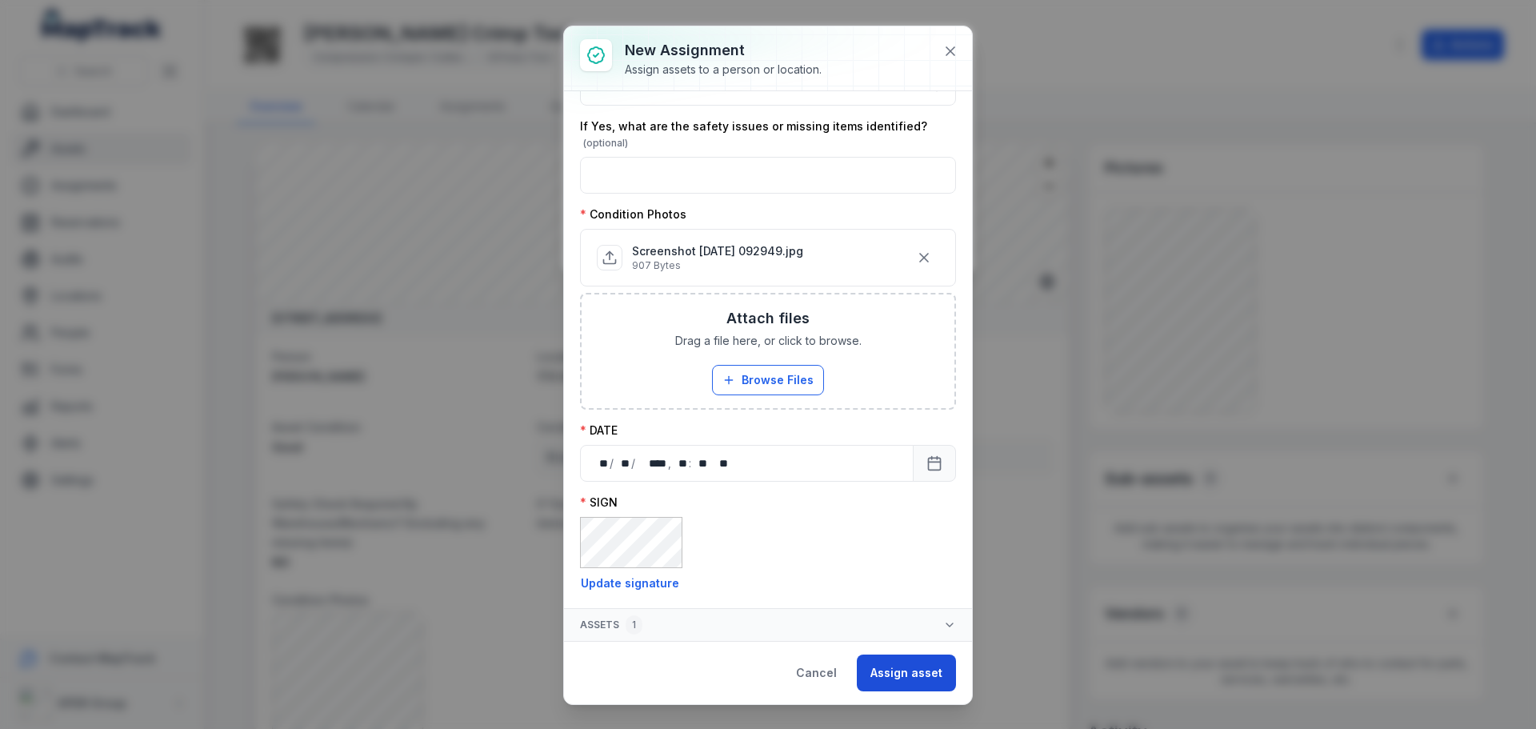
click at [926, 677] on button "Assign asset" at bounding box center [906, 672] width 99 height 37
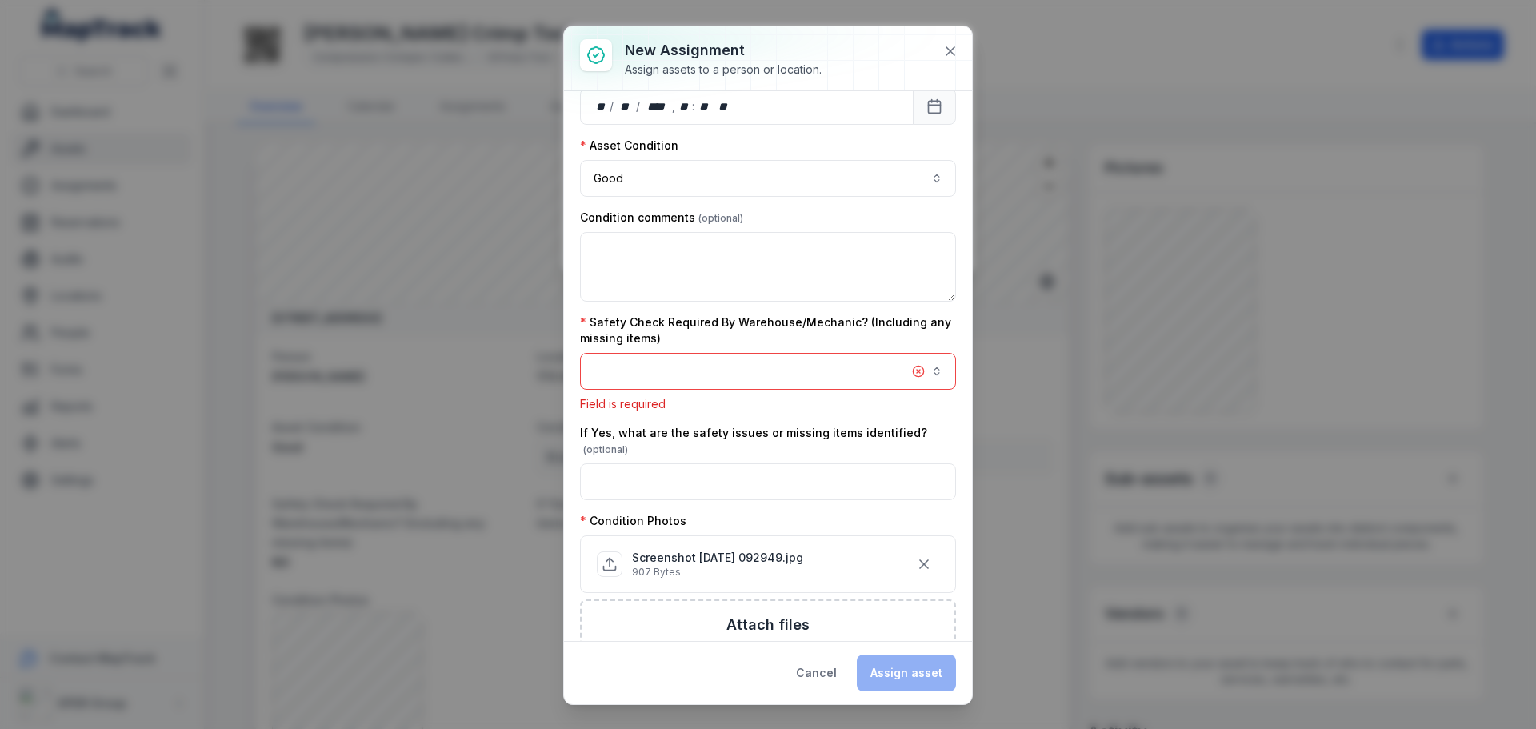
scroll to position [207, 0]
click at [801, 388] on button "button" at bounding box center [768, 373] width 376 height 37
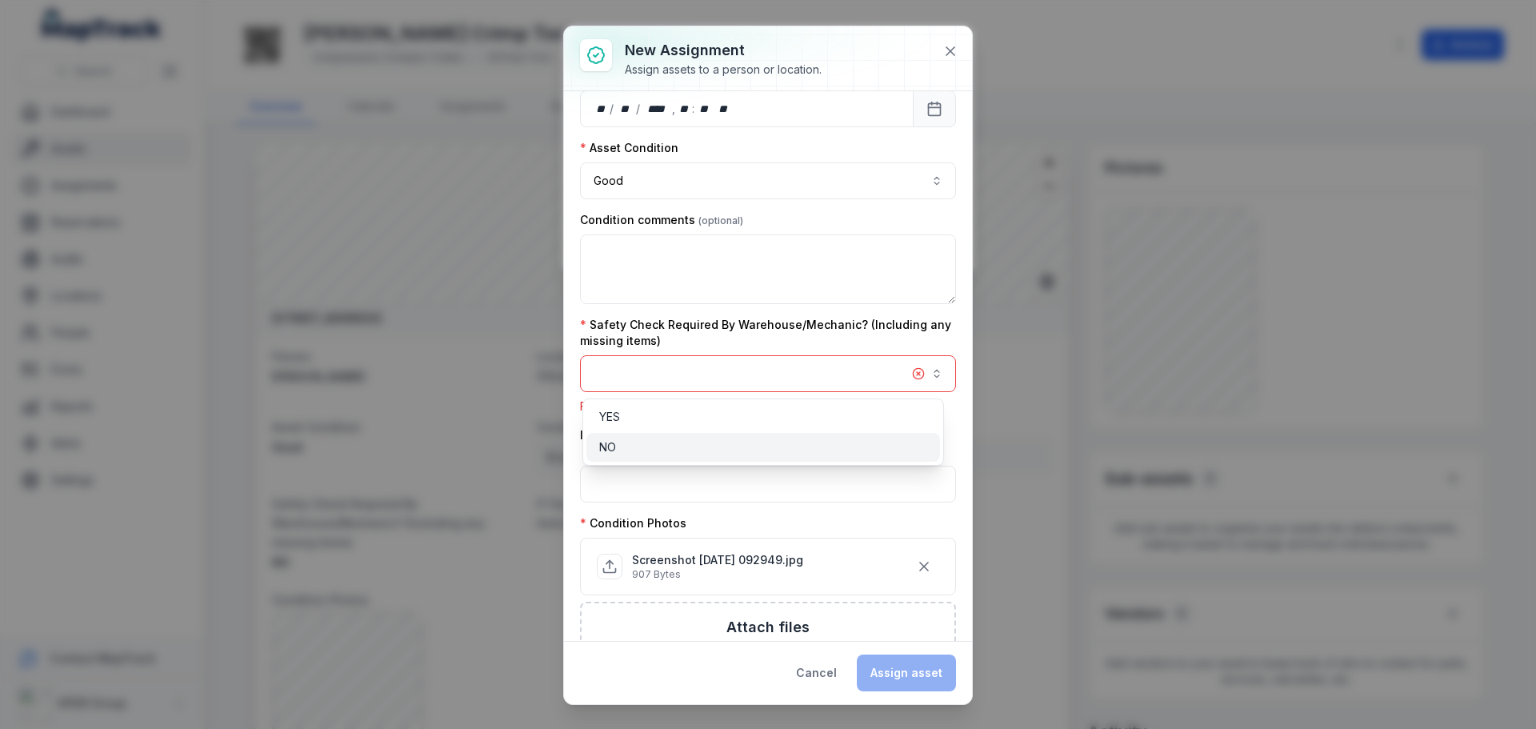
click at [779, 436] on div "NO" at bounding box center [763, 447] width 354 height 29
click at [934, 669] on div "**********" at bounding box center [768, 364] width 408 height 677
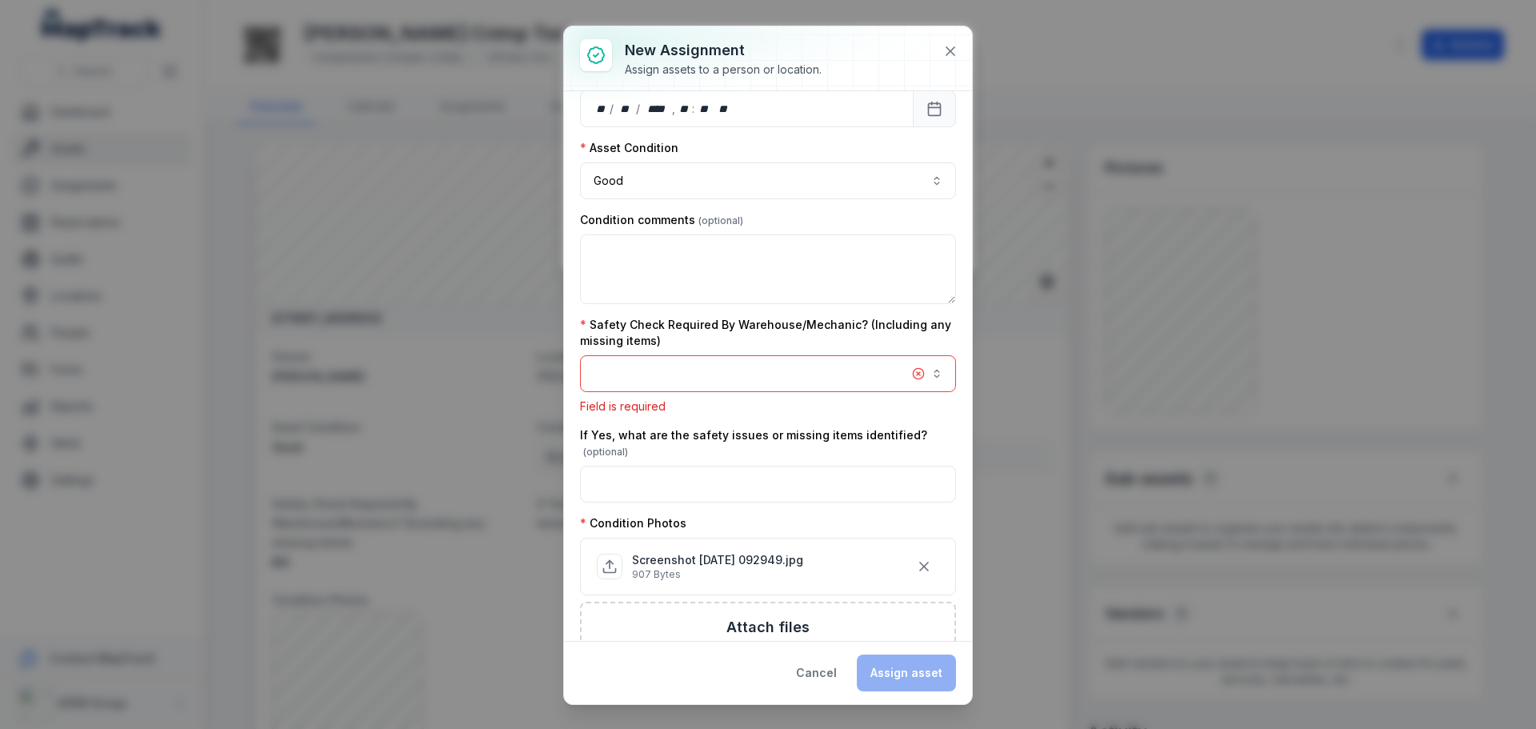
click at [769, 376] on button "button" at bounding box center [768, 373] width 376 height 37
click at [708, 431] on div "YES NO" at bounding box center [763, 431] width 362 height 67
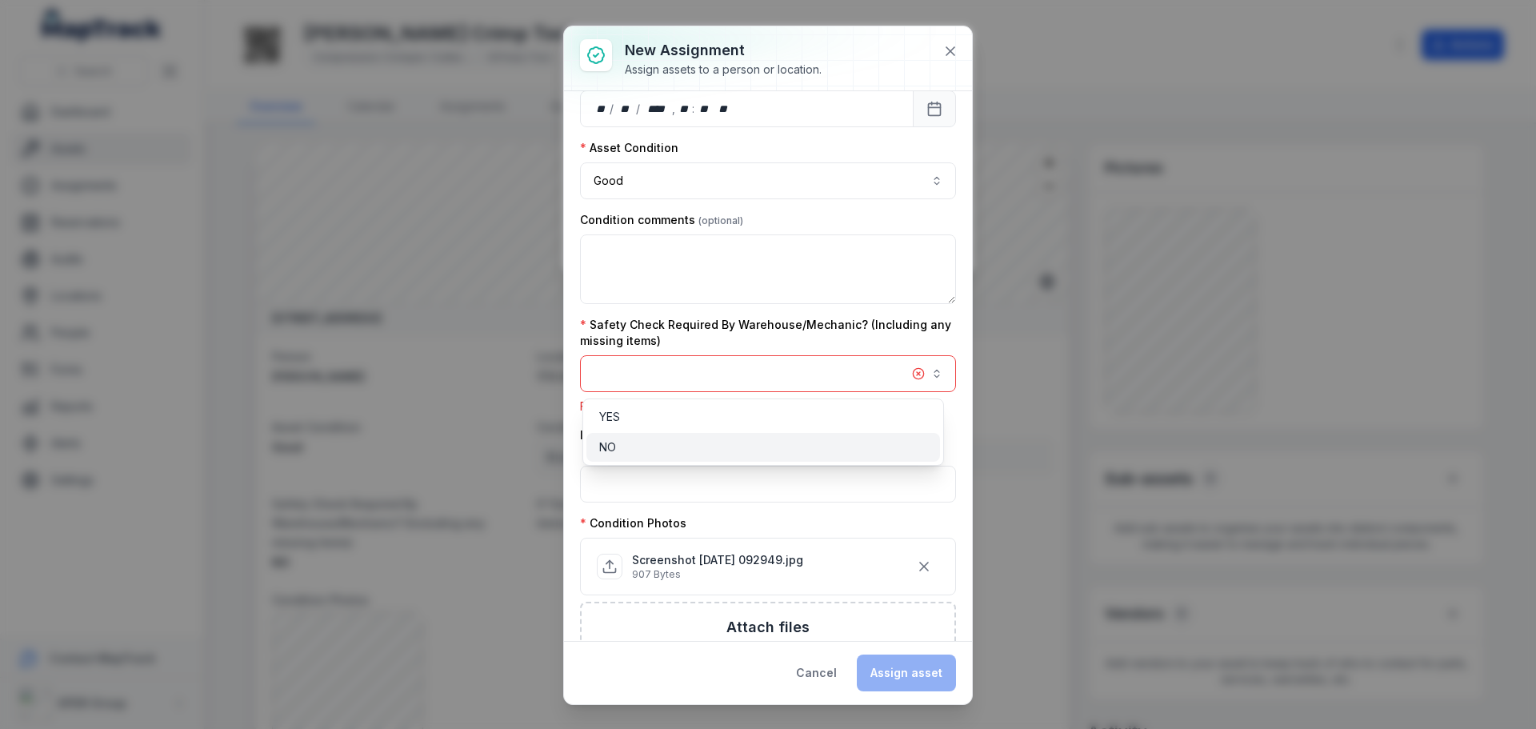
click at [695, 446] on div "NO" at bounding box center [763, 447] width 328 height 16
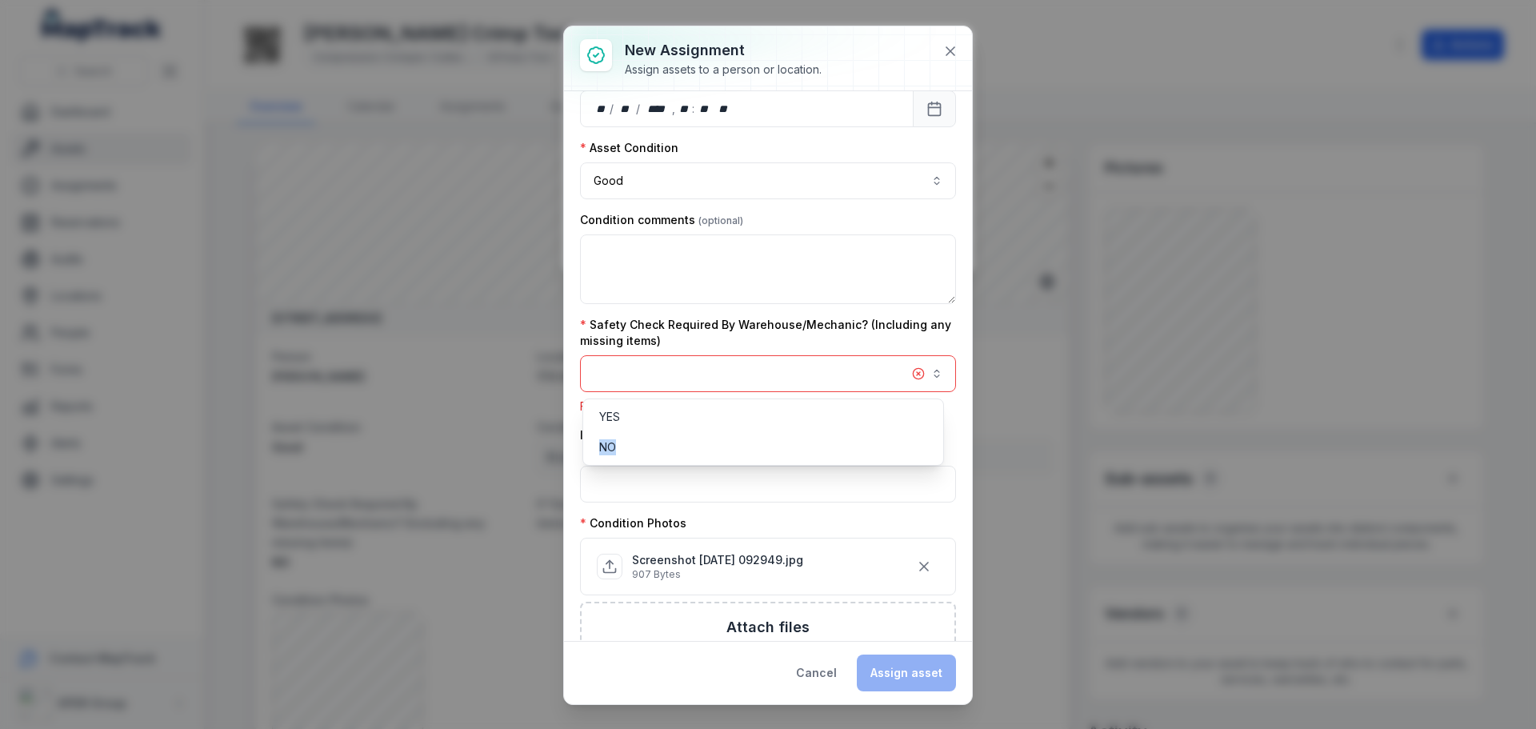
click at [681, 366] on button "button" at bounding box center [768, 373] width 376 height 37
click at [649, 385] on button "button" at bounding box center [768, 373] width 376 height 37
click at [617, 447] on div "NO" at bounding box center [763, 447] width 328 height 16
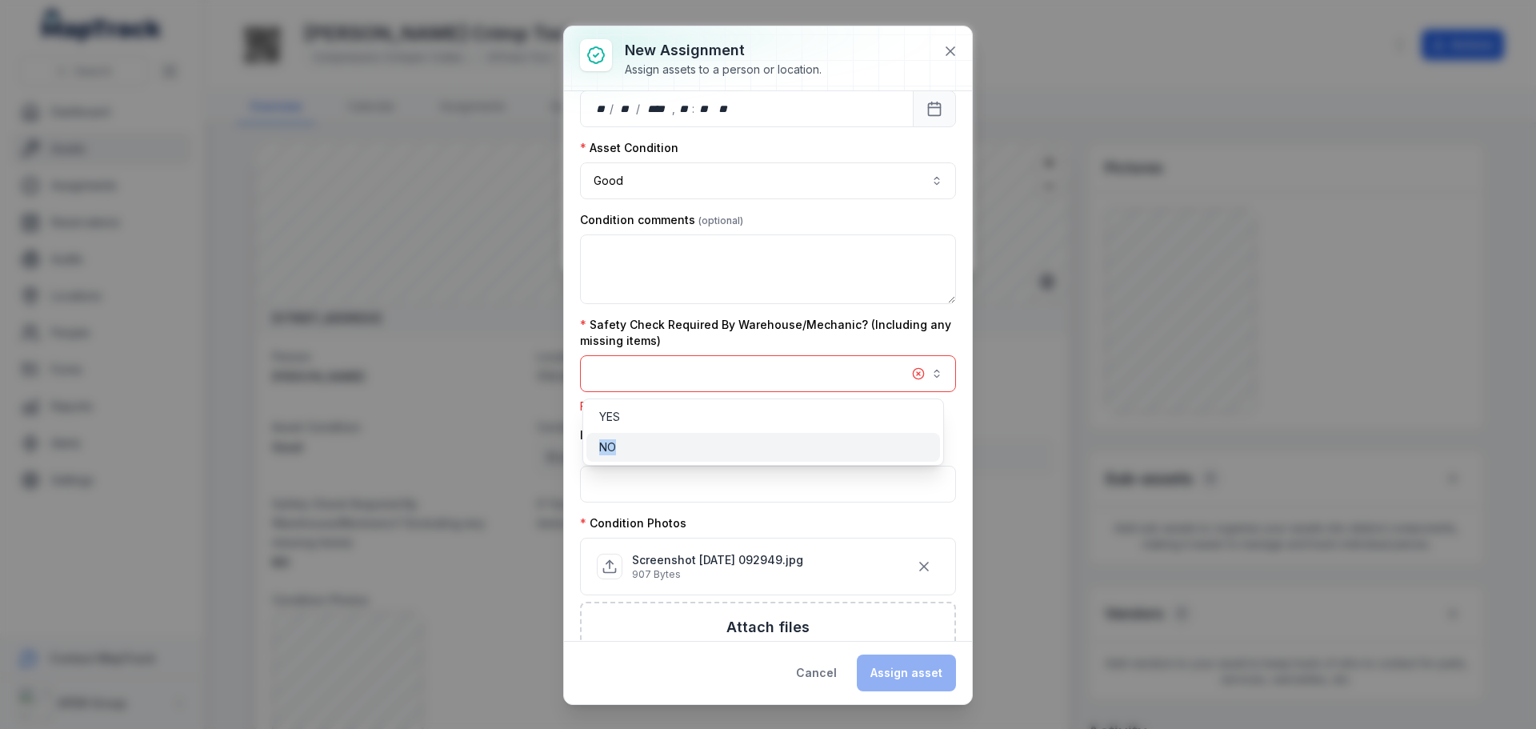
click at [617, 447] on div "NO" at bounding box center [763, 447] width 328 height 16
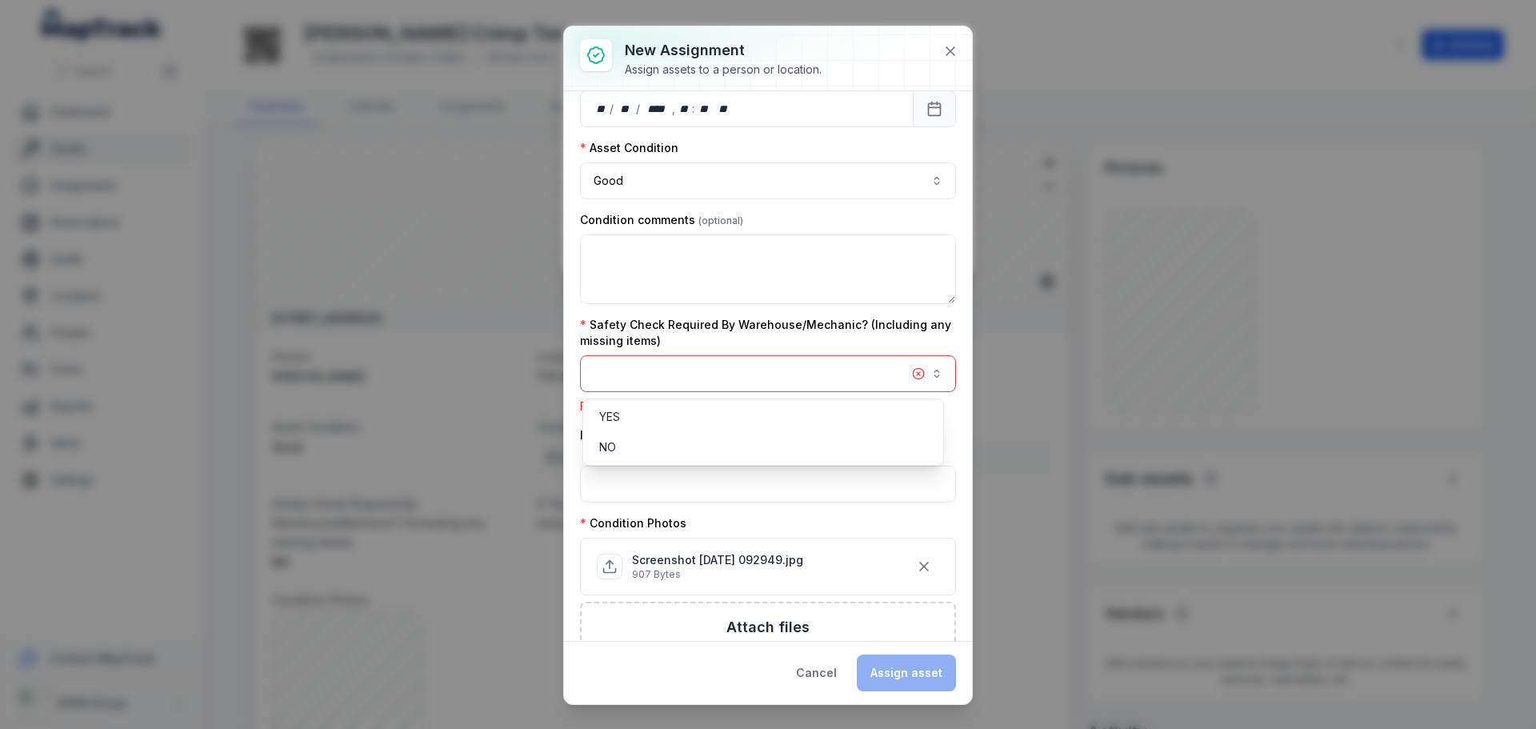
click at [948, 47] on div "**********" at bounding box center [768, 364] width 408 height 677
click at [949, 50] on icon at bounding box center [950, 51] width 8 height 8
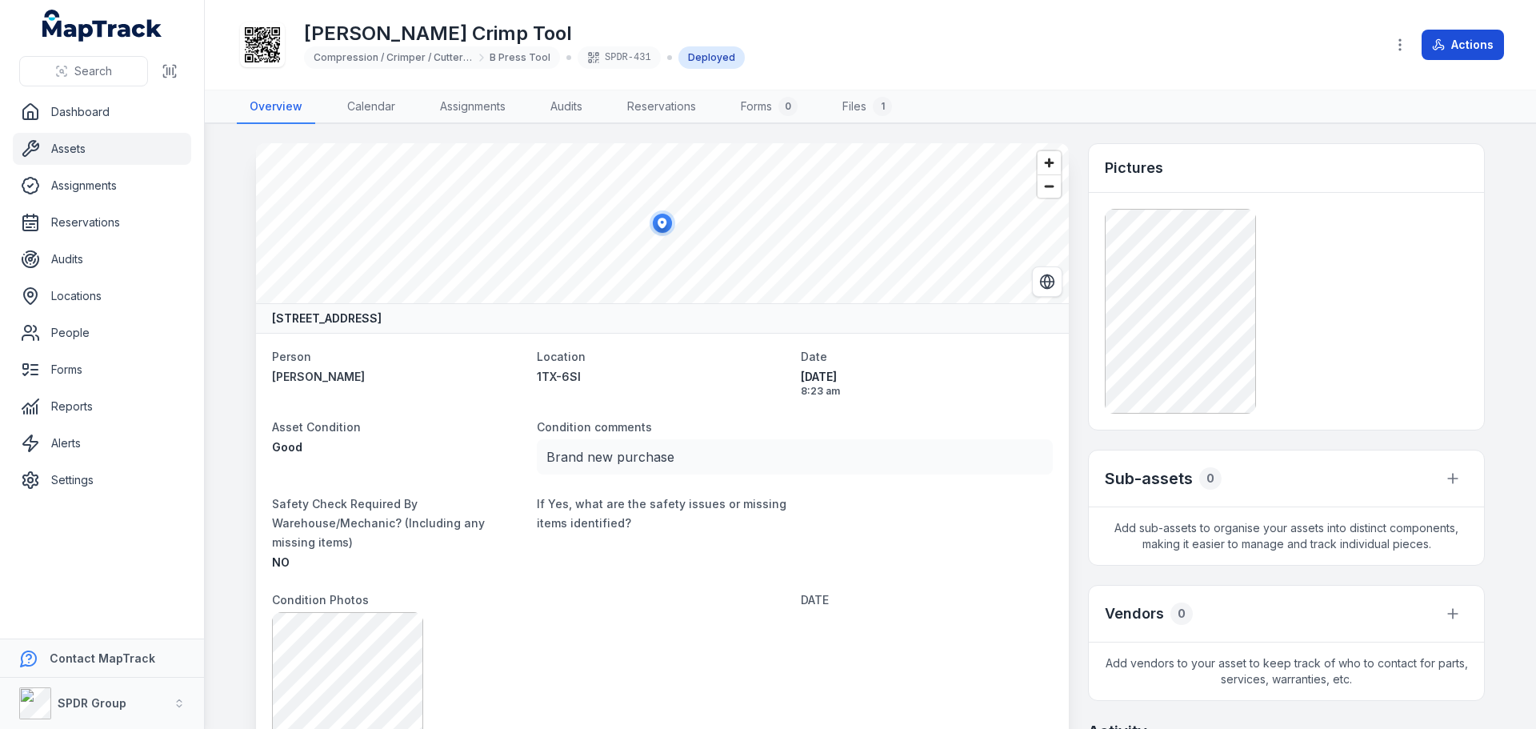
click at [1467, 38] on button "Actions" at bounding box center [1462, 45] width 82 height 30
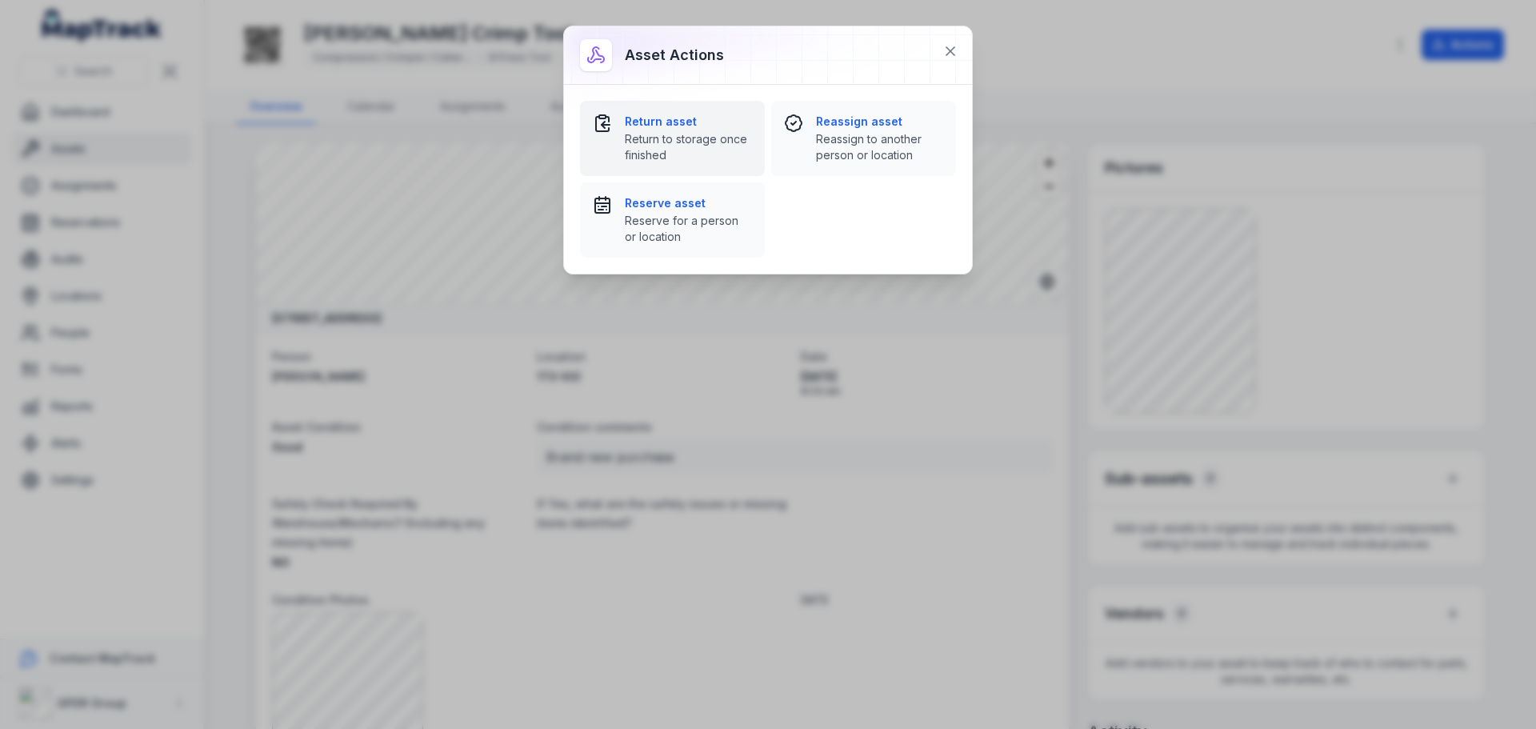
click at [633, 128] on strong "Return asset" at bounding box center [688, 122] width 127 height 16
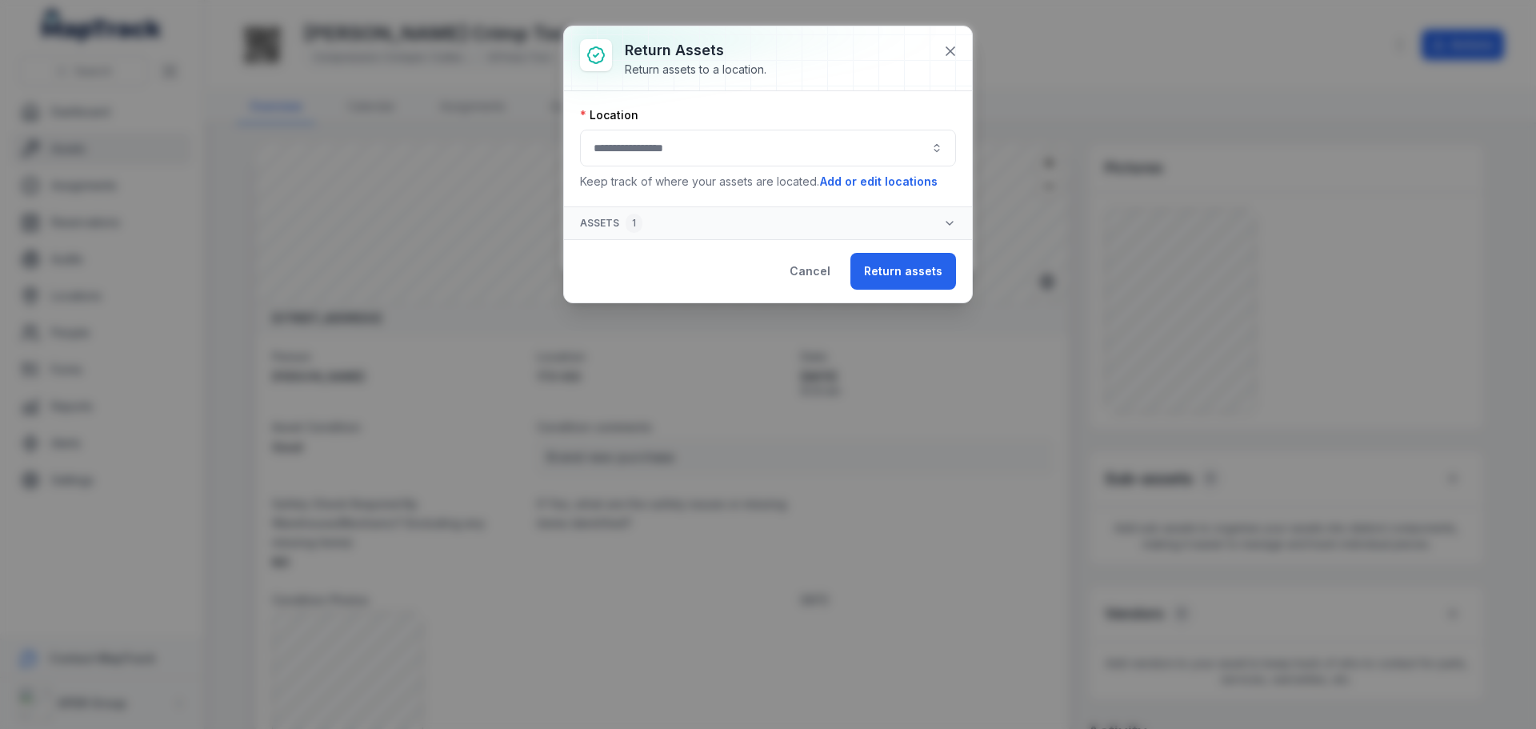
click at [671, 166] on button "button" at bounding box center [768, 148] width 376 height 37
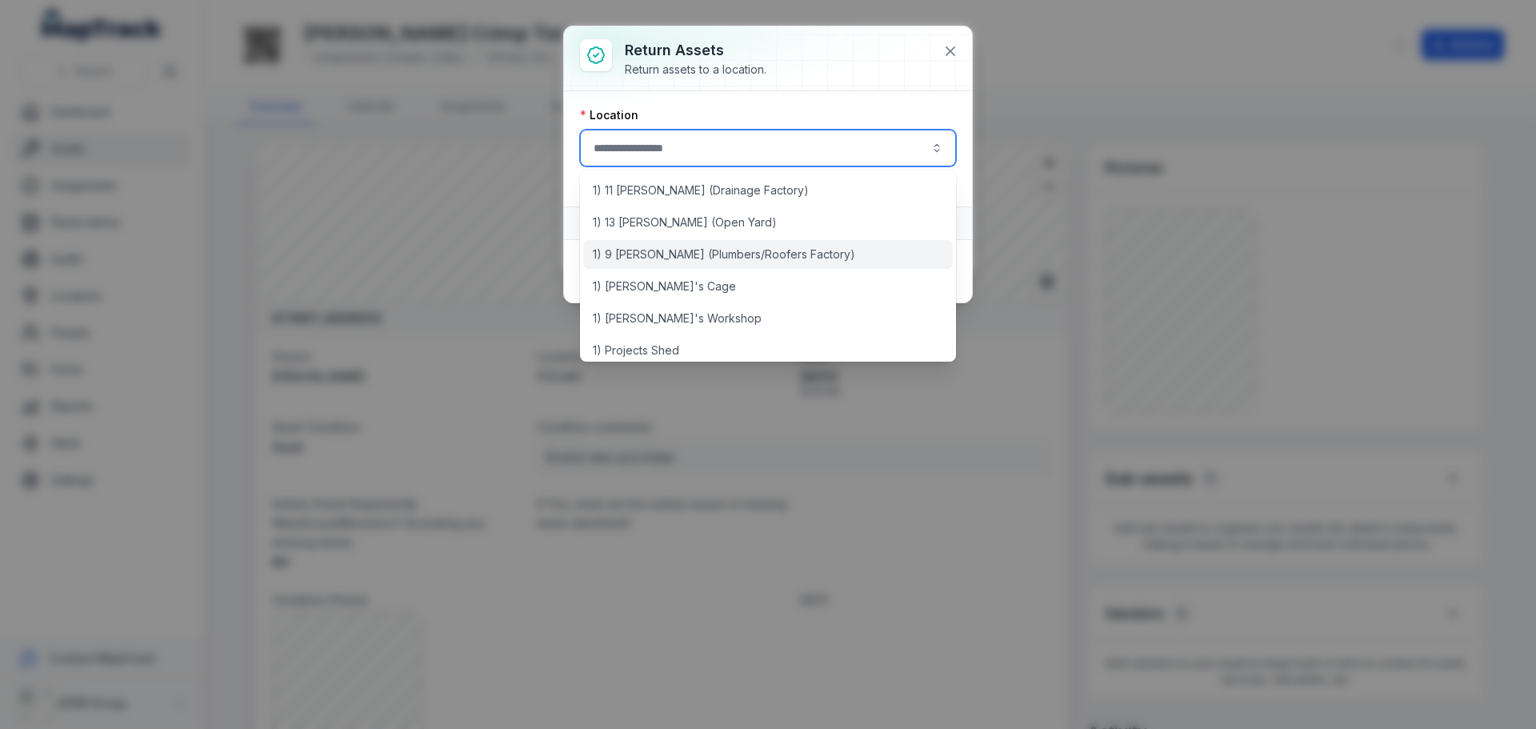
scroll to position [80, 0]
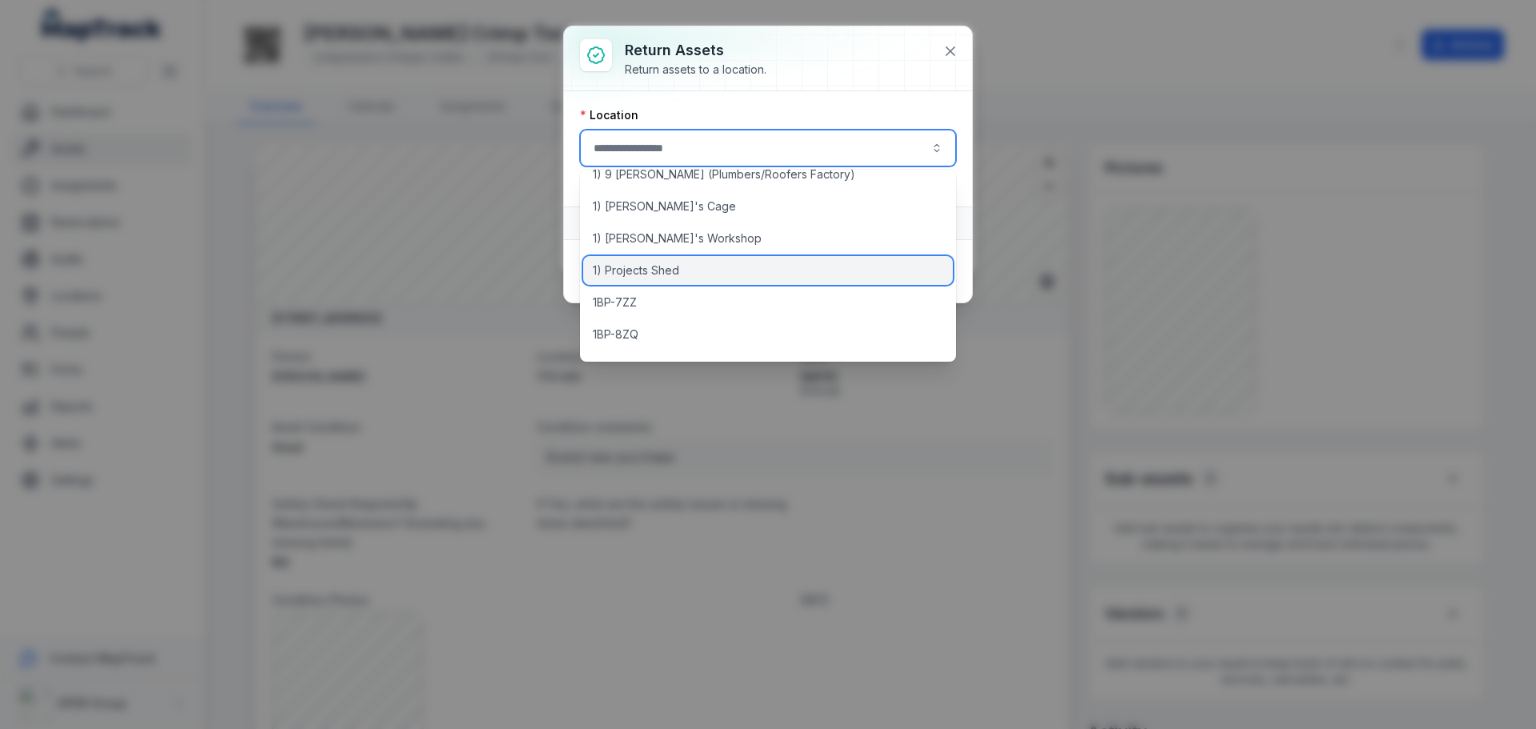
click at [646, 270] on span "1) Projects Shed" at bounding box center [636, 270] width 86 height 16
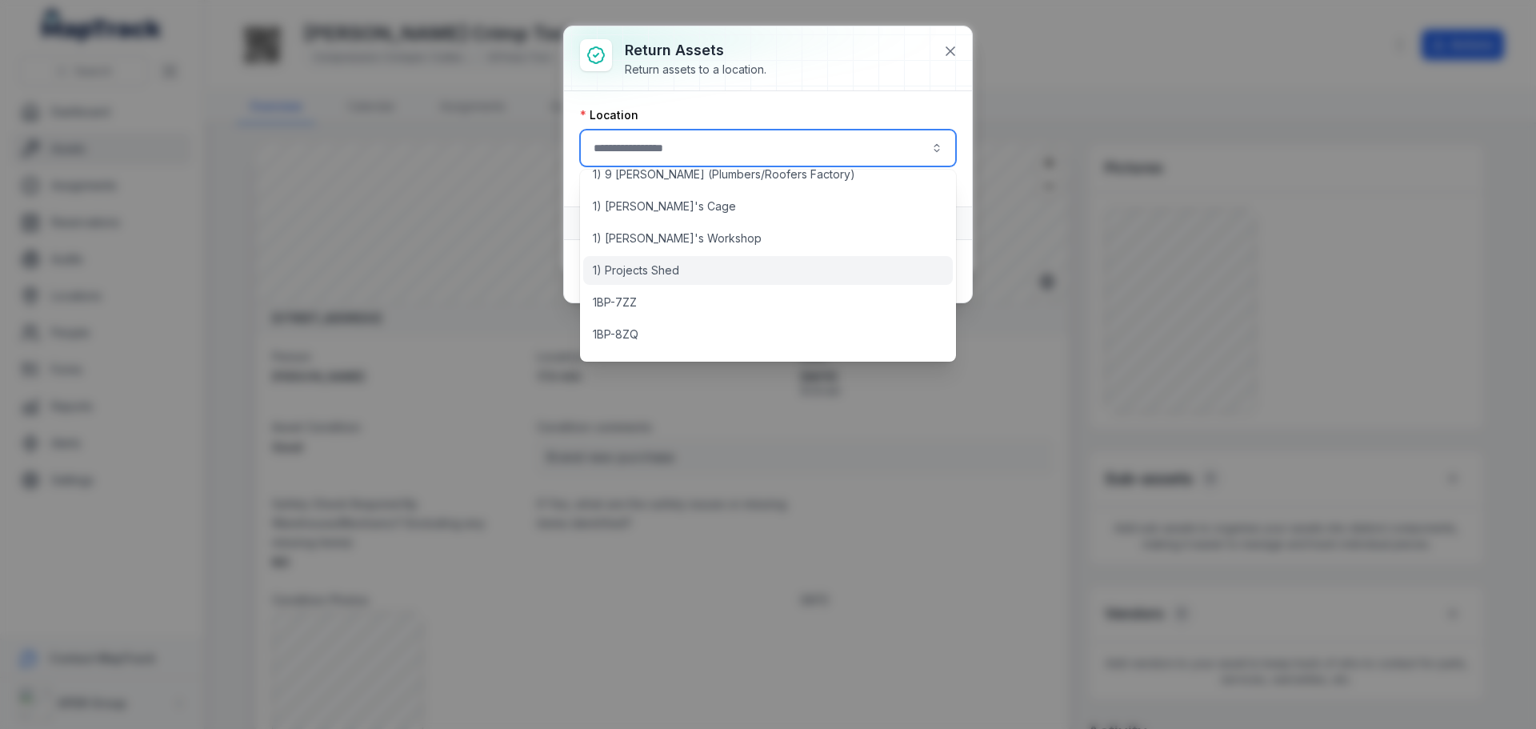
type input "**********"
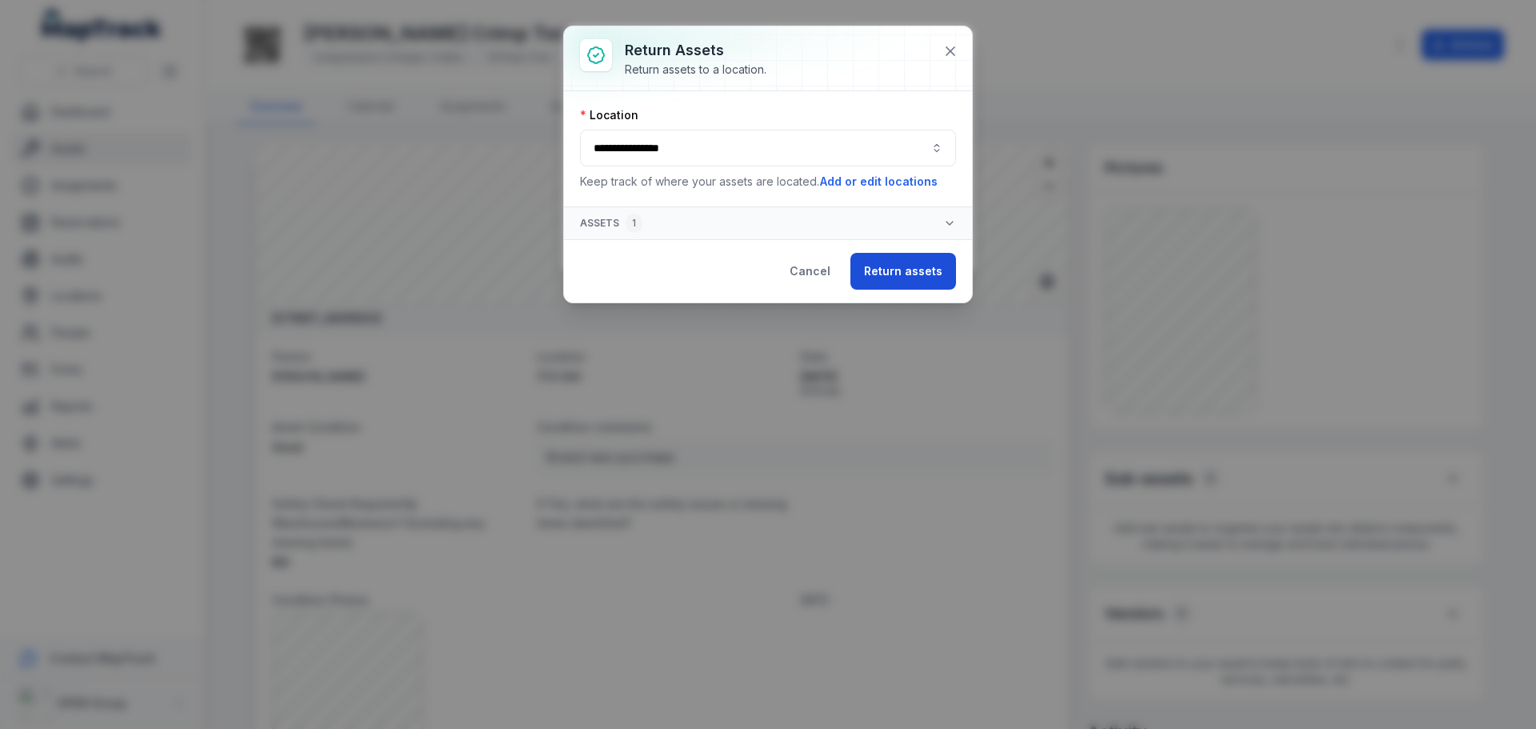
click at [903, 264] on button "Return assets" at bounding box center [903, 271] width 106 height 37
